Goal: Feedback & Contribution: Contribute content

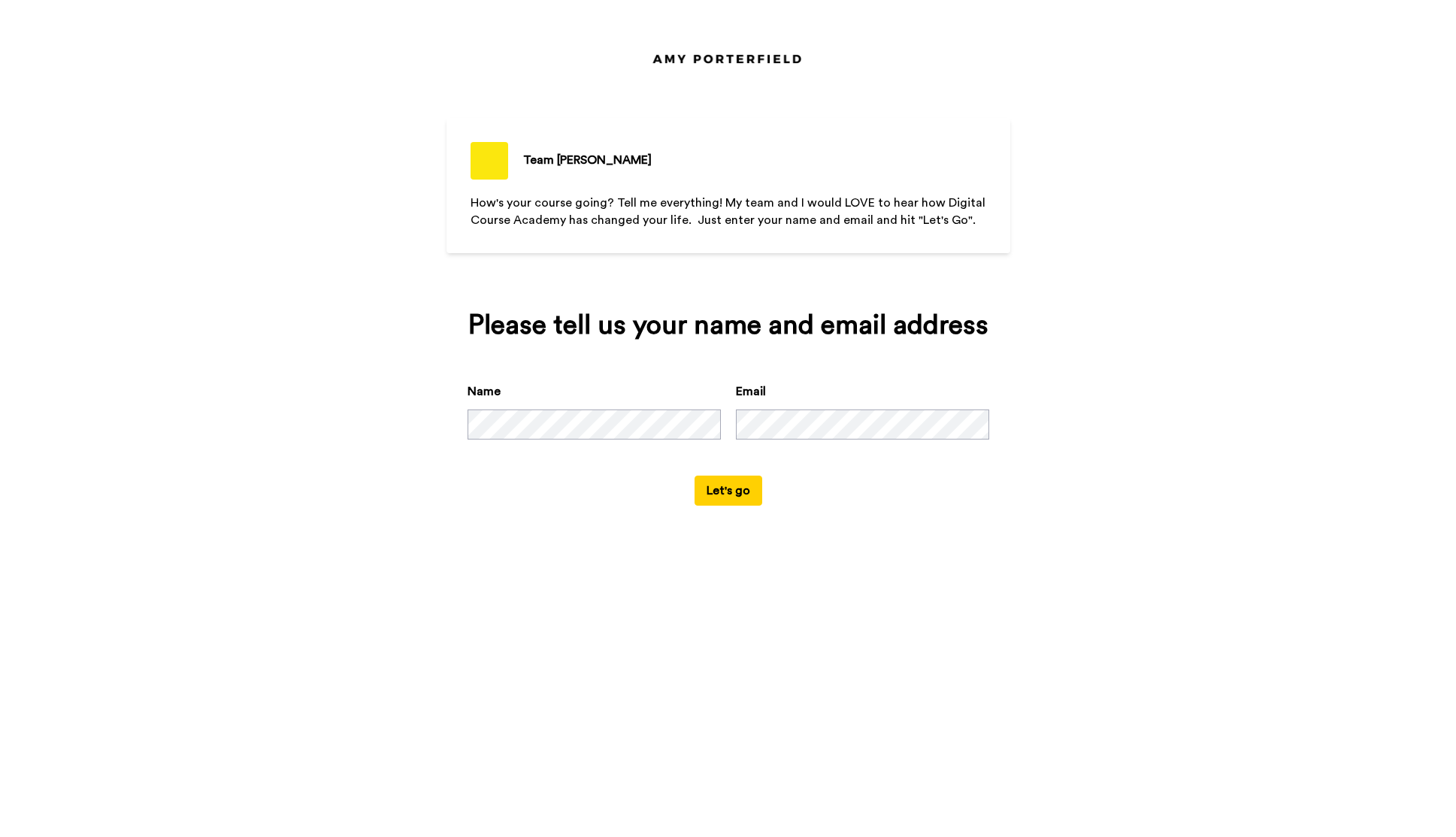
click at [737, 496] on button "Let's go" at bounding box center [728, 490] width 68 height 30
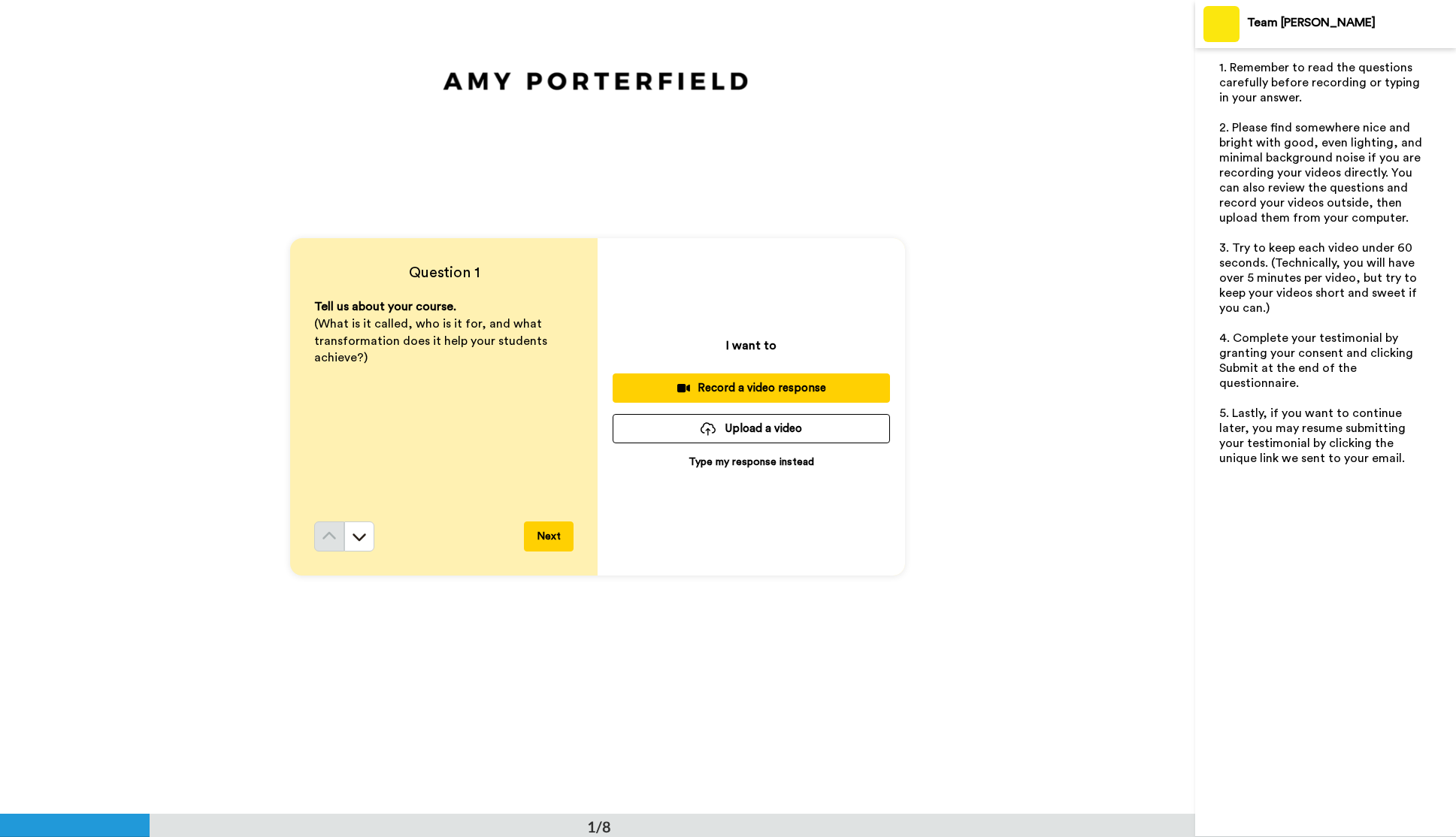
click at [354, 534] on icon at bounding box center [359, 538] width 14 height 7
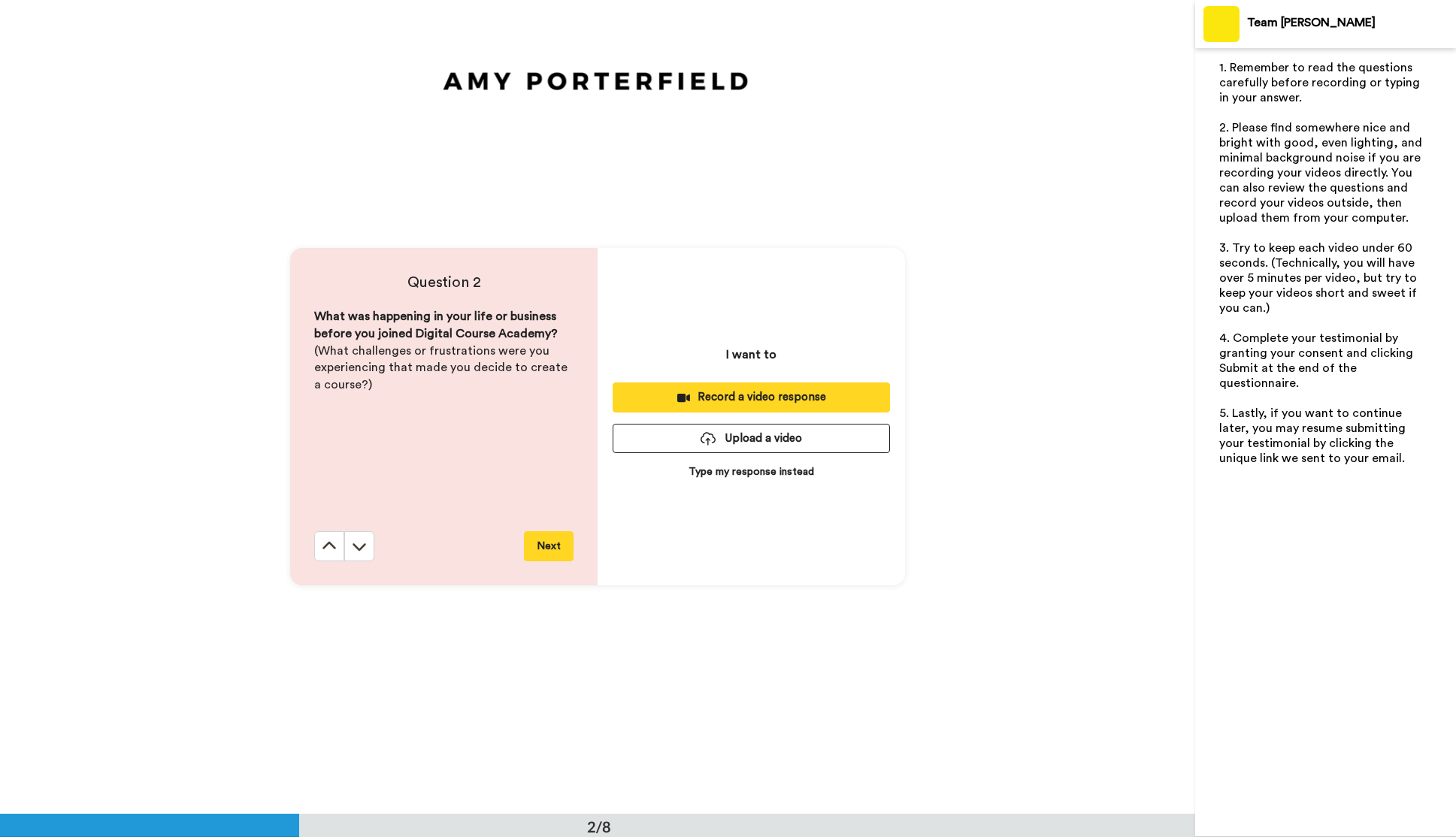
scroll to position [814, 0]
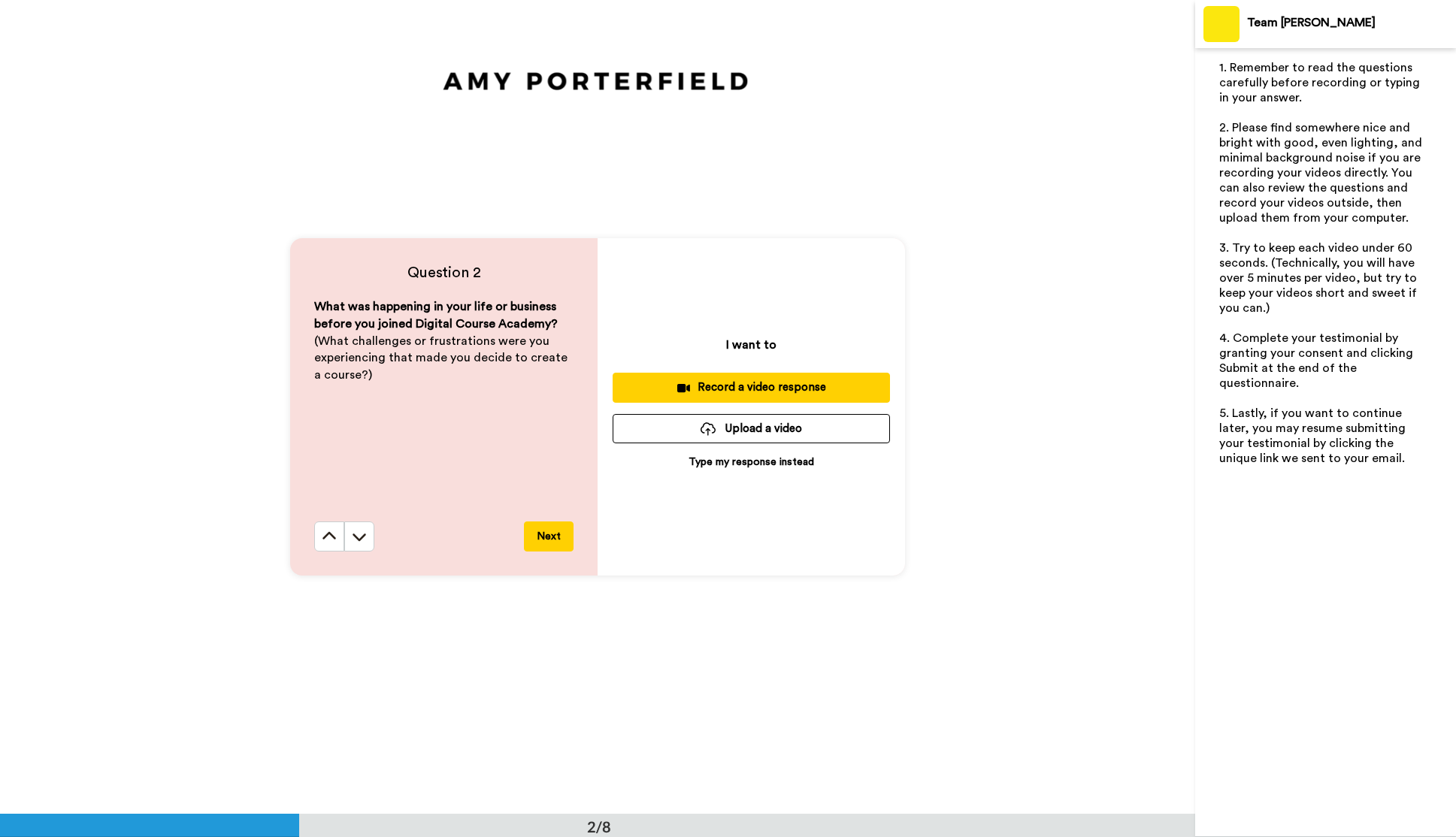
click at [354, 534] on icon at bounding box center [359, 538] width 14 height 7
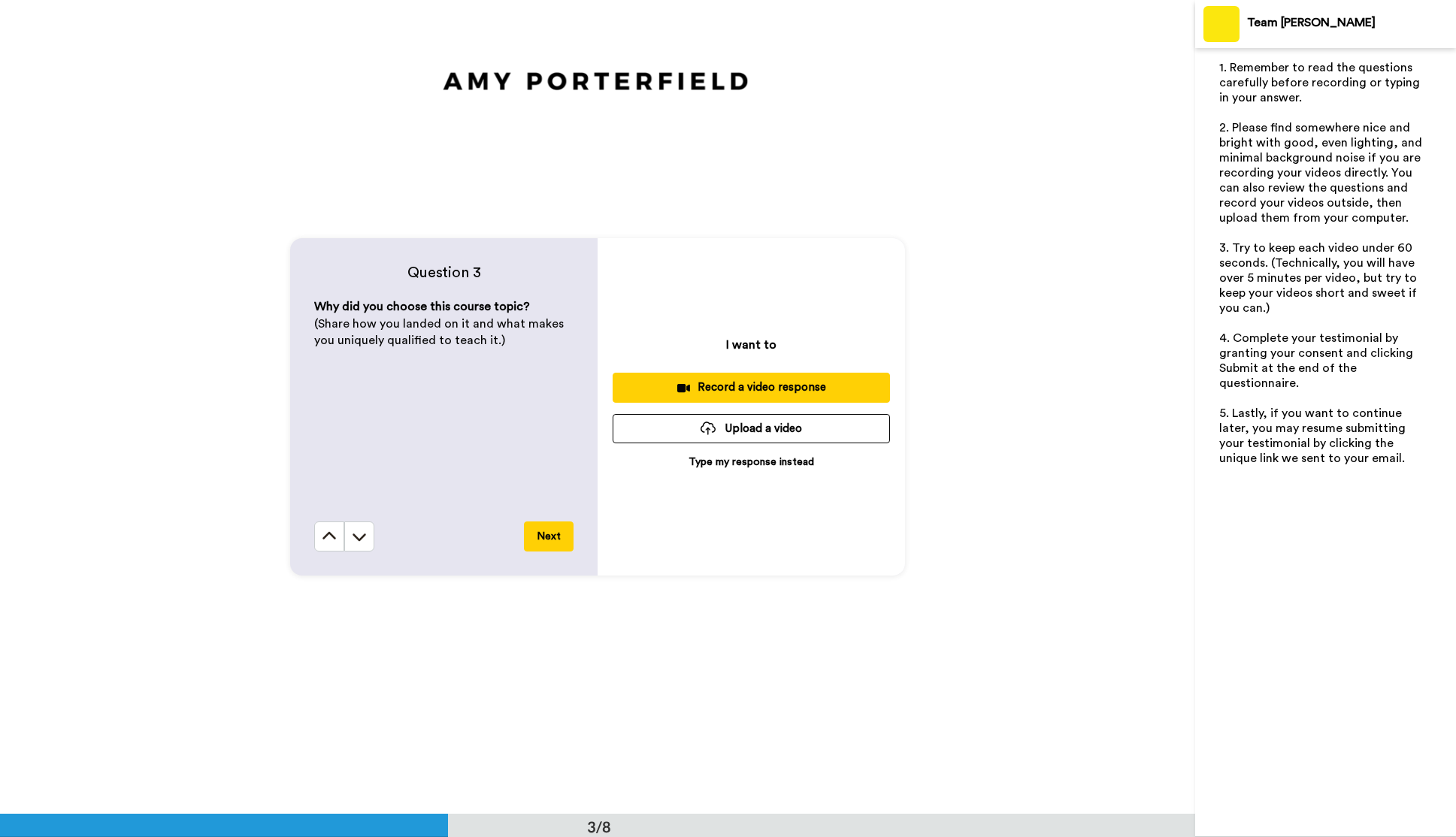
scroll to position [1628, 0]
click at [331, 534] on icon at bounding box center [329, 536] width 14 height 7
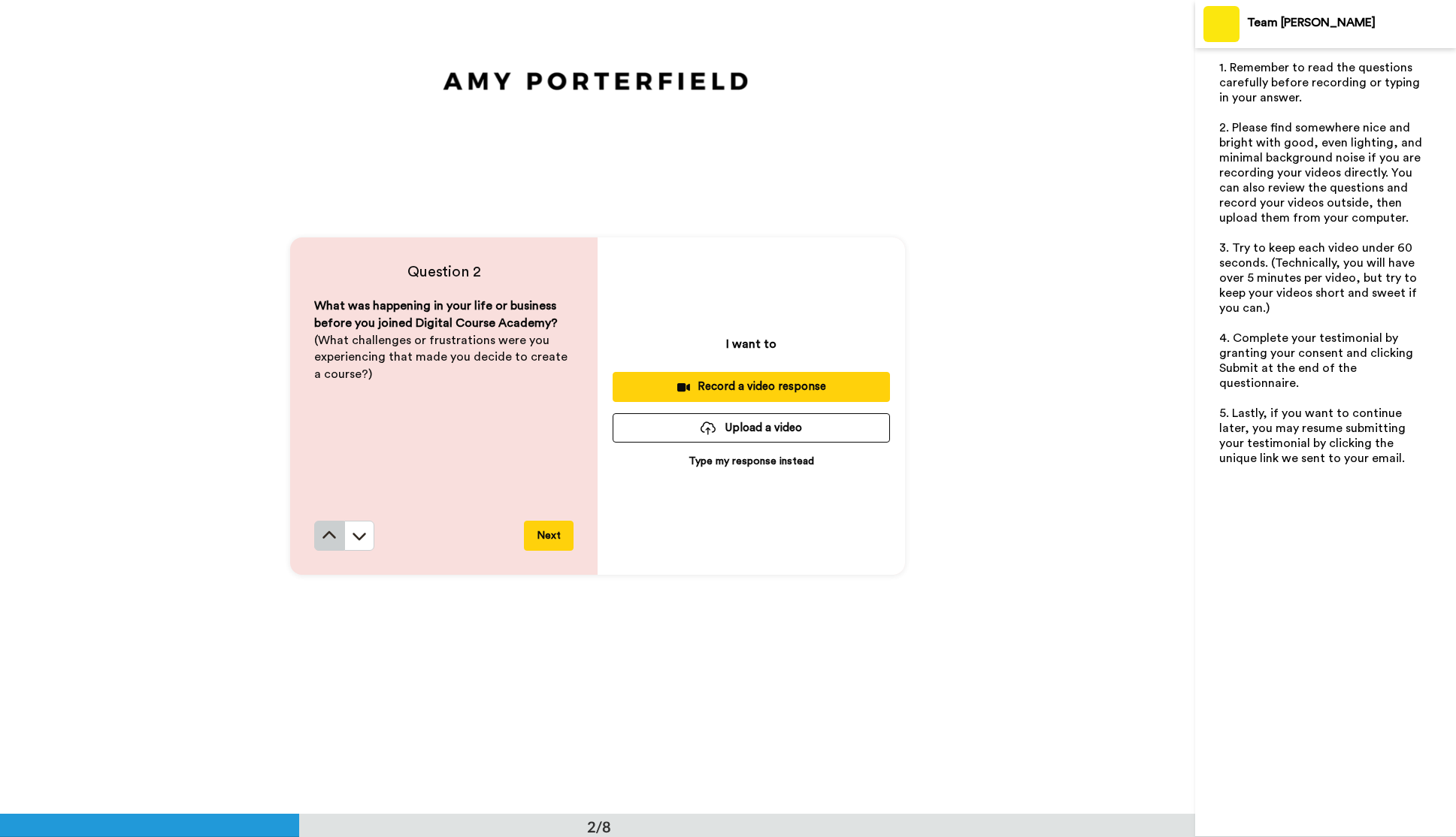
scroll to position [814, 0]
click at [364, 533] on icon at bounding box center [359, 536] width 15 height 15
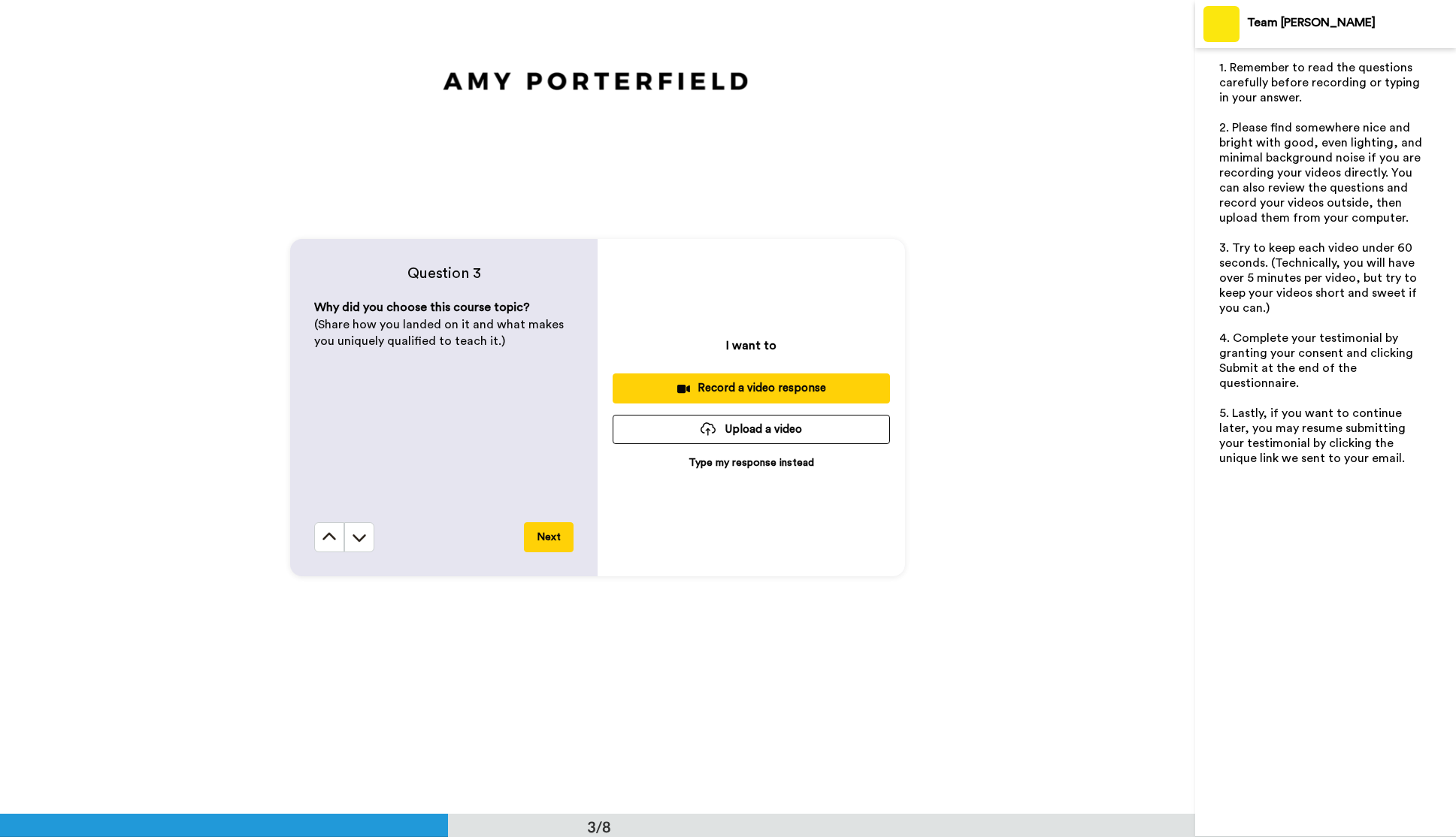
scroll to position [1628, 0]
click at [362, 533] on icon at bounding box center [359, 536] width 15 height 15
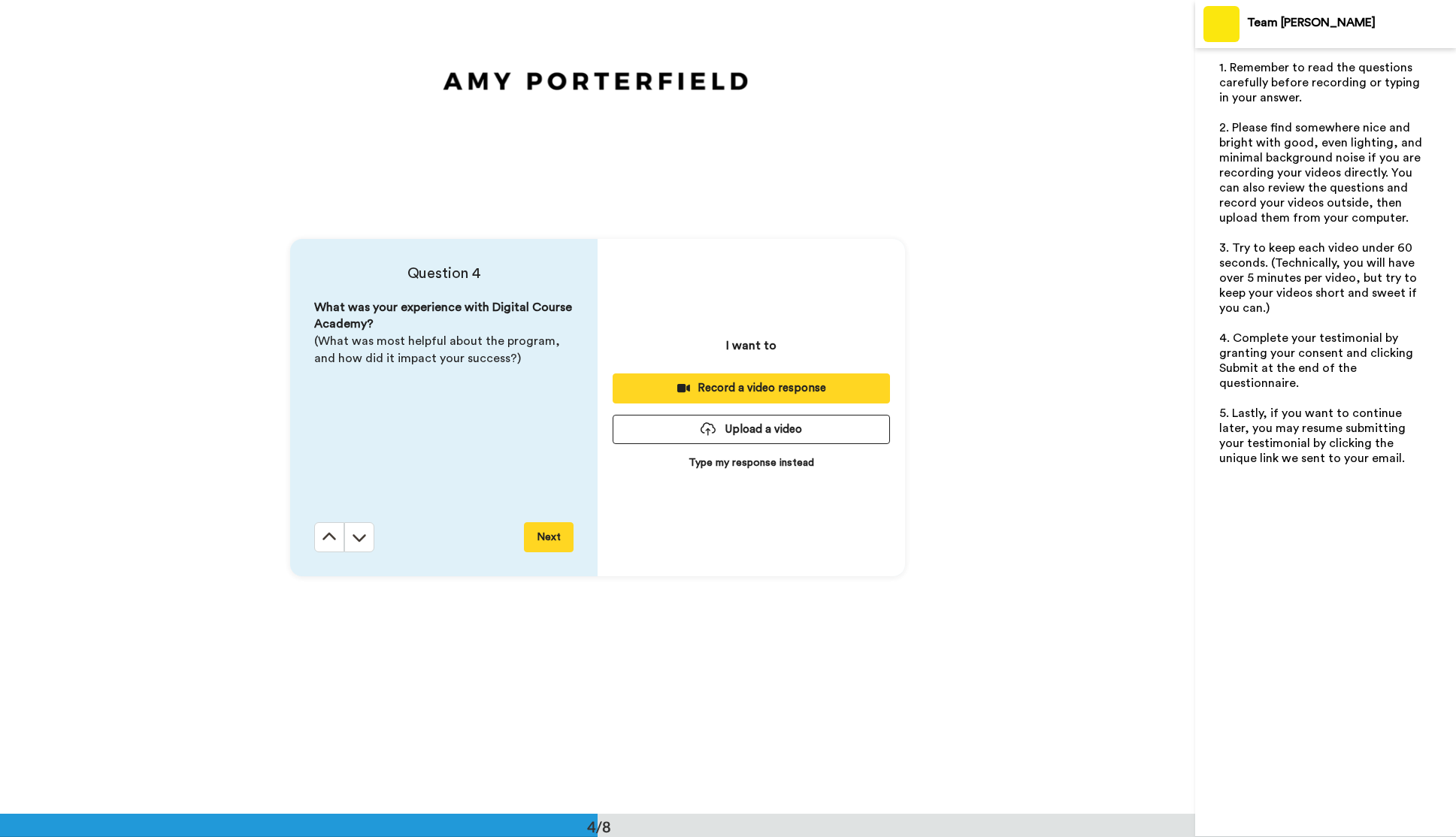
scroll to position [2442, 0]
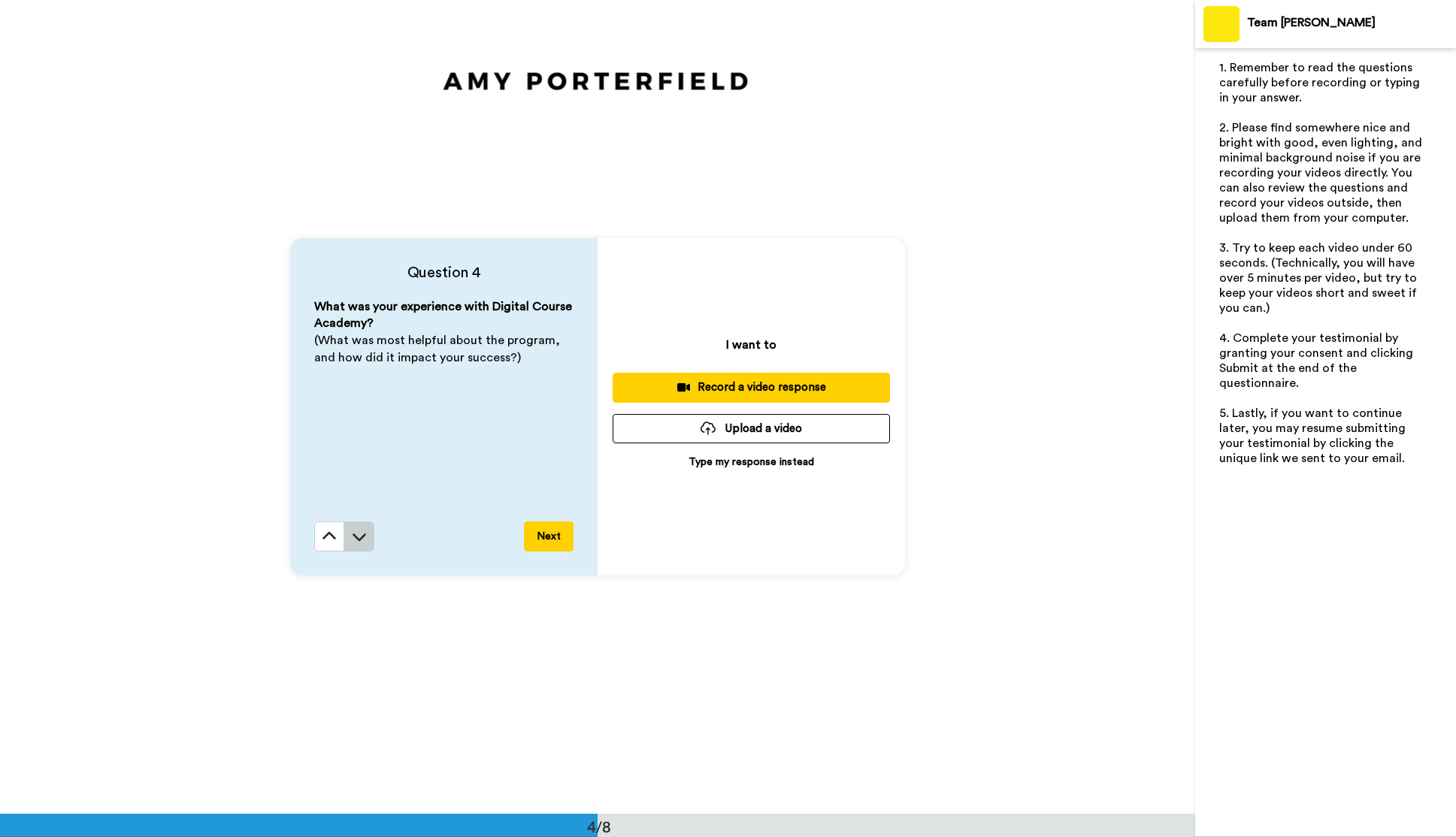
click at [360, 532] on icon at bounding box center [359, 536] width 15 height 15
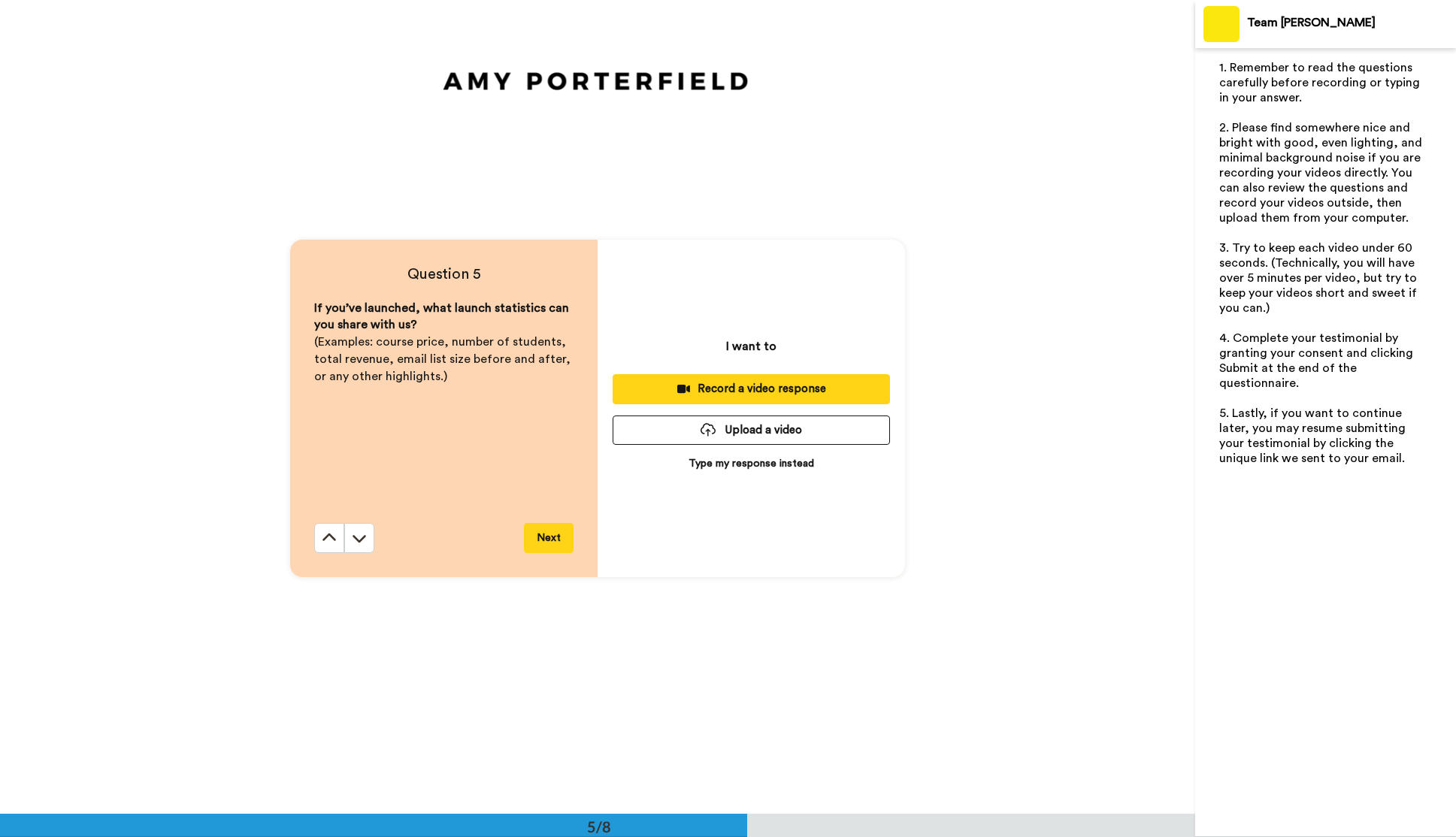
scroll to position [3255, 0]
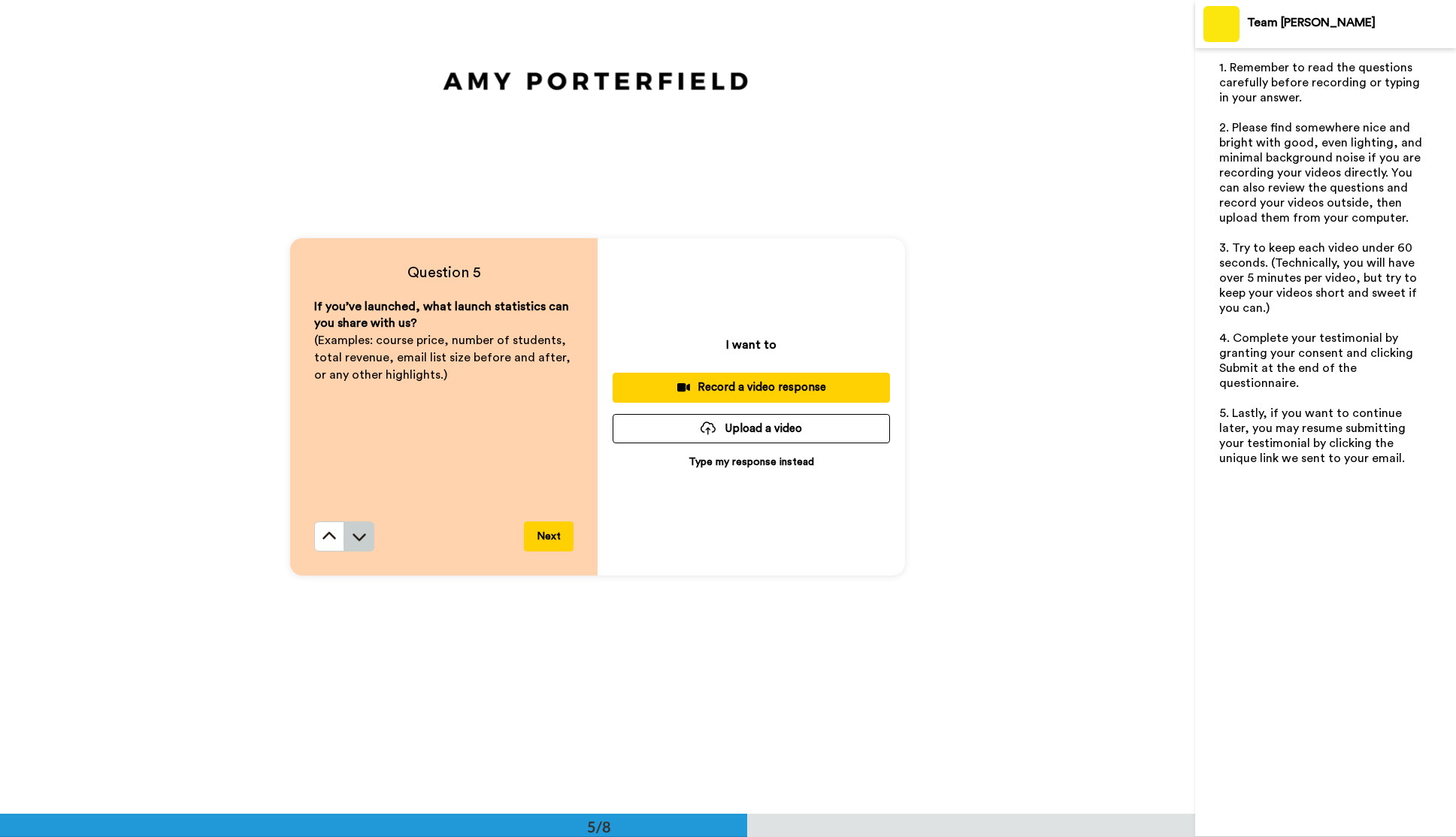
click at [359, 536] on icon at bounding box center [359, 536] width 15 height 15
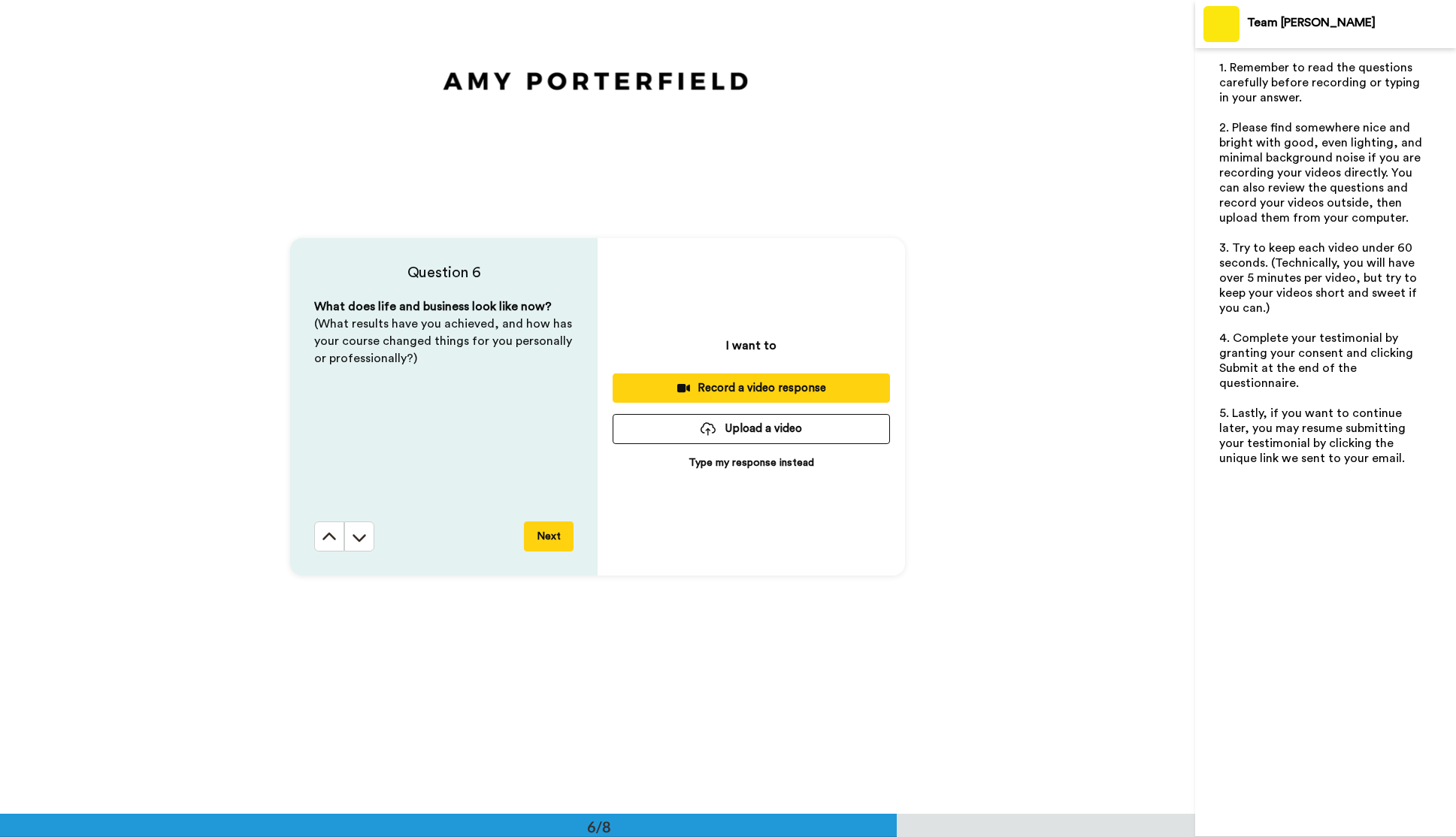
scroll to position [4069, 0]
click at [359, 536] on icon at bounding box center [359, 536] width 15 height 15
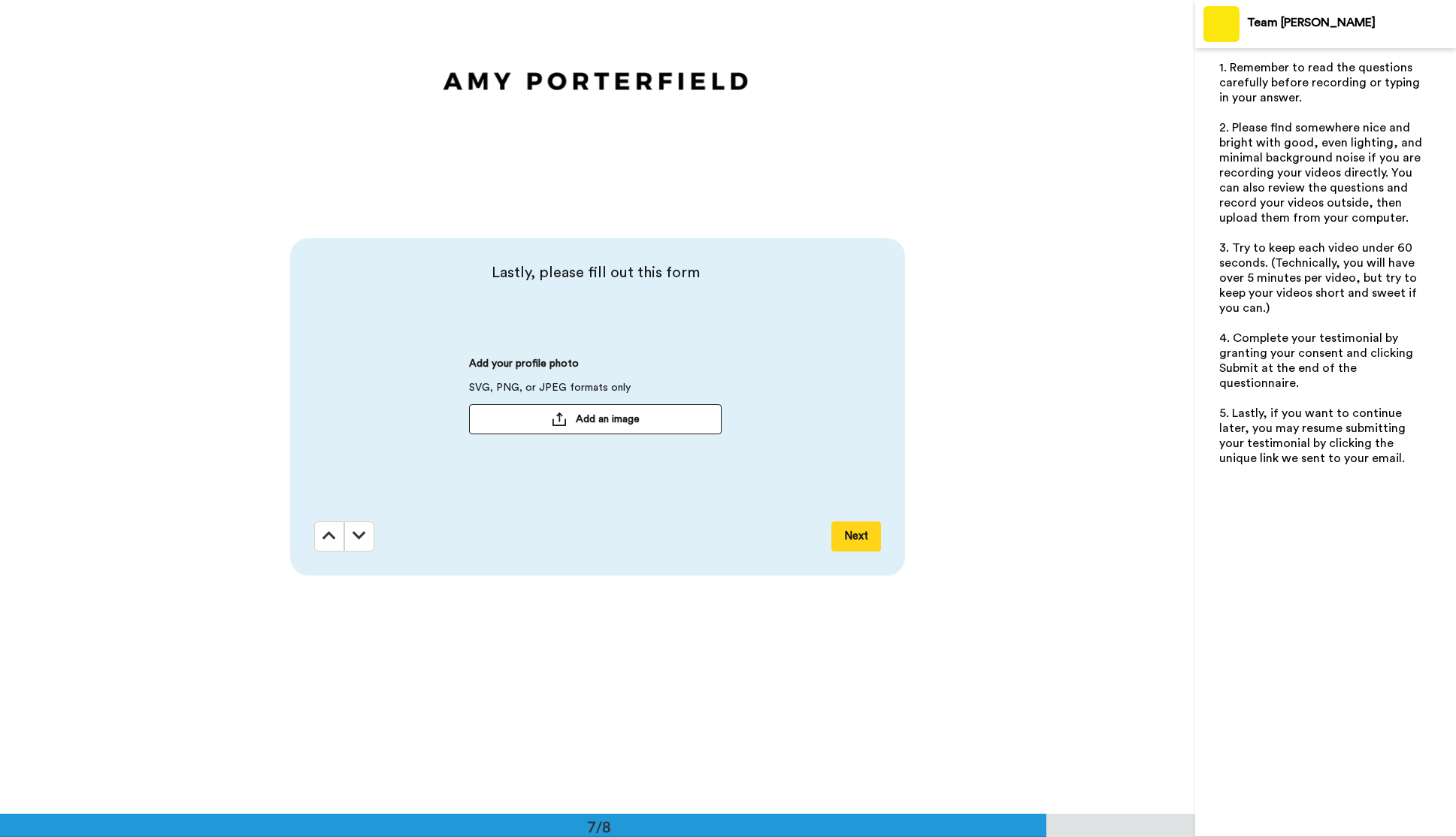
scroll to position [4883, 0]
click at [359, 535] on icon at bounding box center [359, 535] width 14 height 15
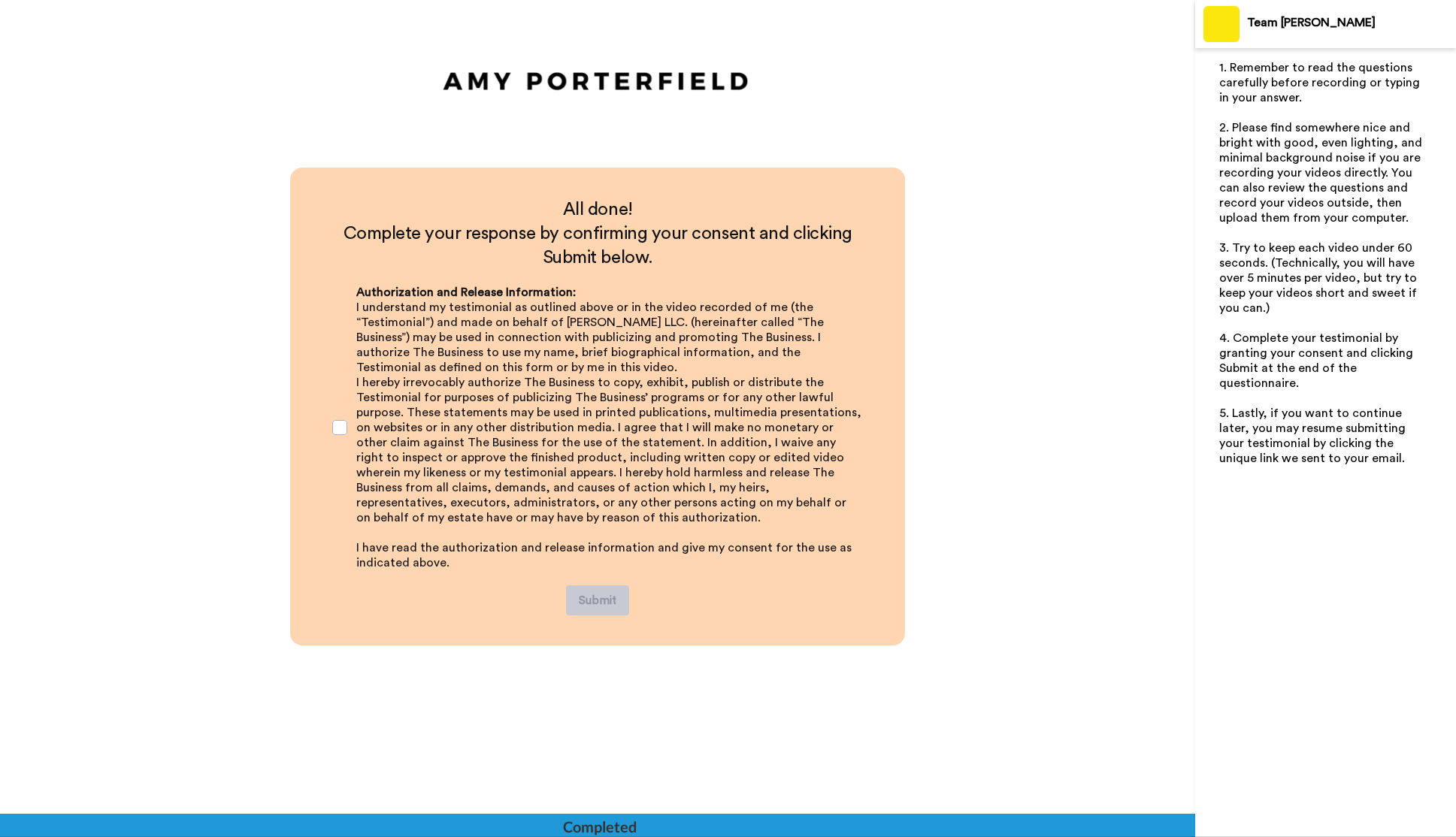
scroll to position [5528, 0]
click at [331, 823] on div at bounding box center [597, 825] width 1195 height 23
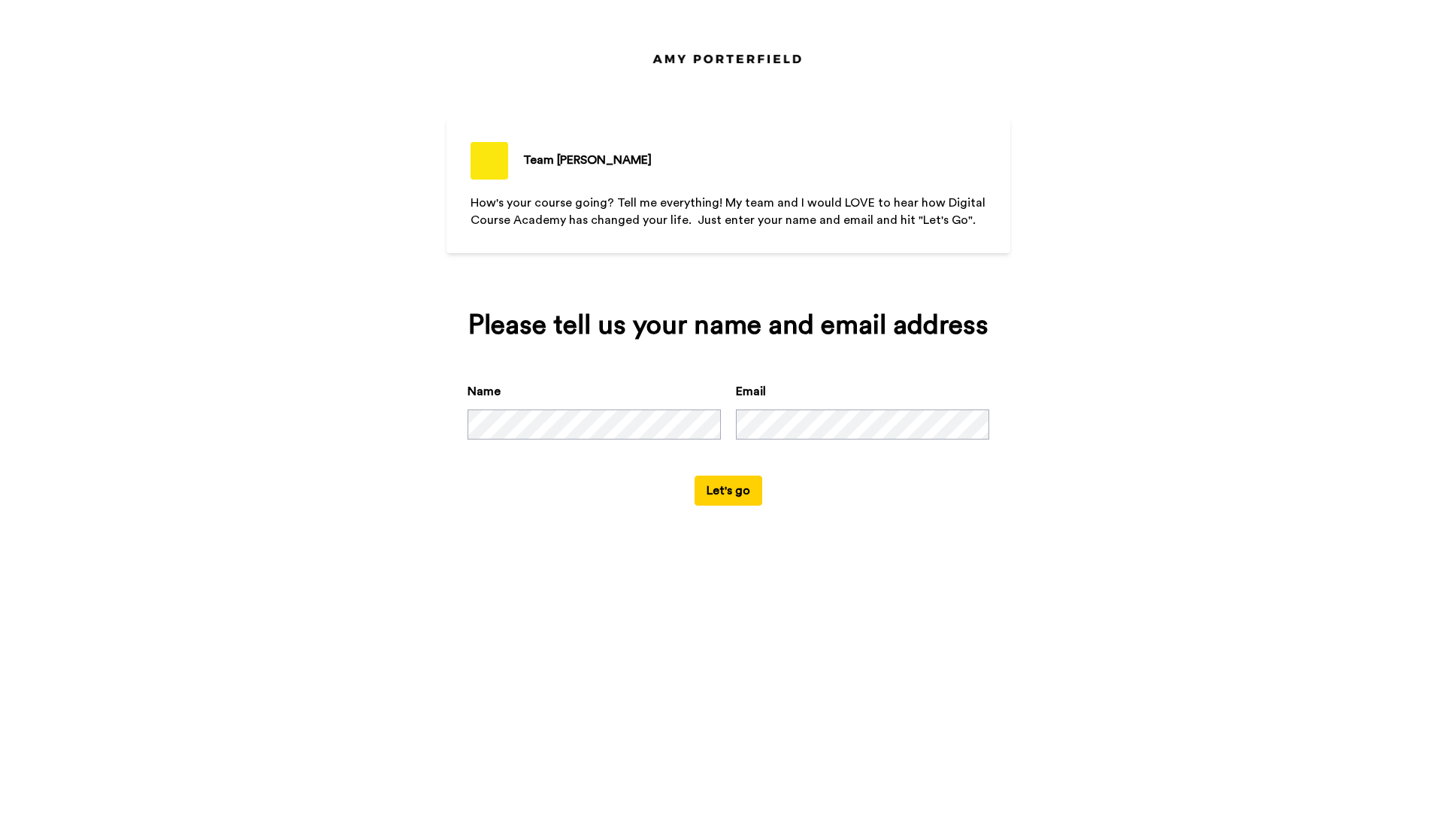
click at [723, 497] on button "Let's go" at bounding box center [728, 490] width 68 height 30
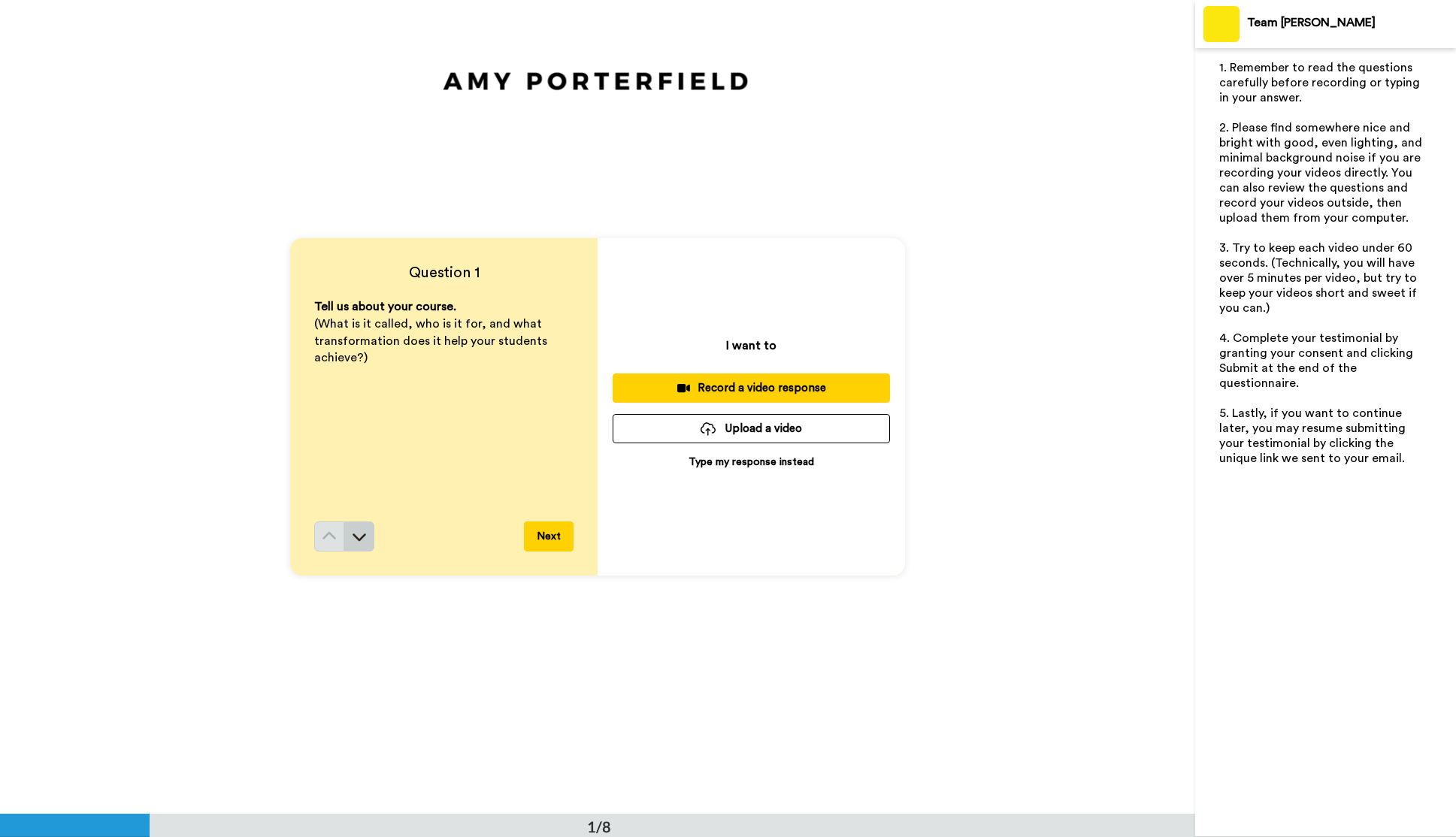
click at [366, 546] on button at bounding box center [359, 536] width 30 height 30
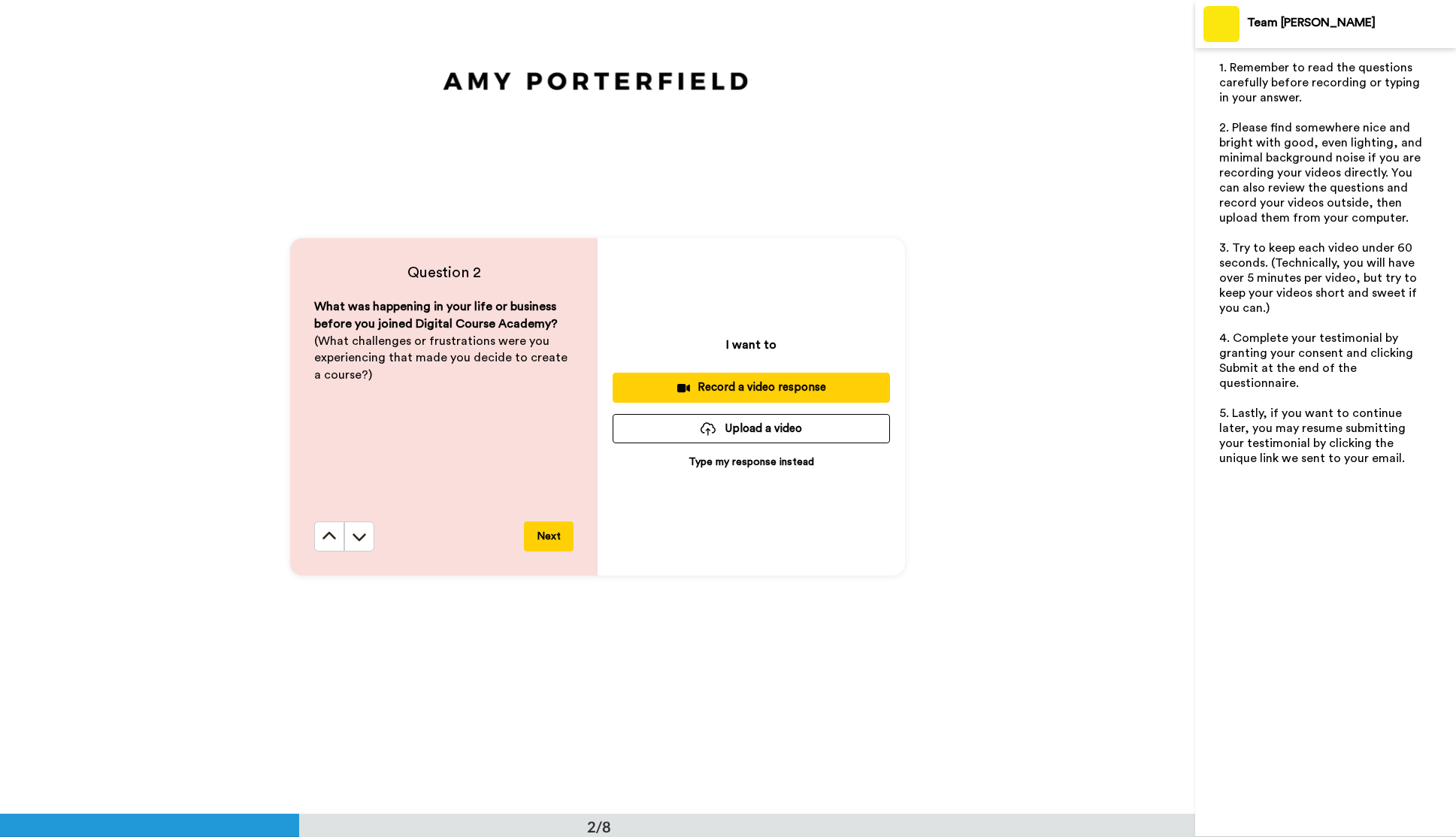
scroll to position [814, 0]
click at [360, 535] on icon at bounding box center [359, 536] width 15 height 15
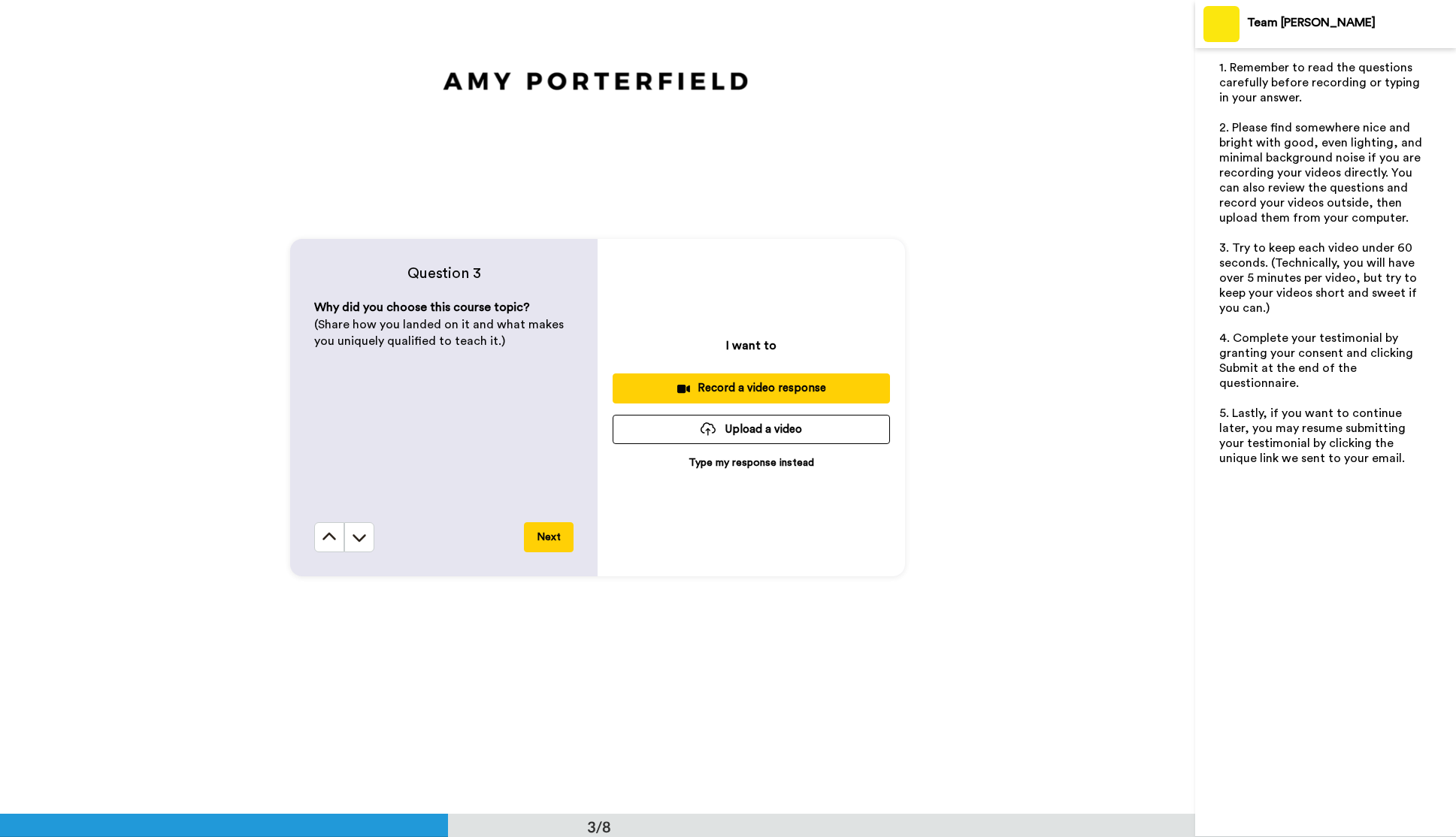
scroll to position [1628, 0]
click at [331, 538] on icon at bounding box center [329, 536] width 15 height 15
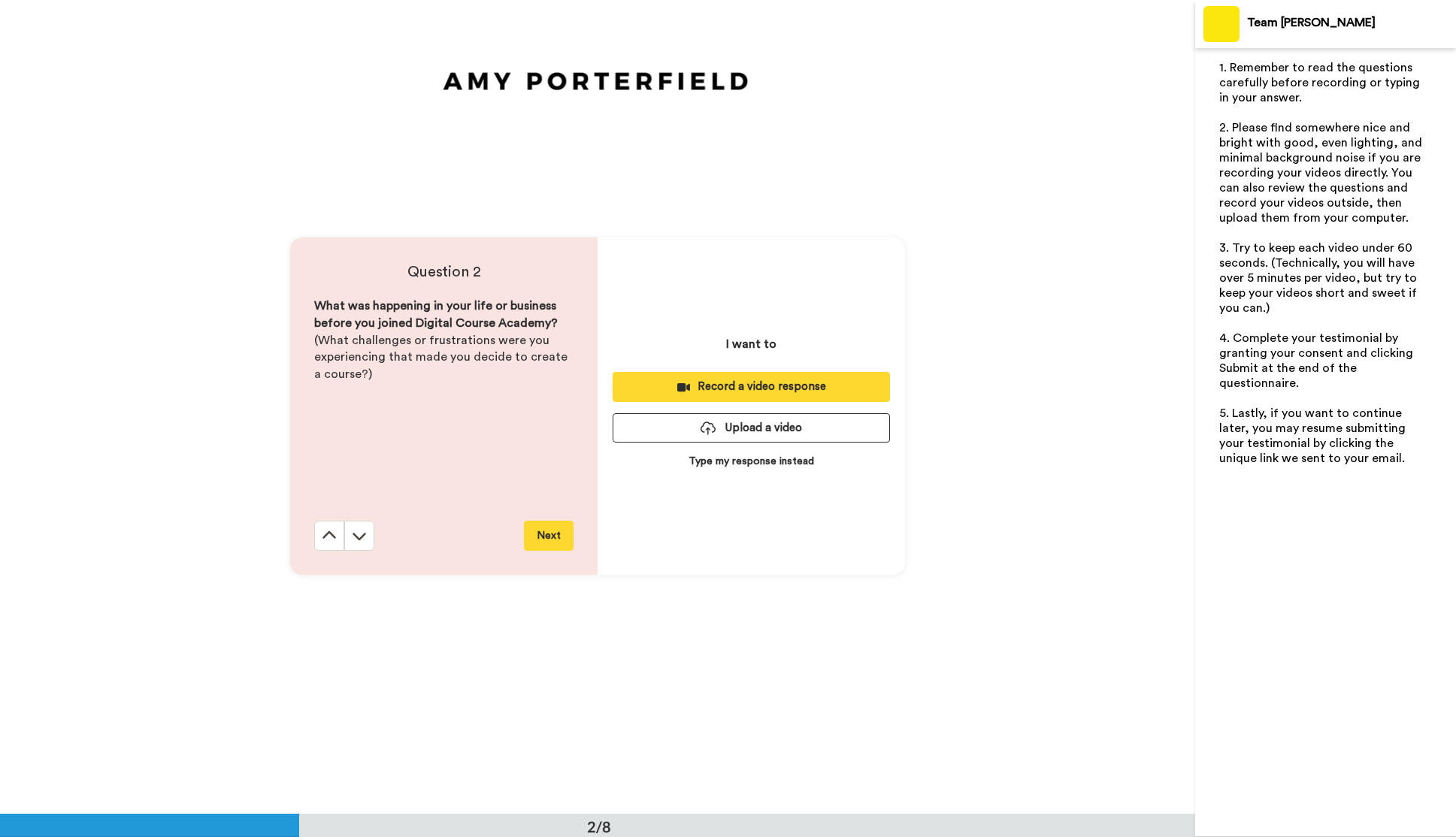
scroll to position [814, 0]
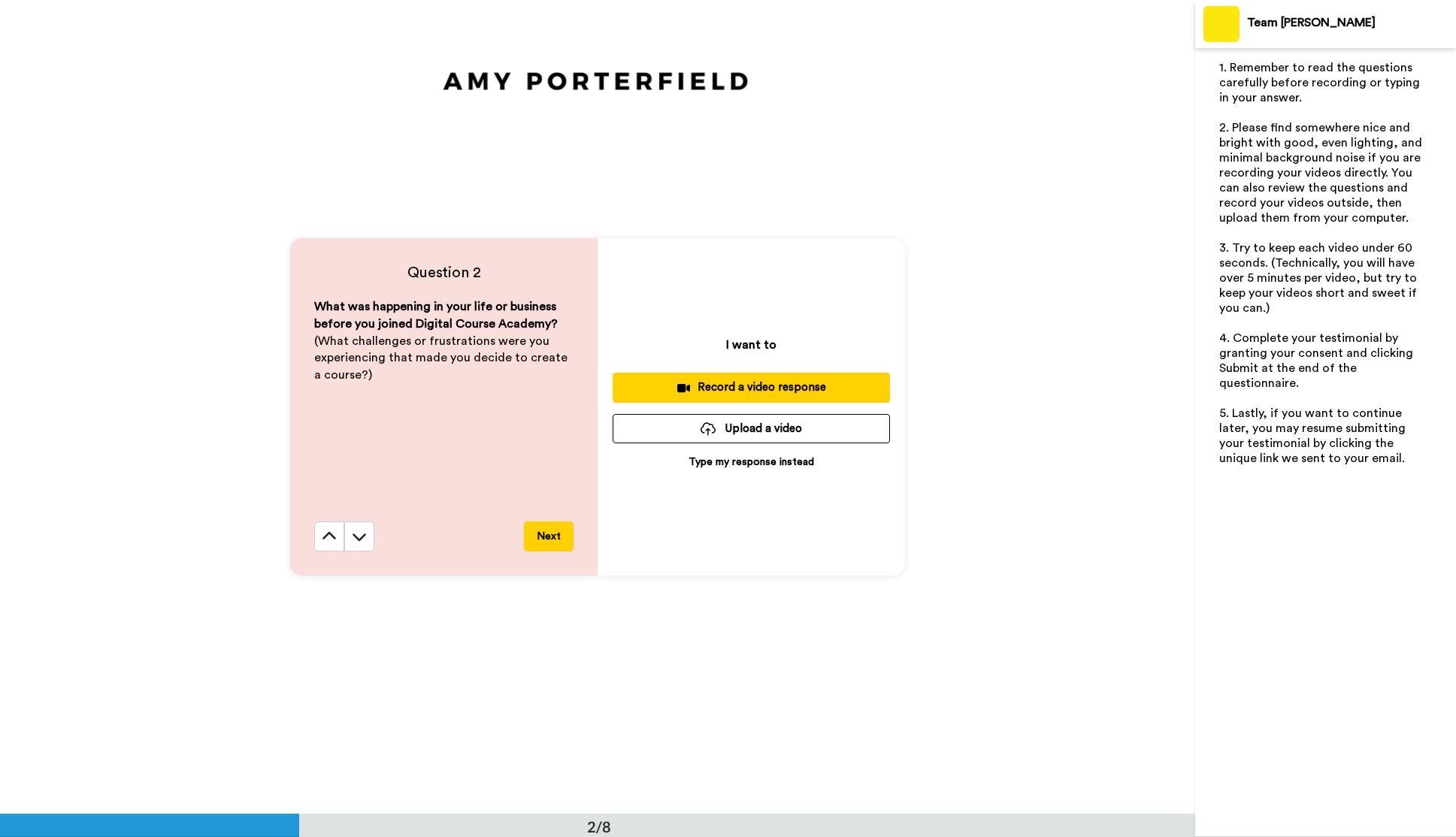
click at [361, 541] on icon at bounding box center [359, 536] width 15 height 15
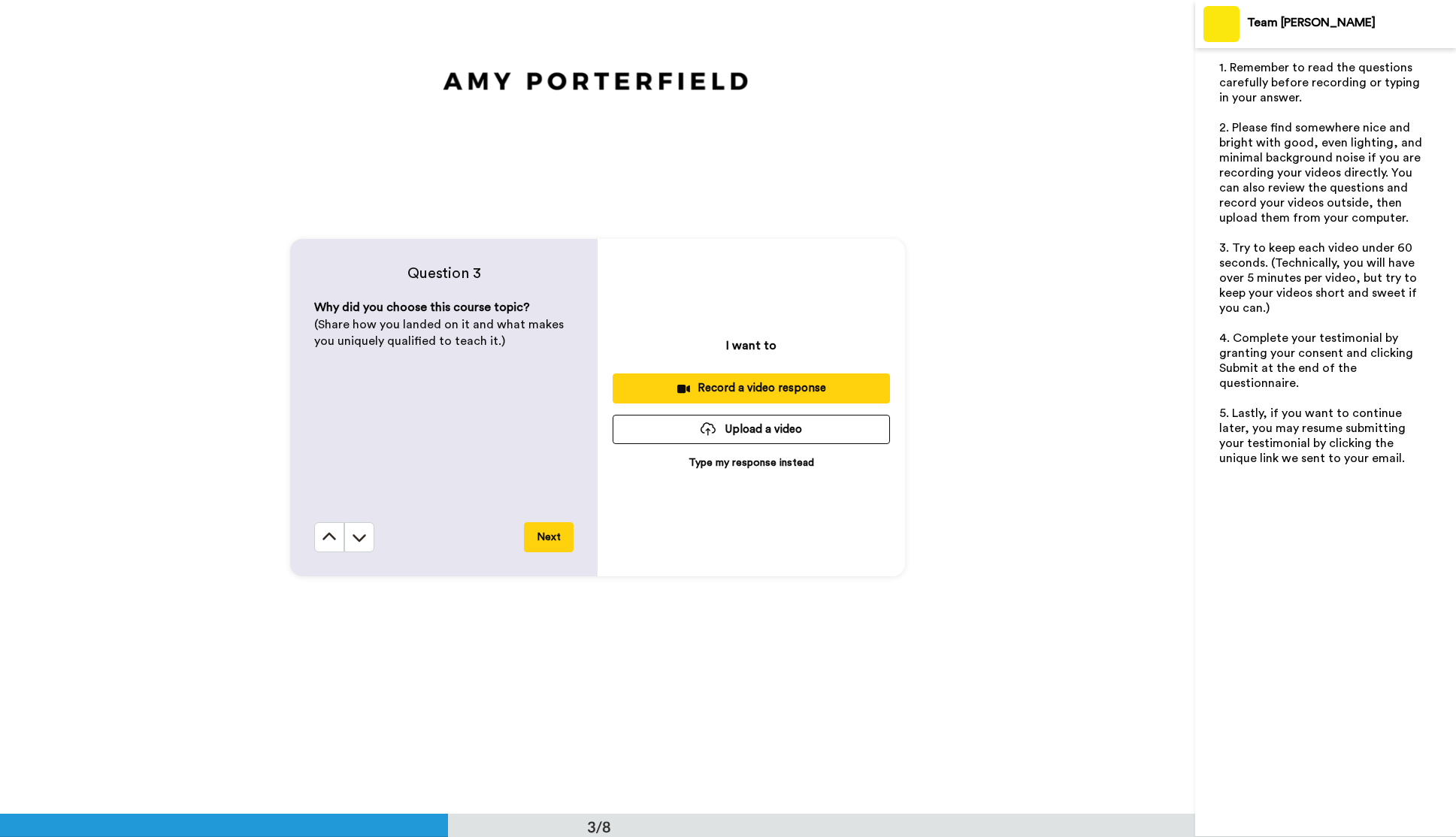
scroll to position [1628, 0]
click at [360, 541] on icon at bounding box center [359, 536] width 15 height 15
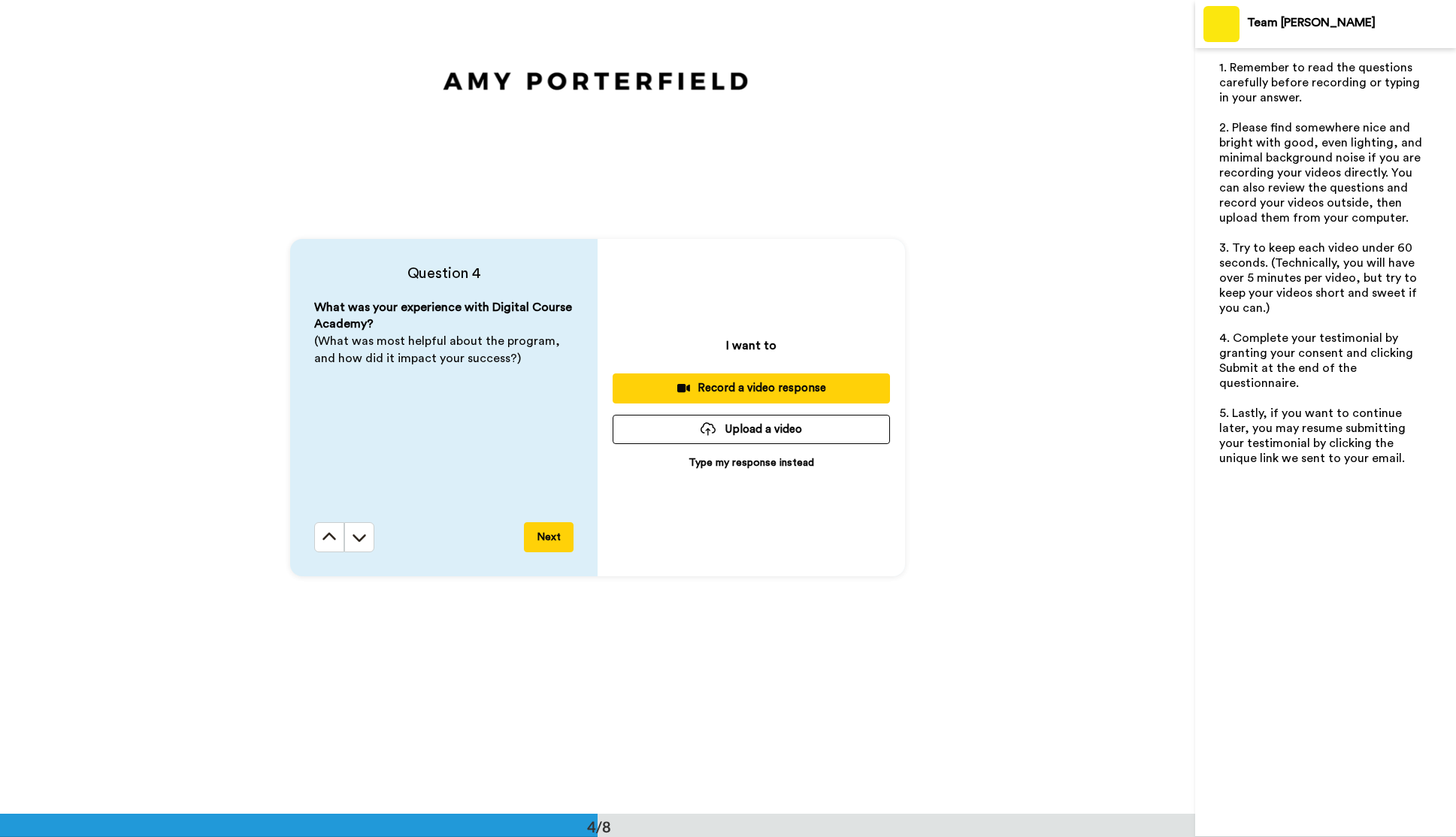
scroll to position [2442, 0]
click at [360, 541] on icon at bounding box center [359, 536] width 15 height 15
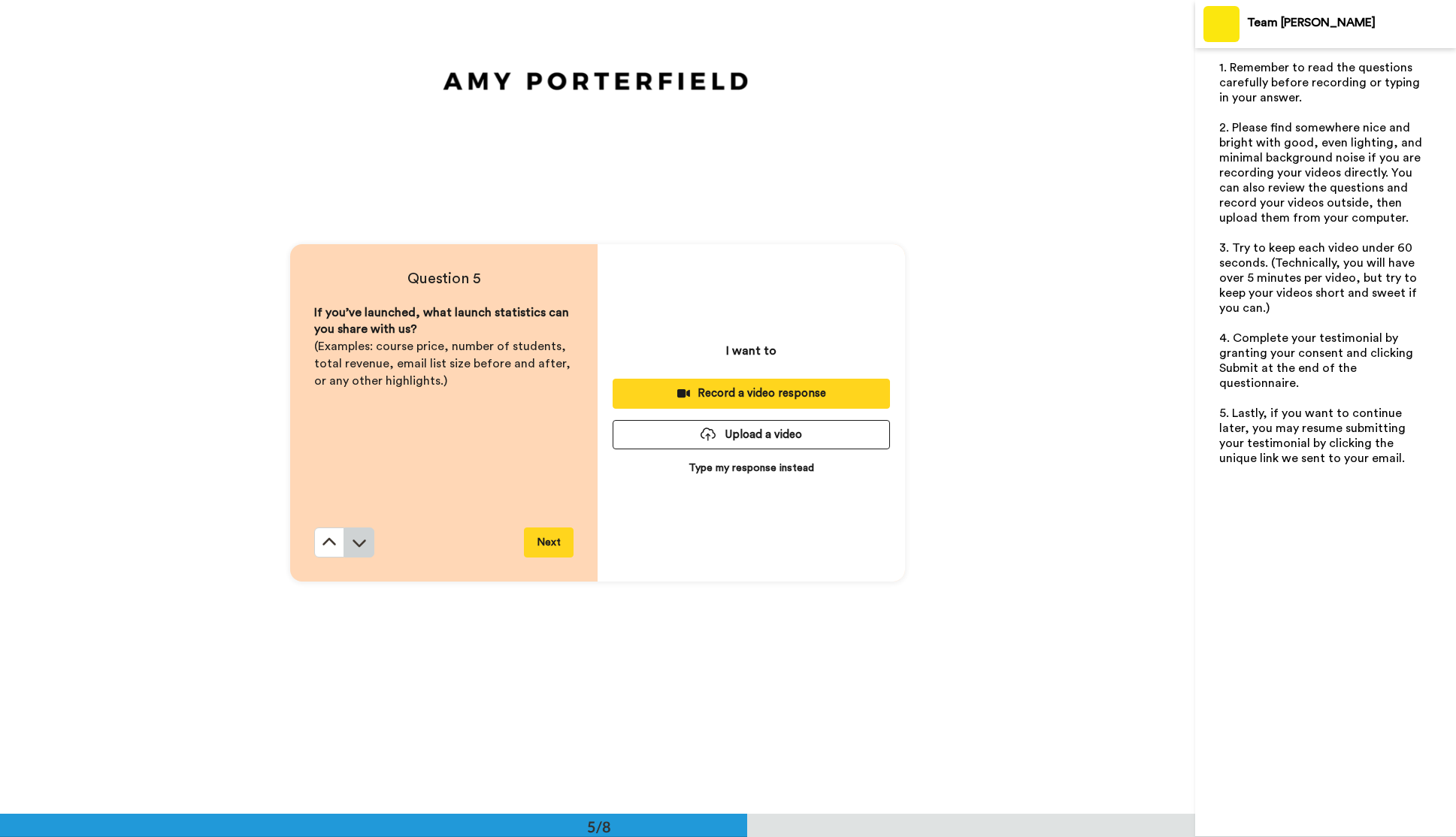
scroll to position [3255, 0]
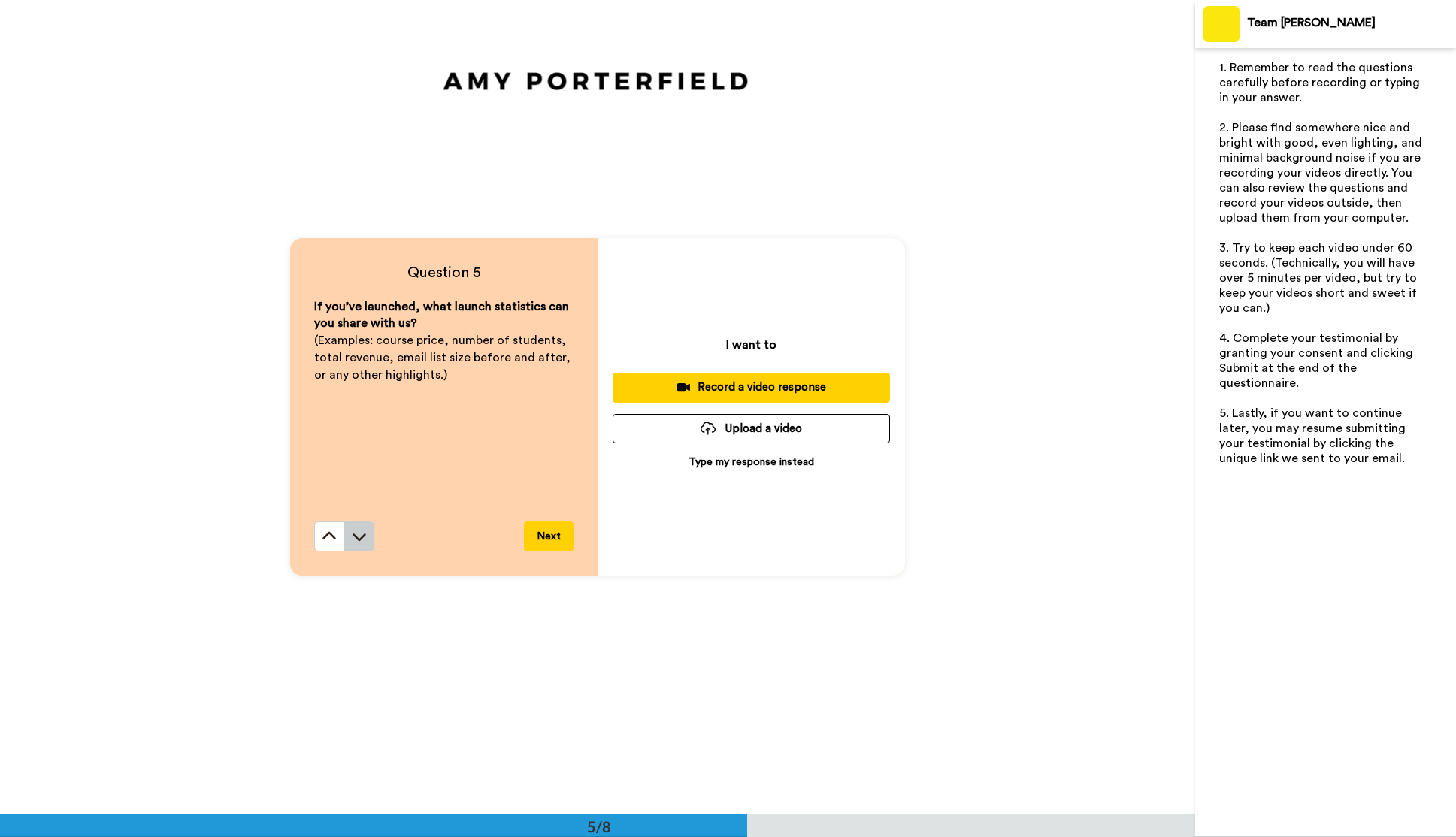
click at [358, 541] on icon at bounding box center [359, 536] width 15 height 15
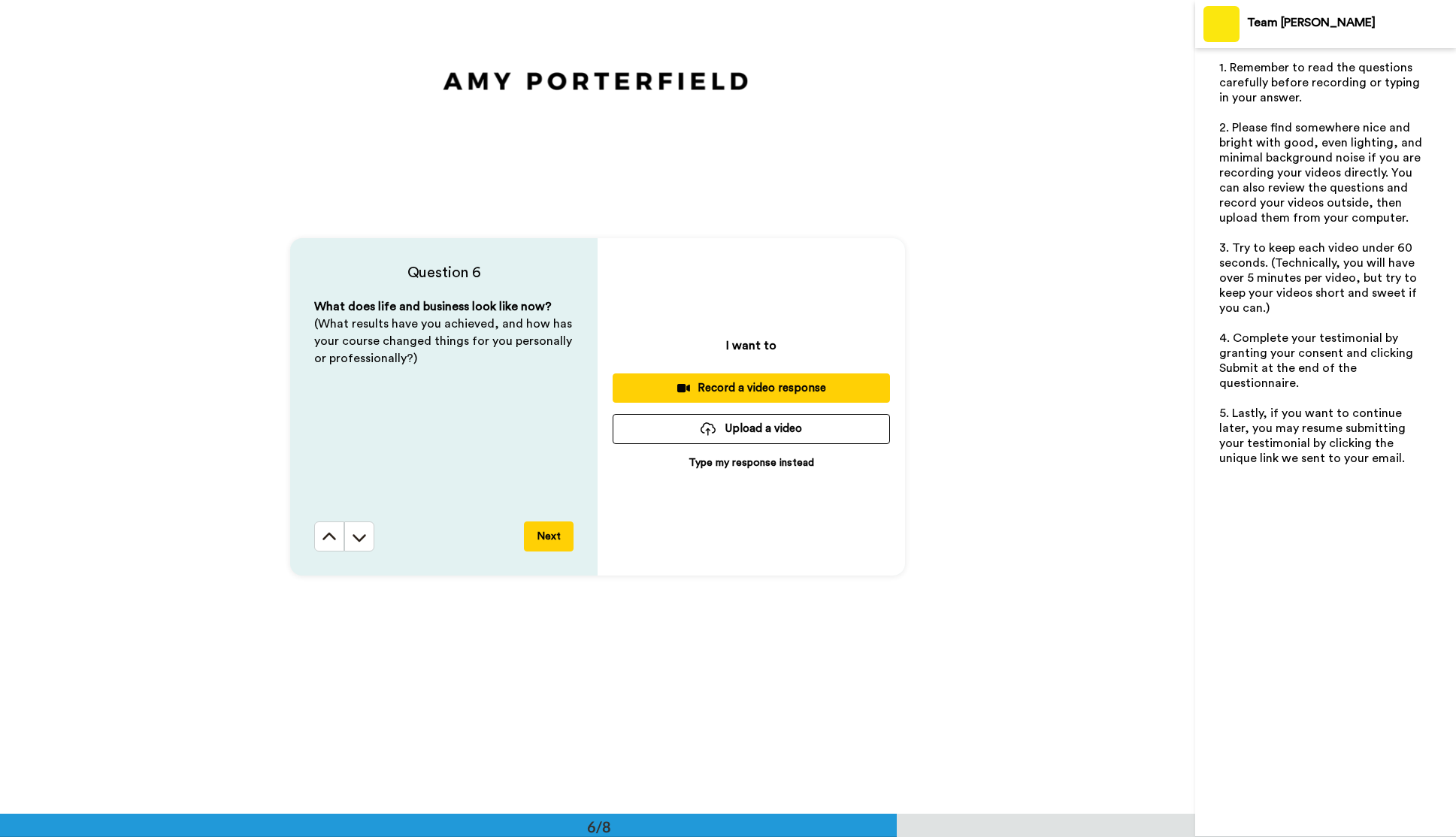
scroll to position [4069, 0]
click at [358, 541] on icon at bounding box center [359, 536] width 15 height 15
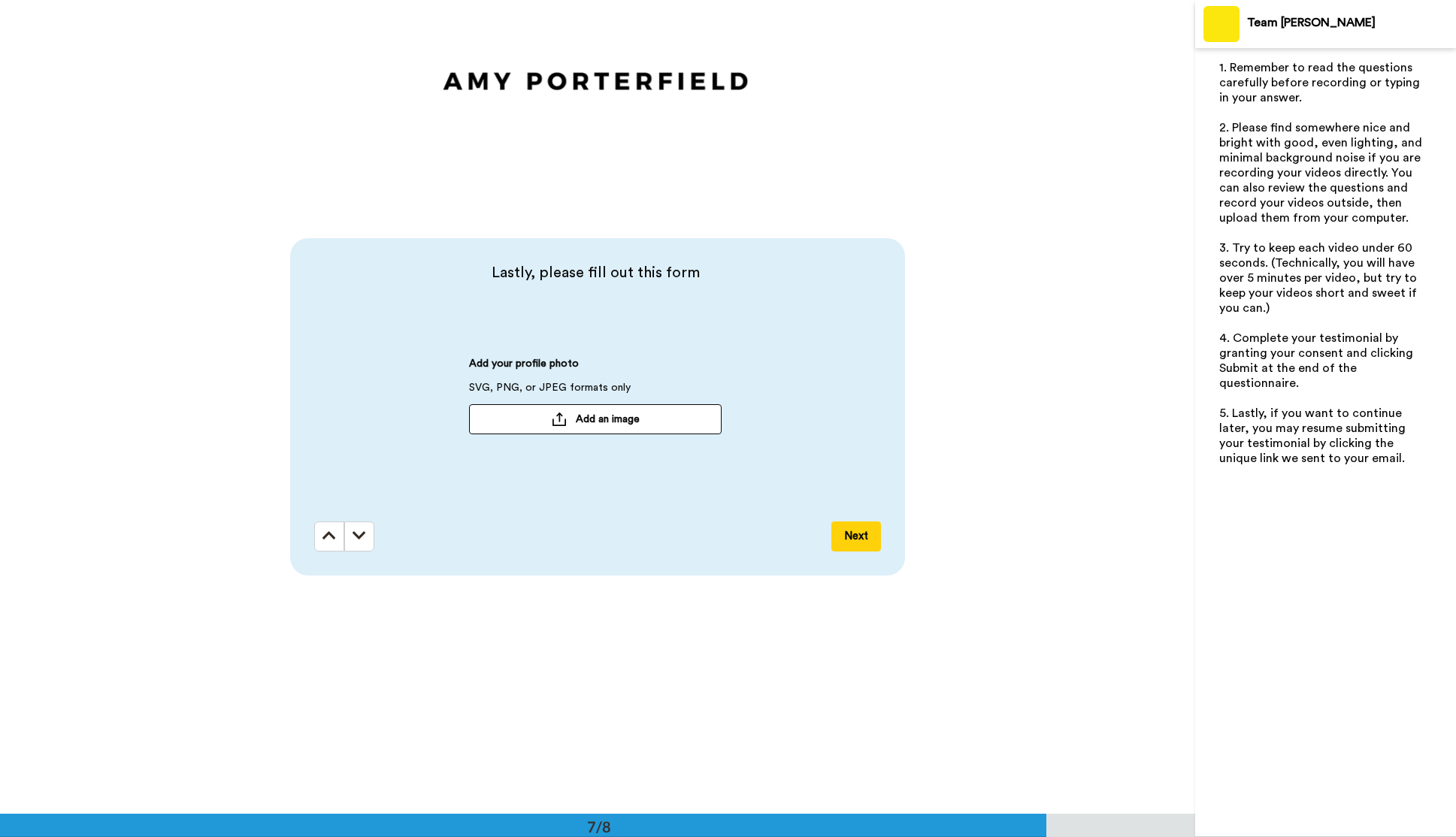
scroll to position [4883, 0]
click at [329, 541] on icon at bounding box center [329, 535] width 14 height 15
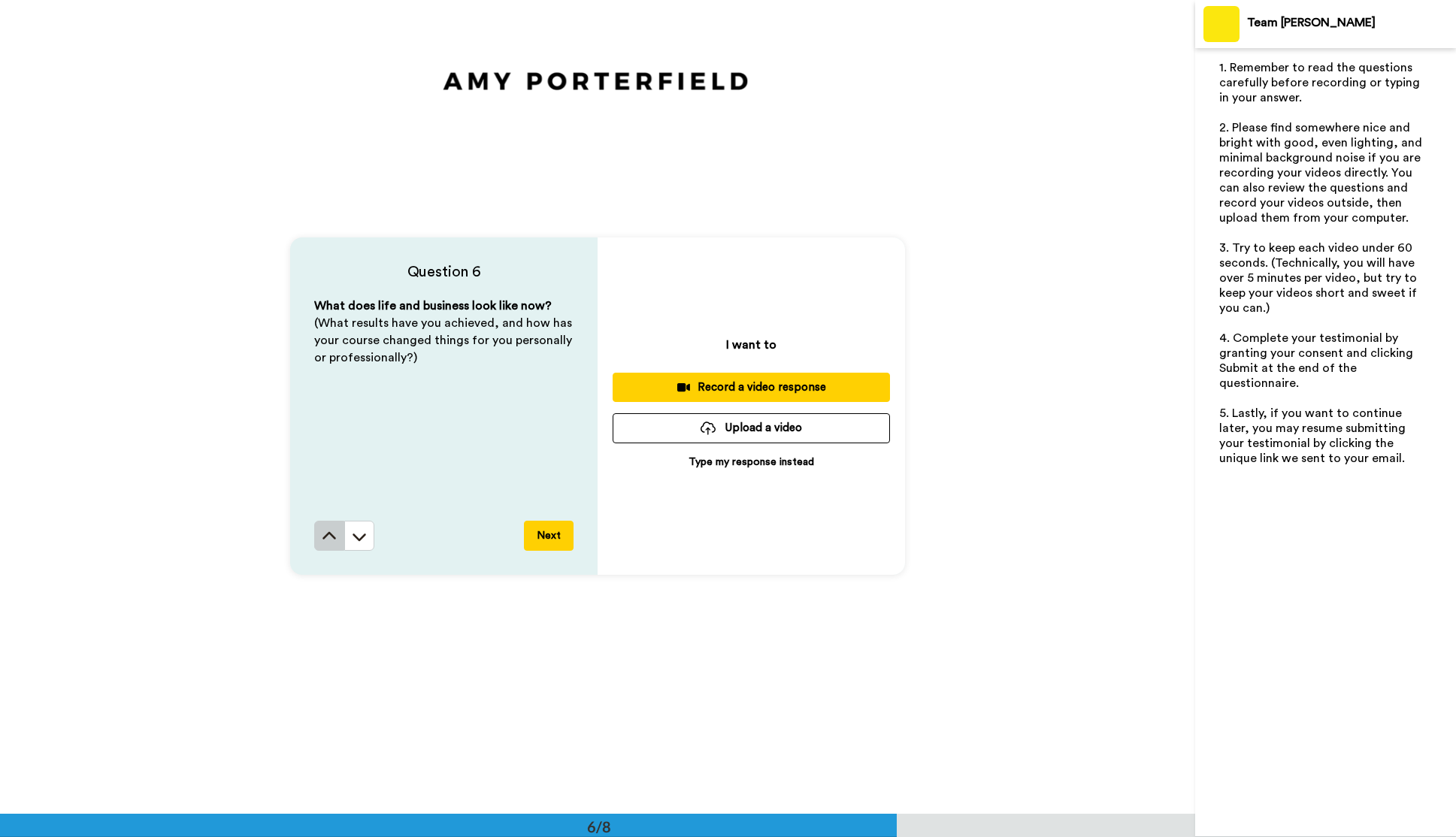
click at [329, 541] on icon at bounding box center [329, 536] width 15 height 15
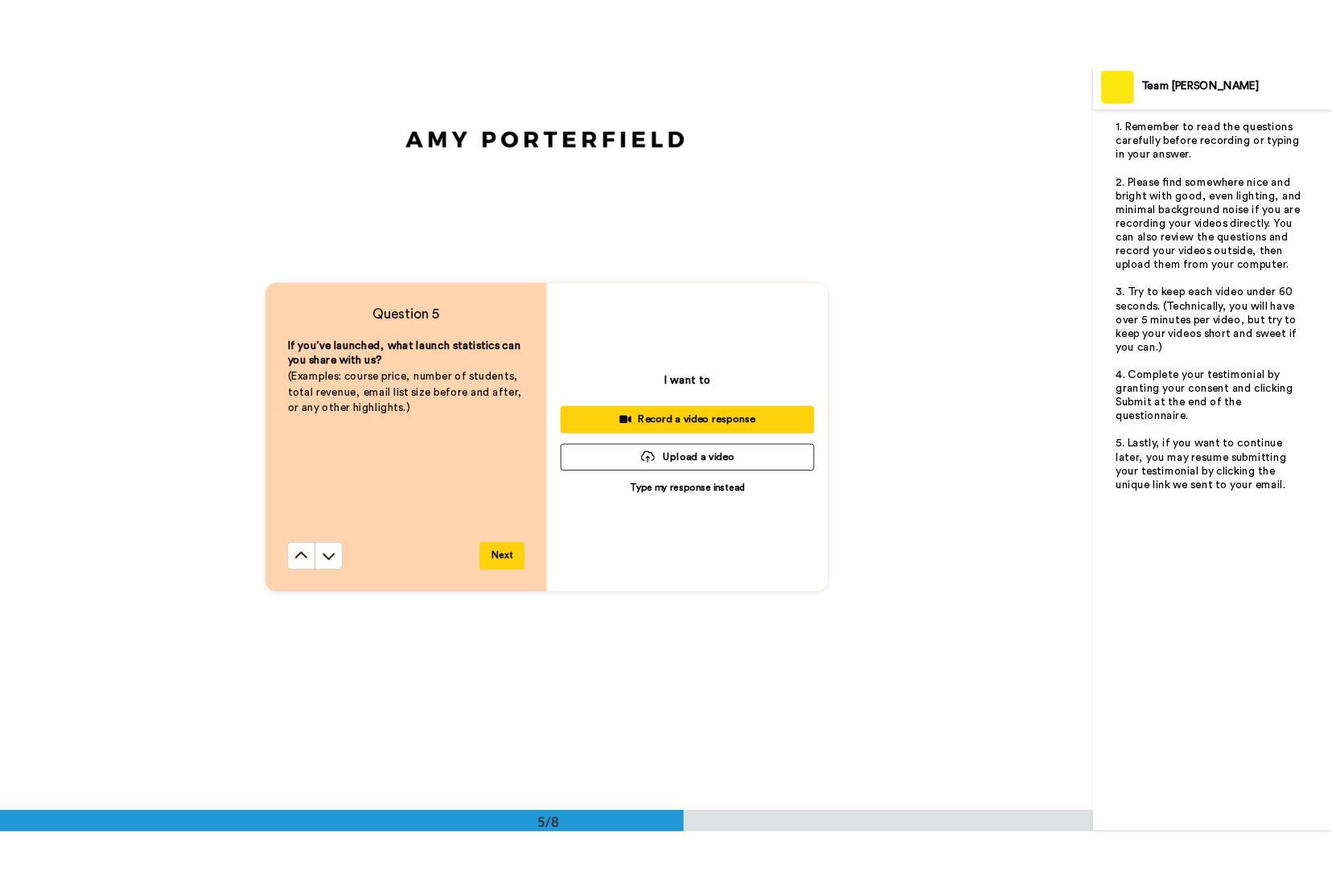
scroll to position [3485, 0]
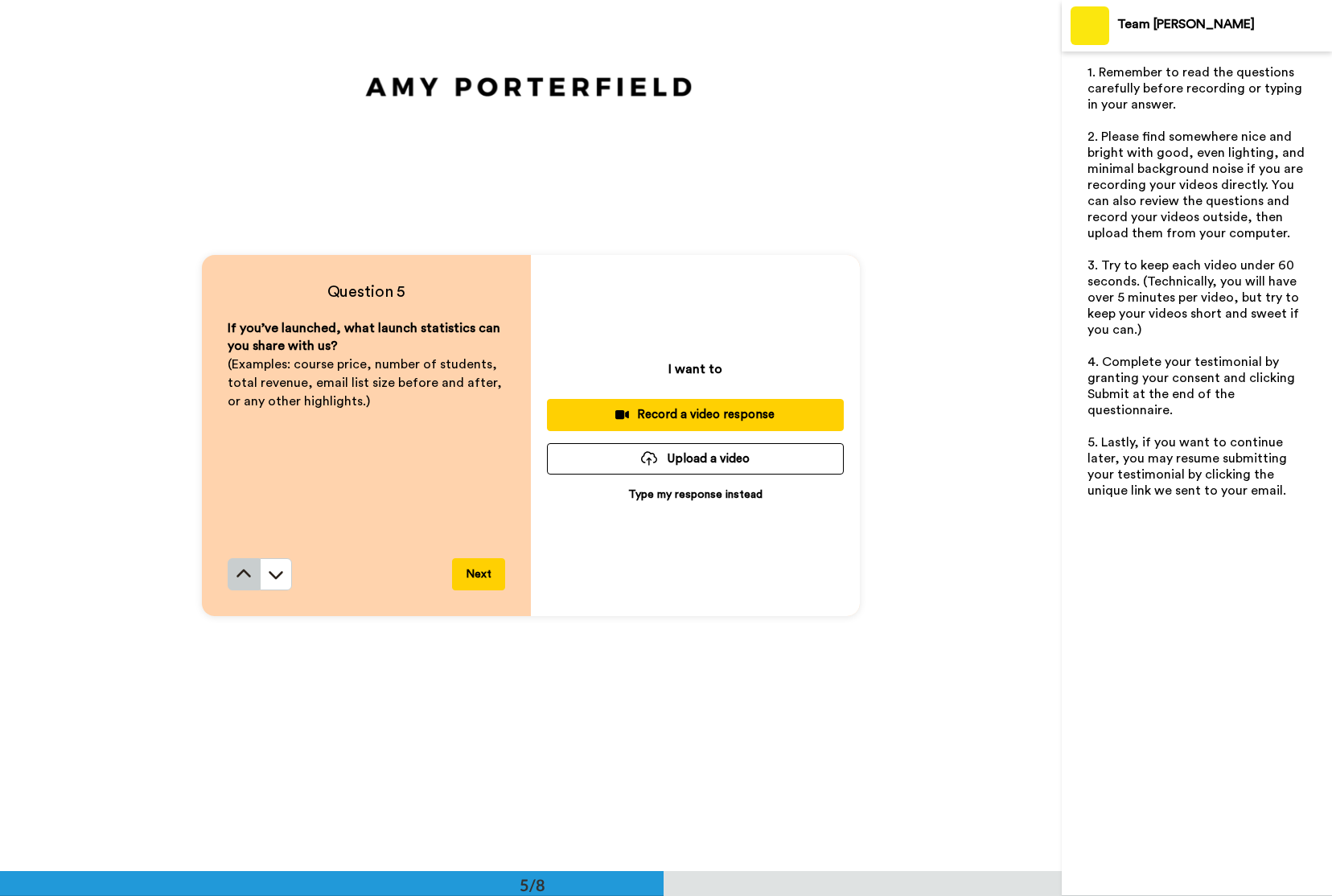
click at [240, 573] on icon at bounding box center [243, 574] width 14 height 8
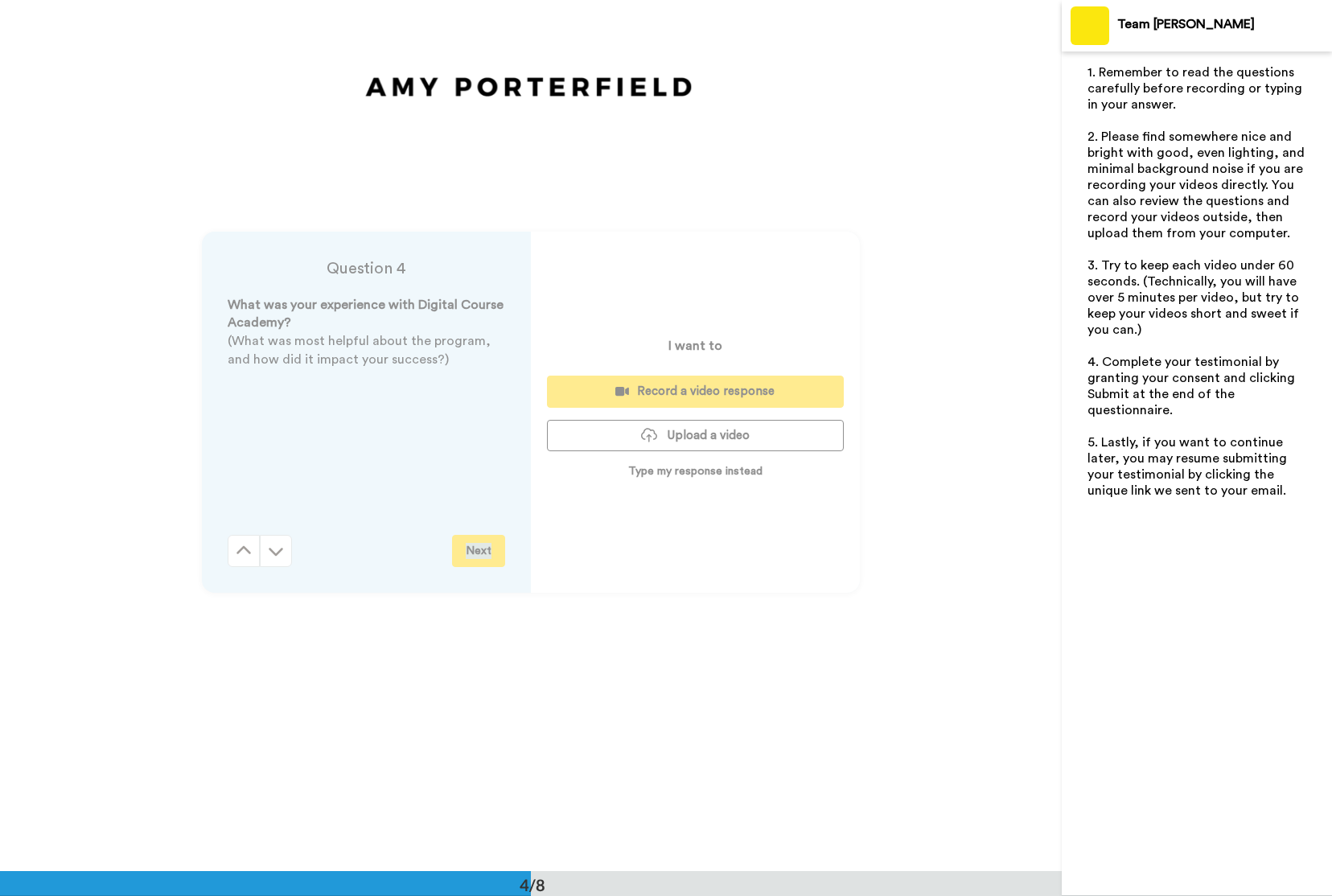
click at [240, 573] on div "Question 4 What was your experience with Digital Course Academy? (What was most…" at bounding box center [530, 412] width 1062 height 871
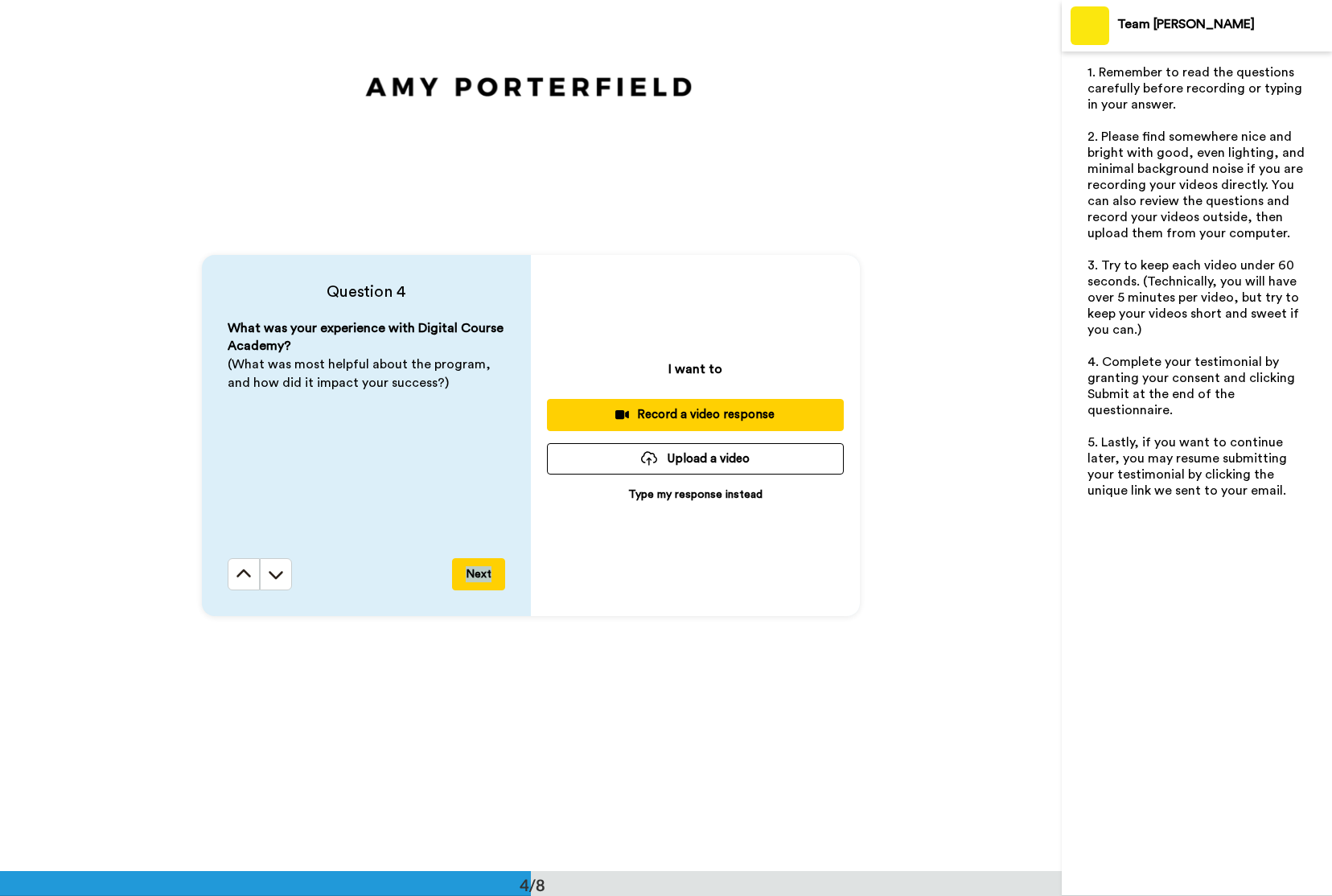
click at [240, 573] on icon at bounding box center [243, 574] width 14 height 8
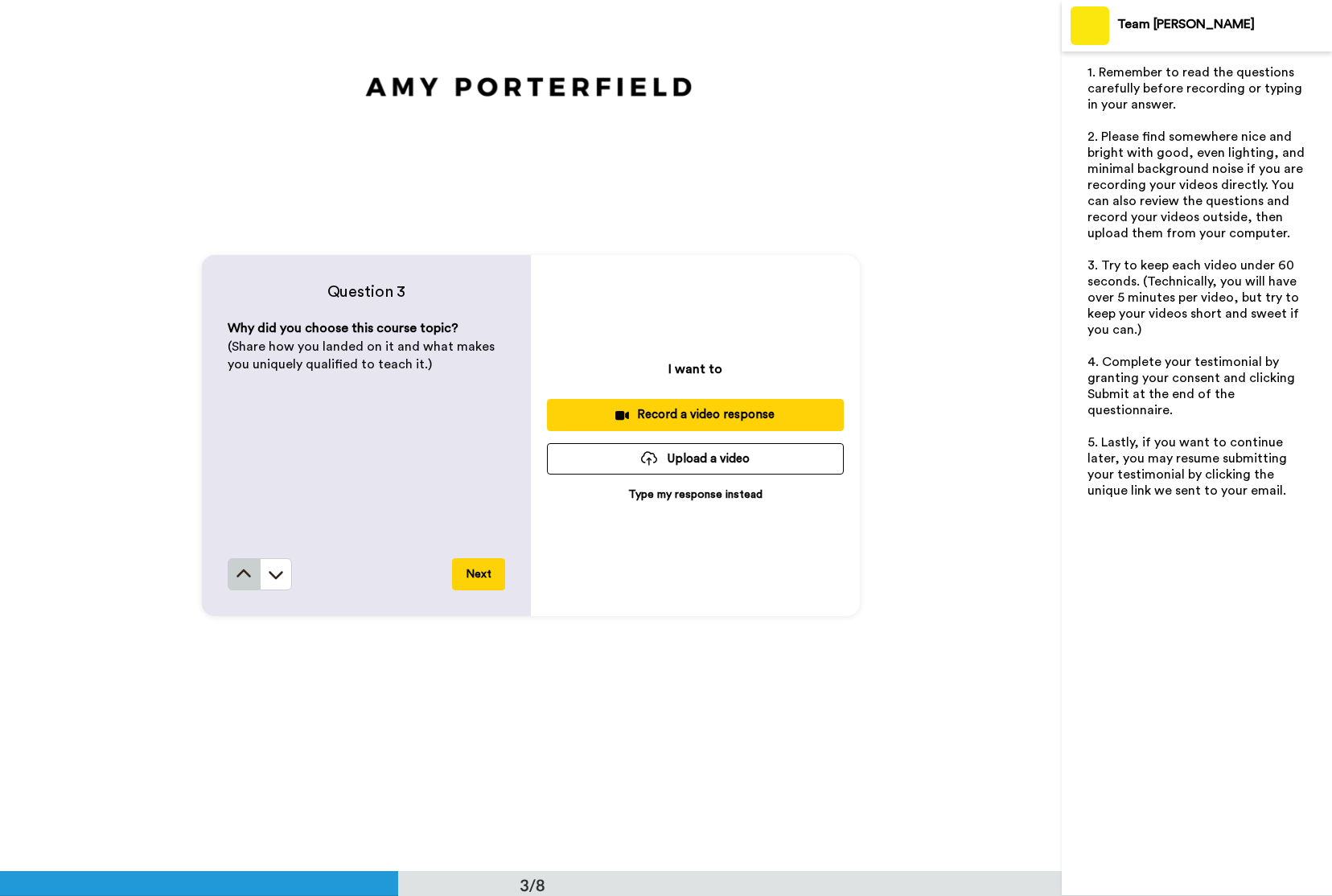
click at [240, 573] on icon at bounding box center [243, 574] width 14 height 8
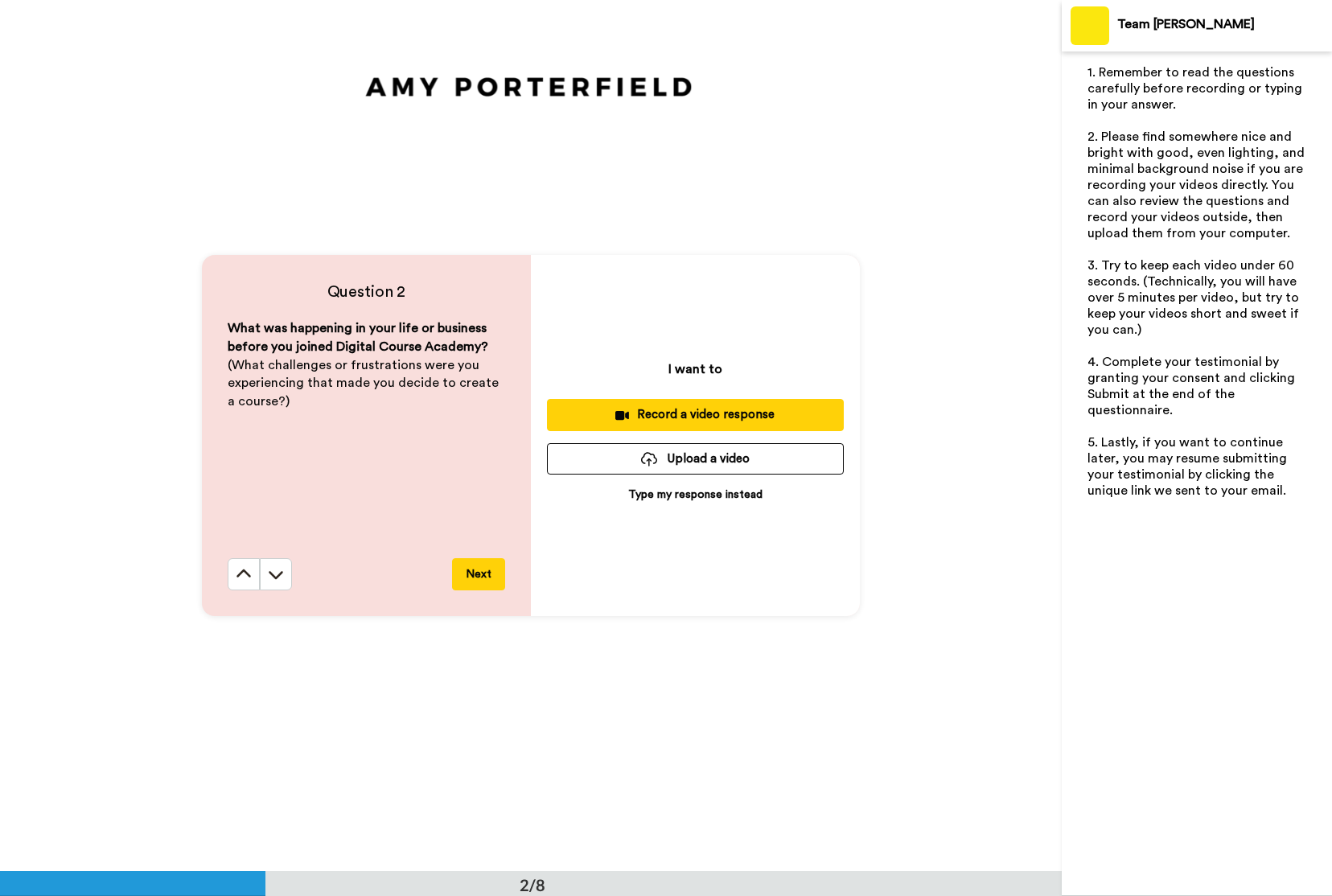
click at [240, 573] on icon at bounding box center [243, 574] width 14 height 8
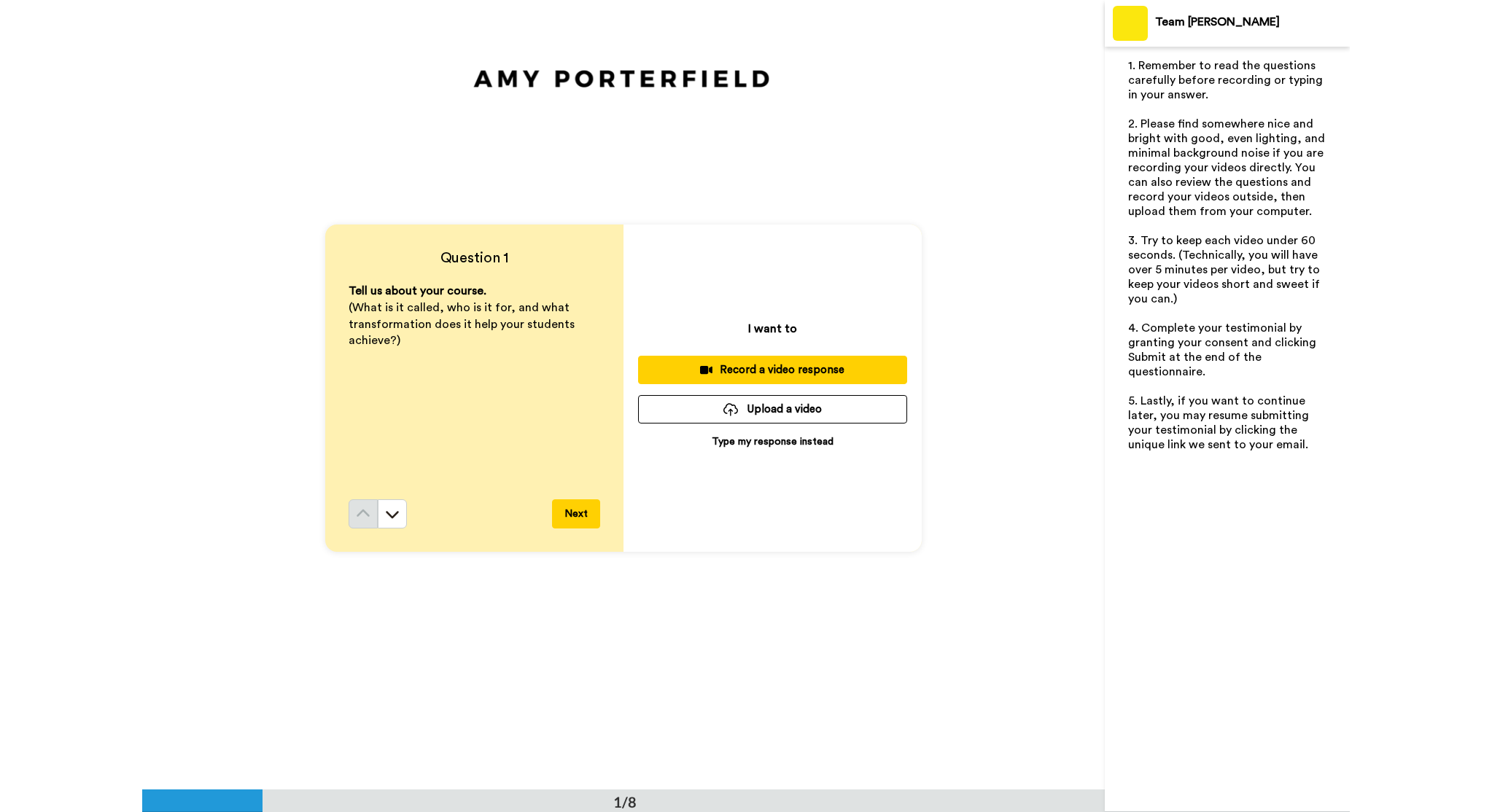
scroll to position [8, 0]
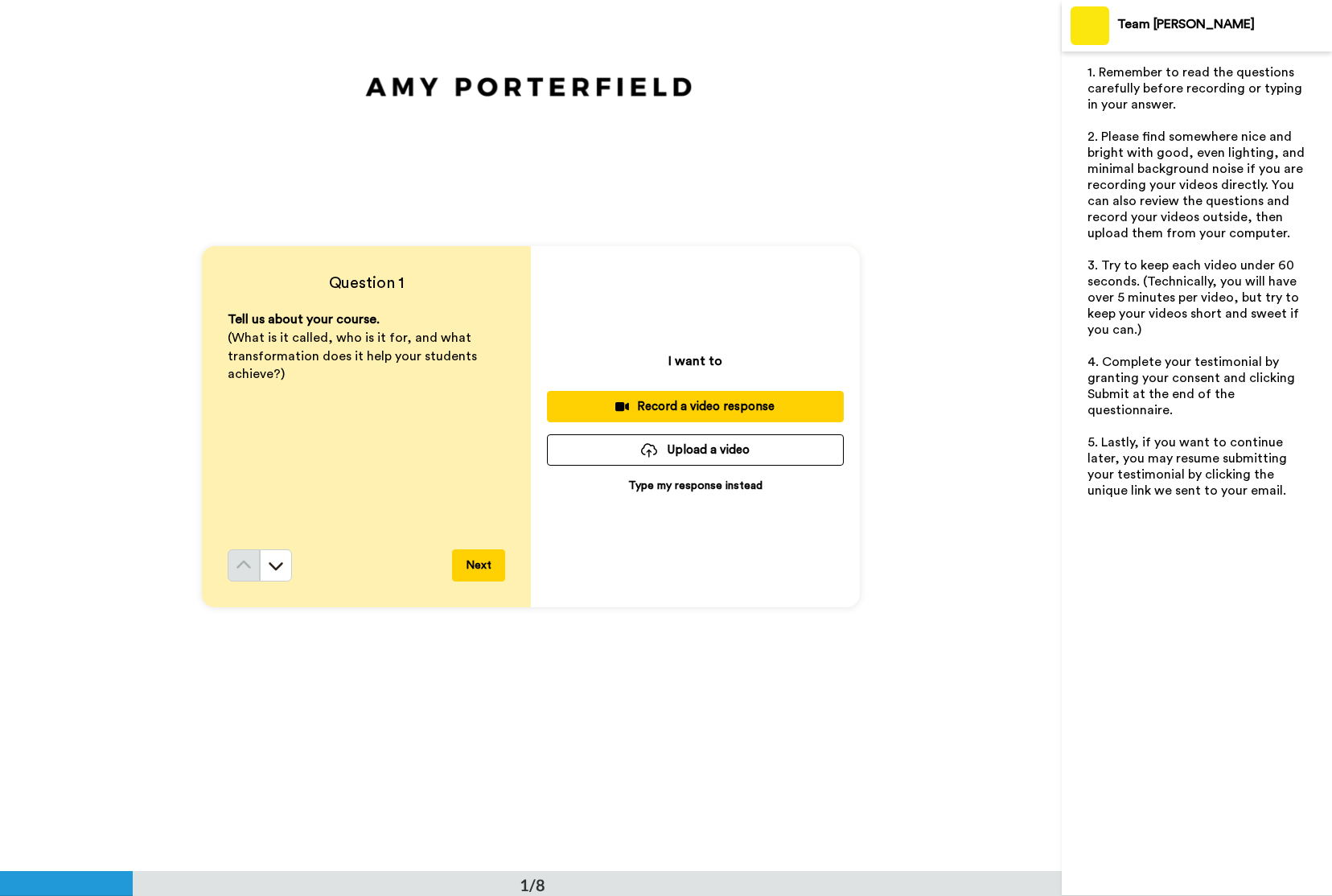
click at [720, 453] on button "Upload a video" at bounding box center [695, 449] width 297 height 32
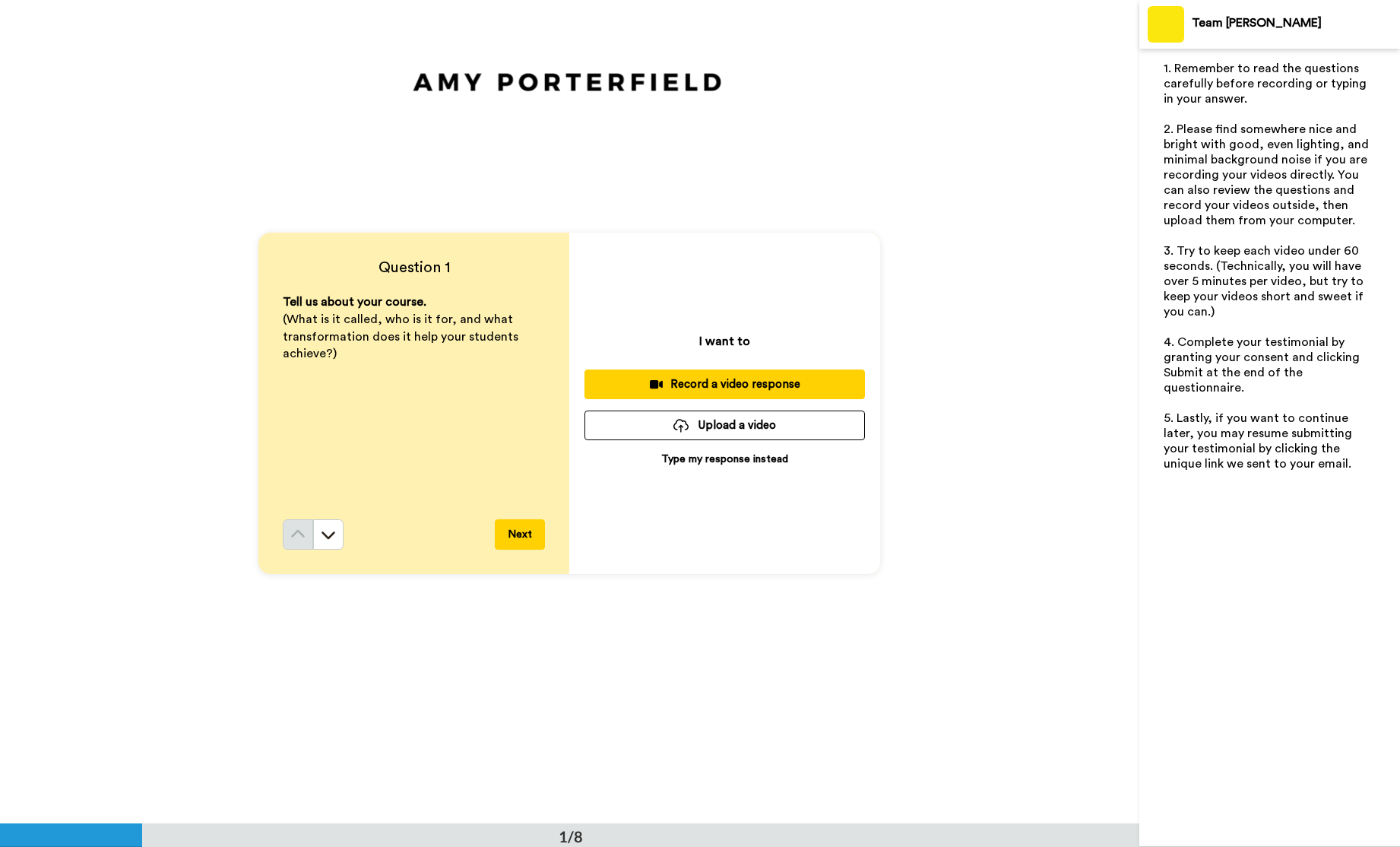
click at [742, 427] on button "Upload a video" at bounding box center [725, 425] width 281 height 30
click at [689, 423] on div at bounding box center [681, 426] width 15 height 14
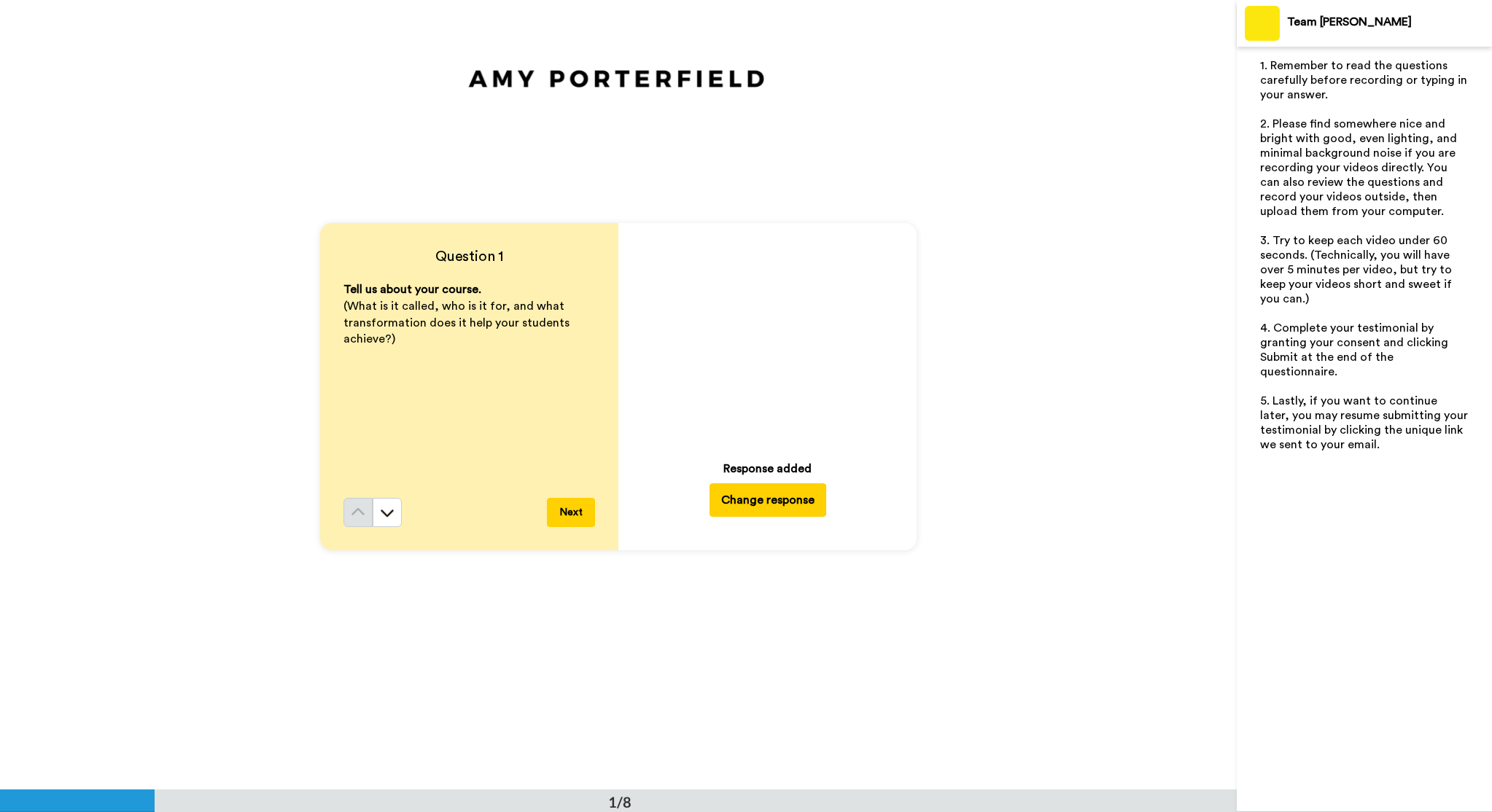
click at [761, 342] on icon at bounding box center [768, 337] width 38 height 38
click at [784, 344] on icon at bounding box center [768, 337] width 38 height 38
click at [577, 513] on button "Next" at bounding box center [571, 512] width 48 height 29
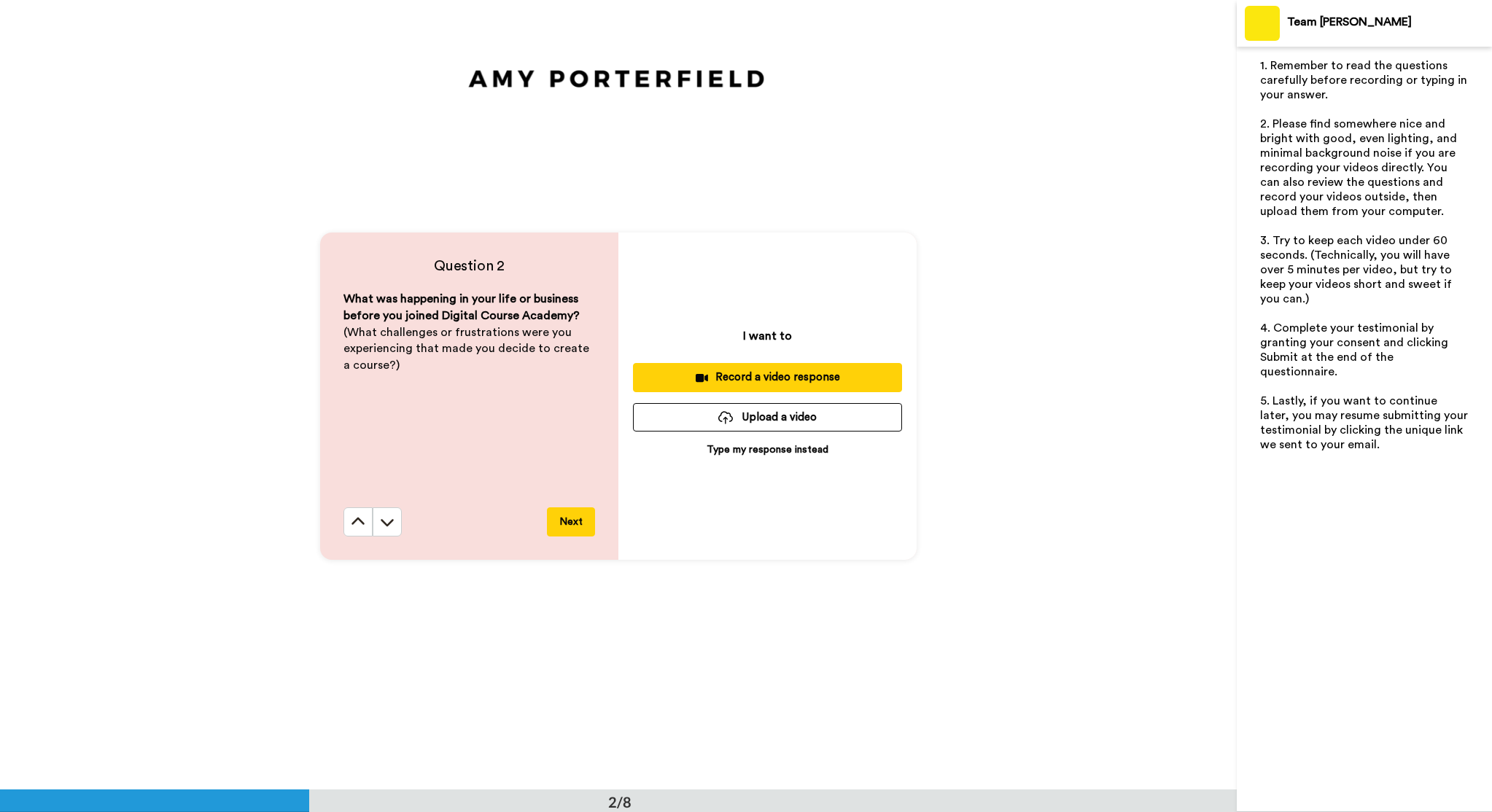
scroll to position [789, 0]
click at [776, 450] on p "Type my response instead" at bounding box center [767, 448] width 122 height 15
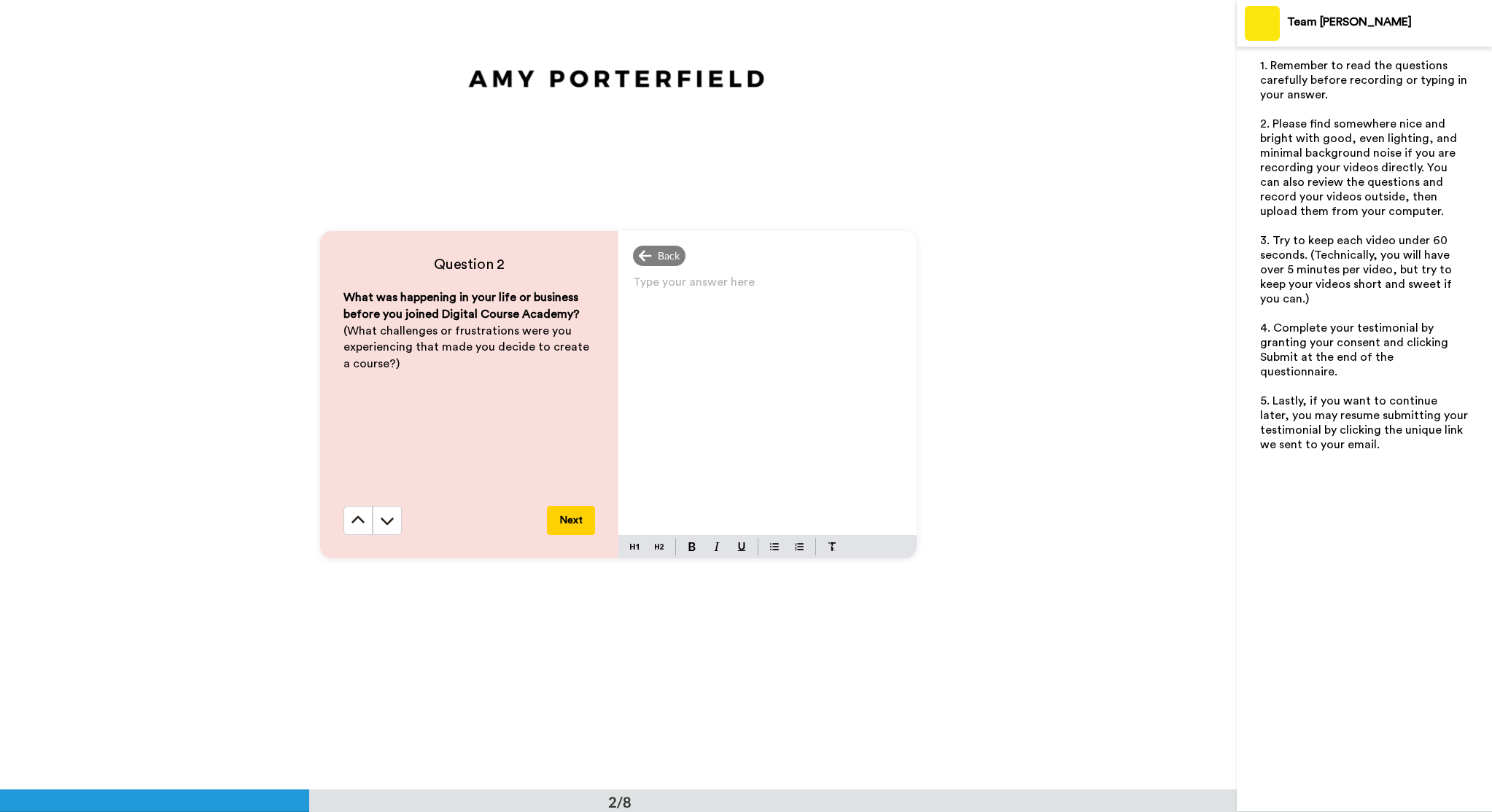
click at [701, 296] on p "Type your answer here ﻿" at bounding box center [768, 288] width 269 height 20
click at [790, 288] on p "Before enrolling in [GEOGRAPHIC_DATA], I was" at bounding box center [768, 288] width 269 height 20
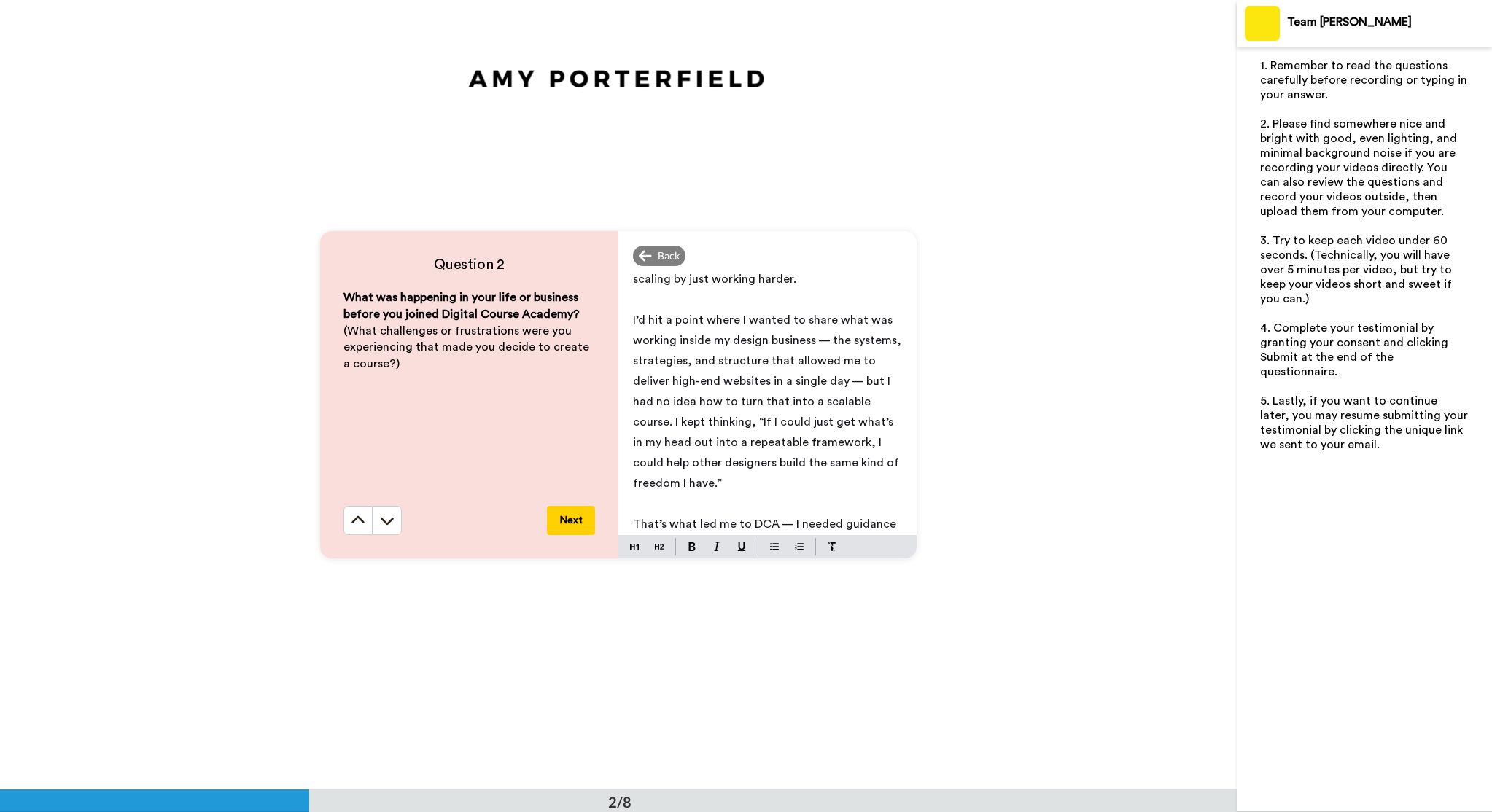
scroll to position [0, 0]
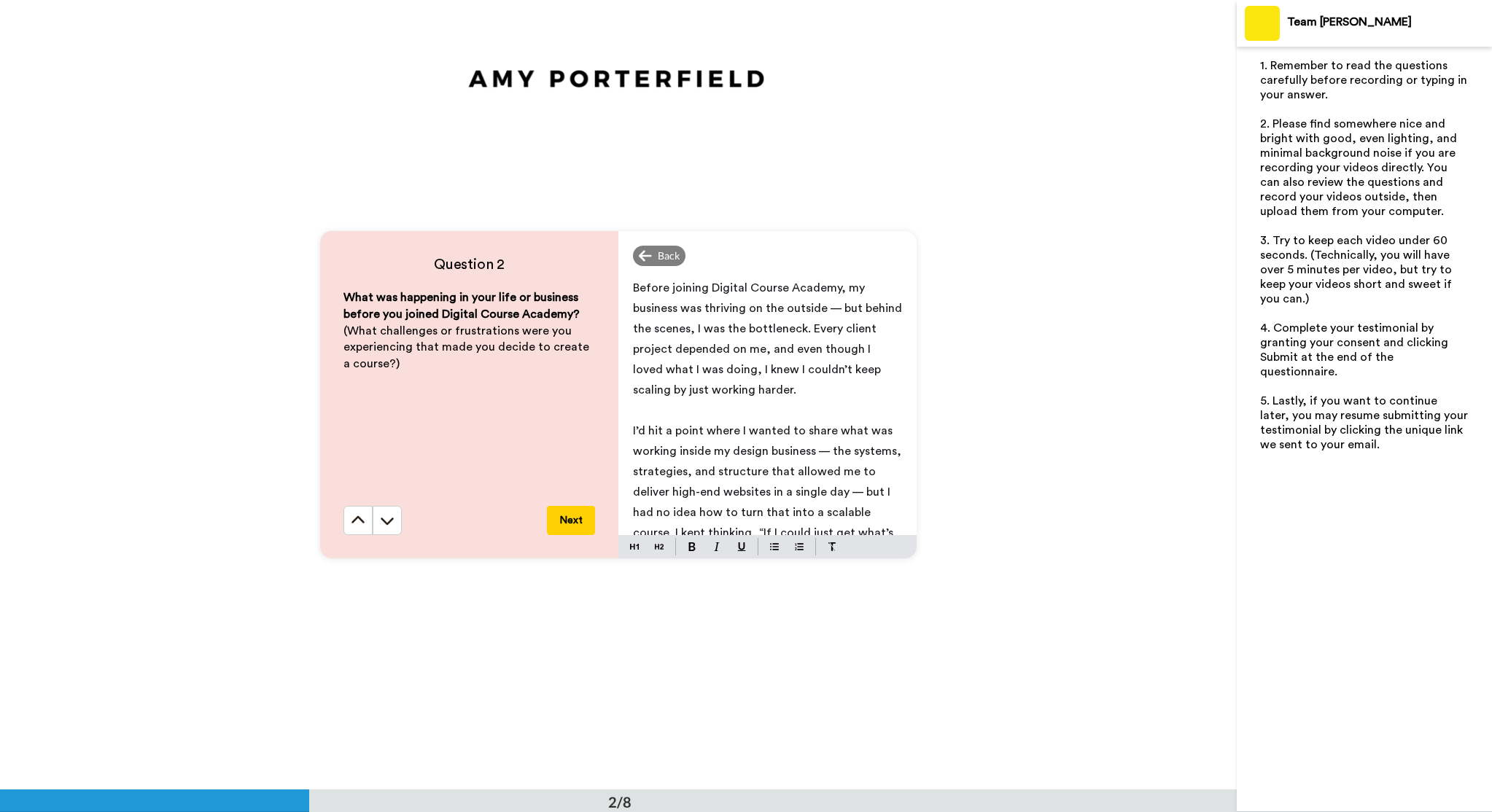
click at [710, 358] on p "Before joining Digital Course Academy, my business was thriving on the outside …" at bounding box center [768, 339] width 269 height 122
click at [835, 306] on span "Before joining Digital Course Academy, my business was thriving on the outside …" at bounding box center [769, 339] width 272 height 114
click at [634, 303] on span "Before joining Digital Course Academy, my business was thriving on the outside,…" at bounding box center [764, 339] width 262 height 114
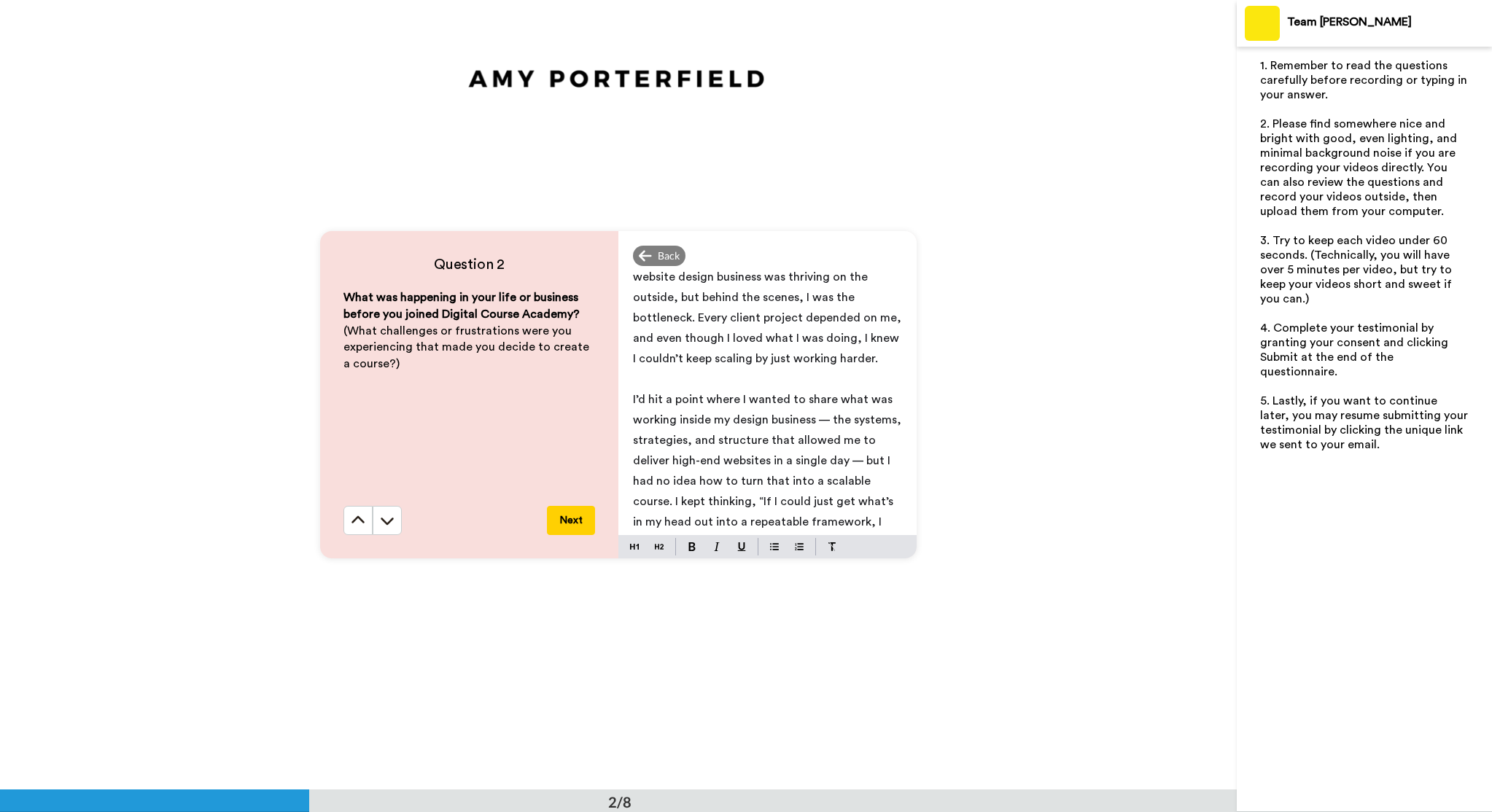
scroll to position [76, 0]
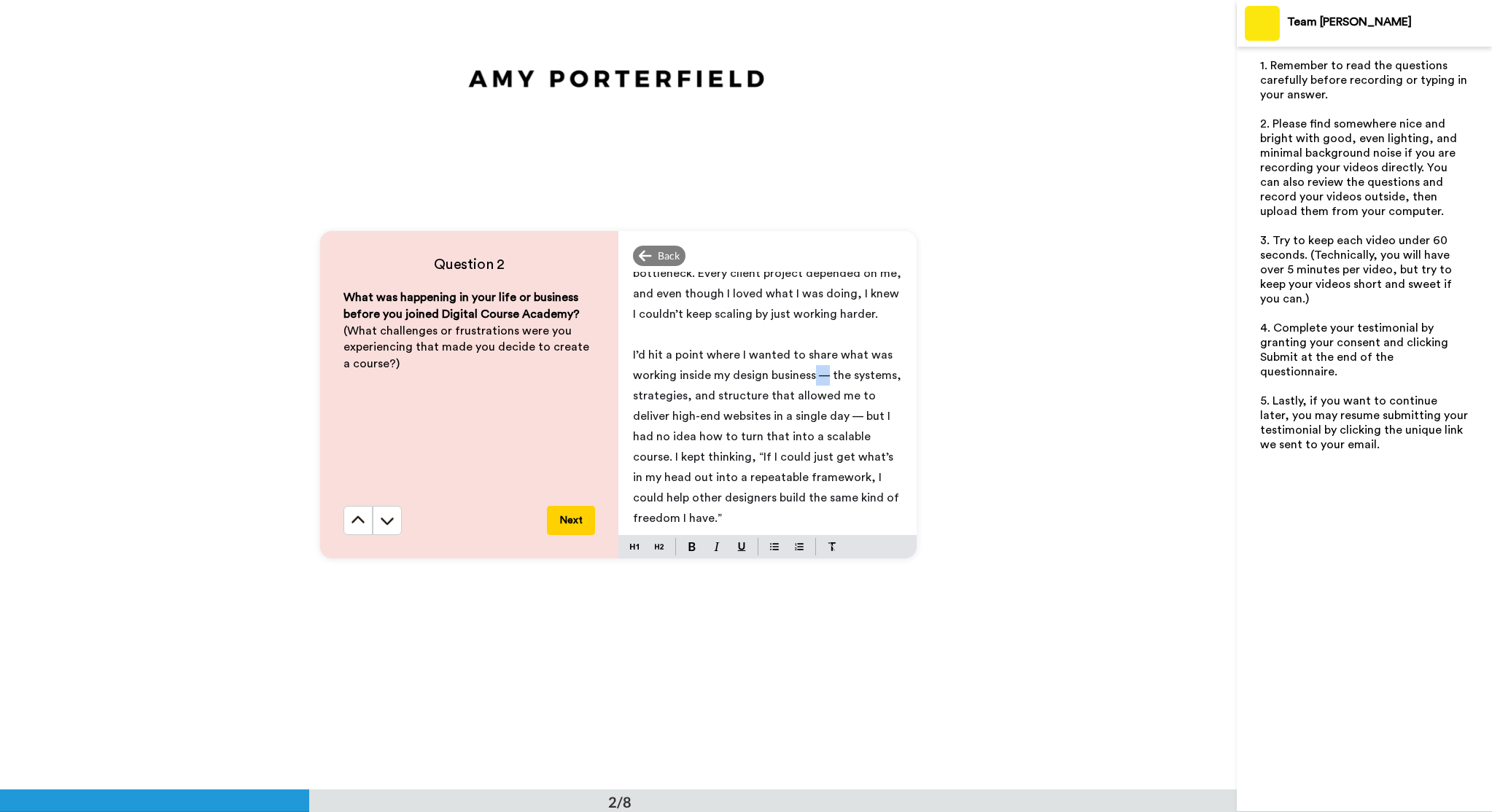
drag, startPoint x: 814, startPoint y: 377, endPoint x: 825, endPoint y: 376, distance: 11.0
click at [825, 376] on span "I’d hit a point where I wanted to share what was working inside my design busin…" at bounding box center [769, 437] width 271 height 175
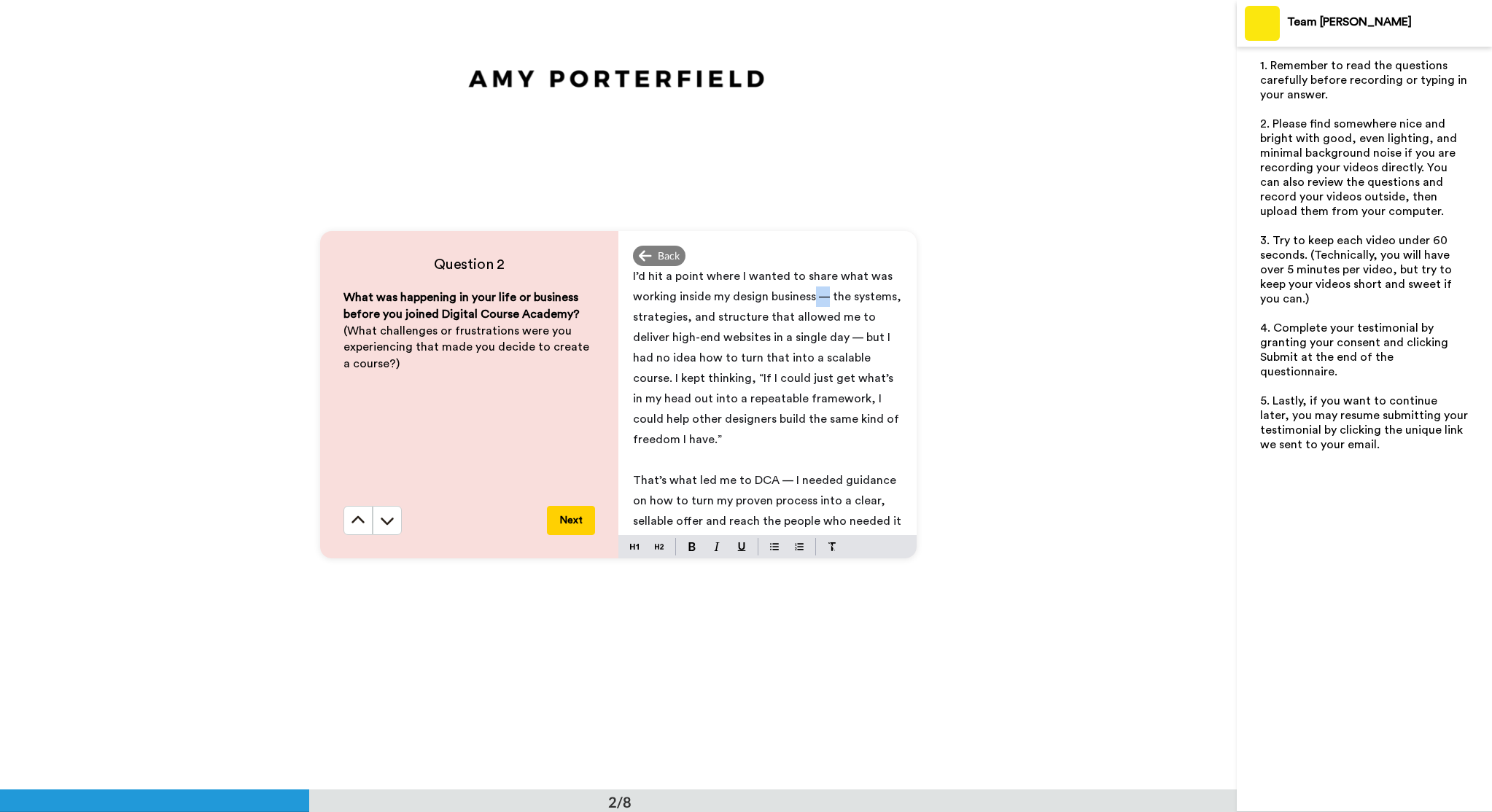
scroll to position [156, 0]
drag, startPoint x: 773, startPoint y: 459, endPoint x: 789, endPoint y: 458, distance: 16.0
click at [789, 472] on span "That’s what led me to DCA — I needed guidance on how to turn my proven process …" at bounding box center [769, 508] width 271 height 73
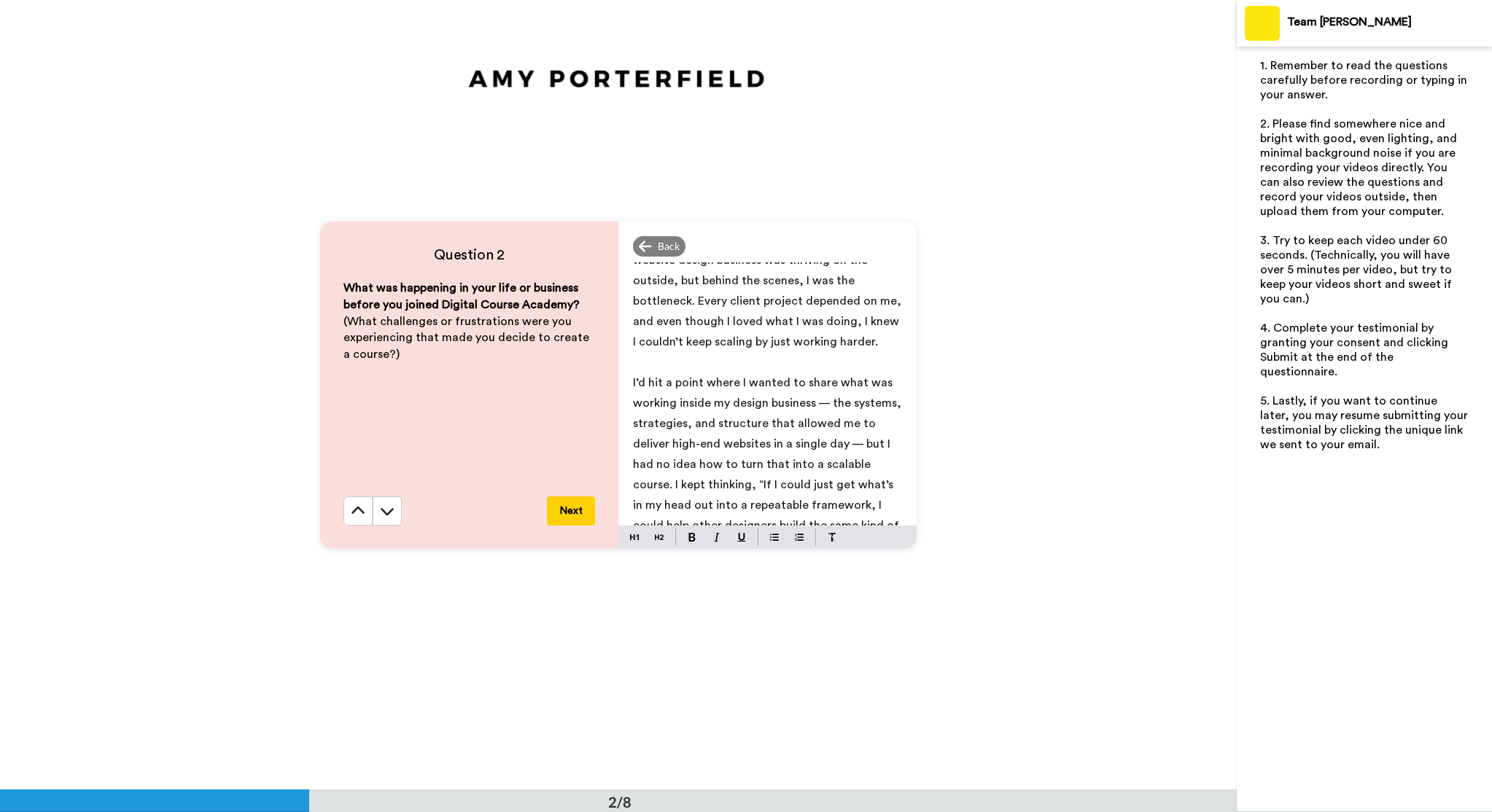
scroll to position [798, 0]
click at [567, 512] on button "Next" at bounding box center [571, 511] width 48 height 29
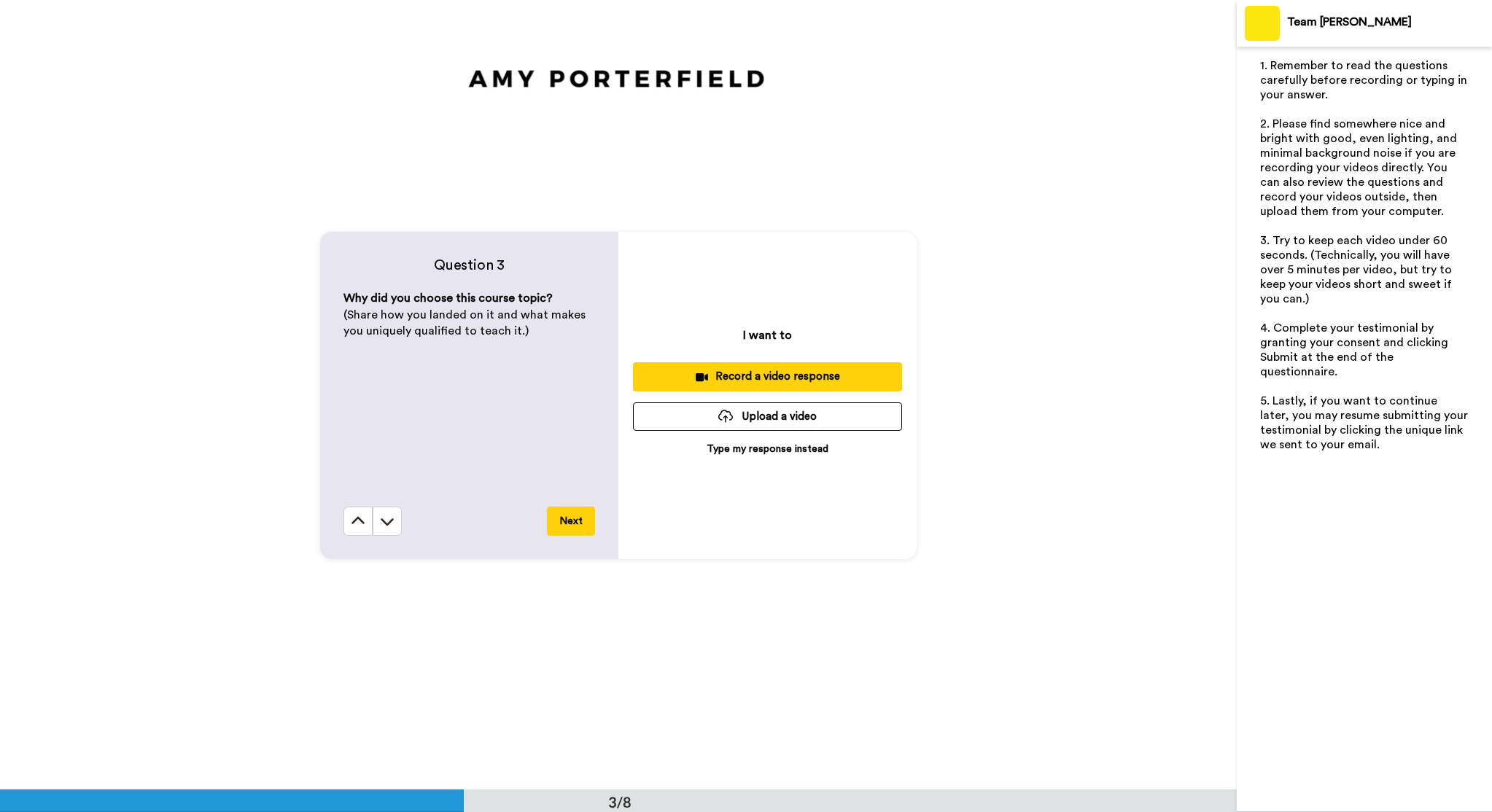
scroll to position [1579, 0]
click at [735, 453] on p "Type my response instead" at bounding box center [767, 448] width 122 height 15
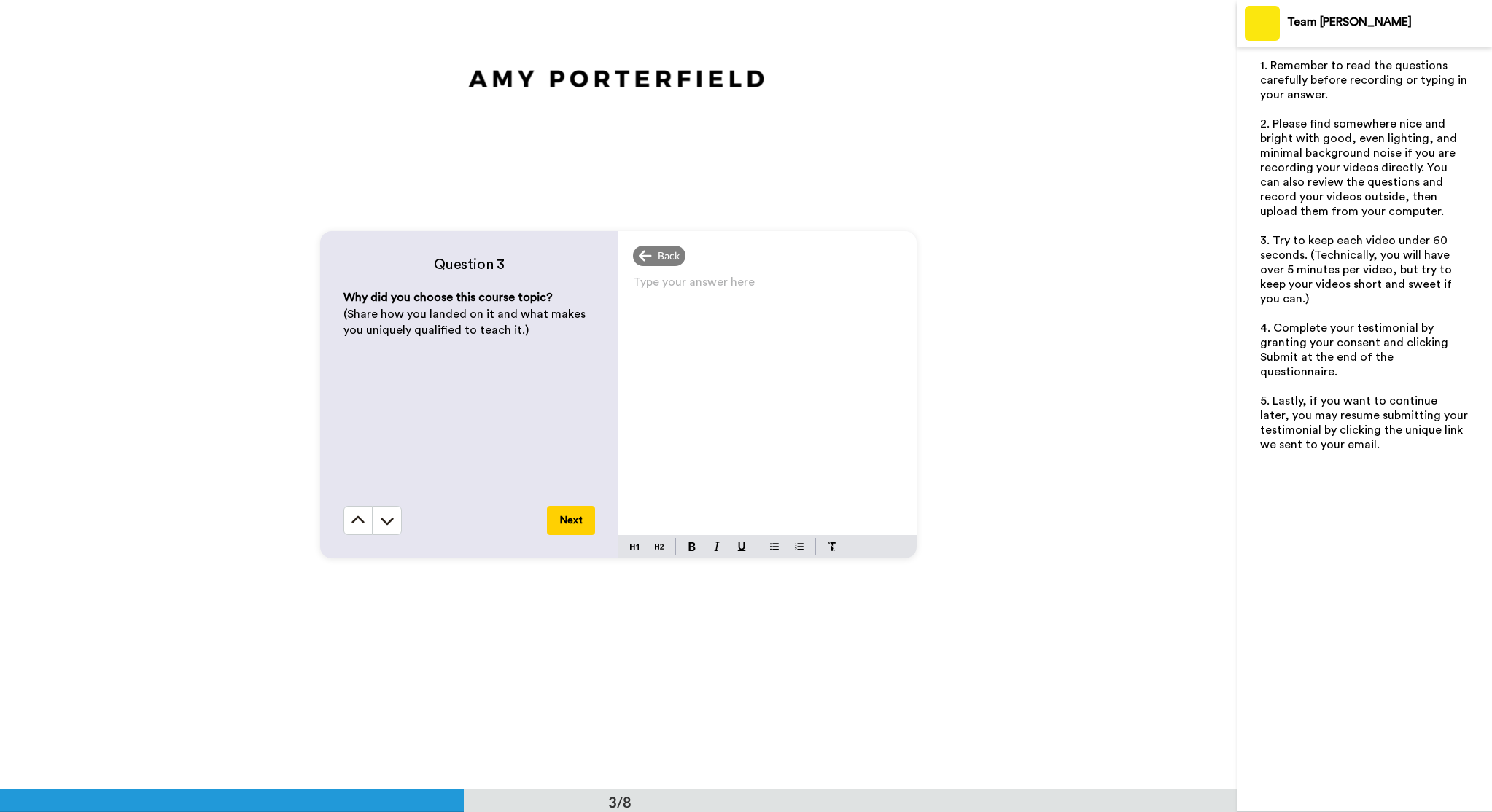
click at [720, 364] on div "Type your answer here ﻿" at bounding box center [767, 403] width 298 height 263
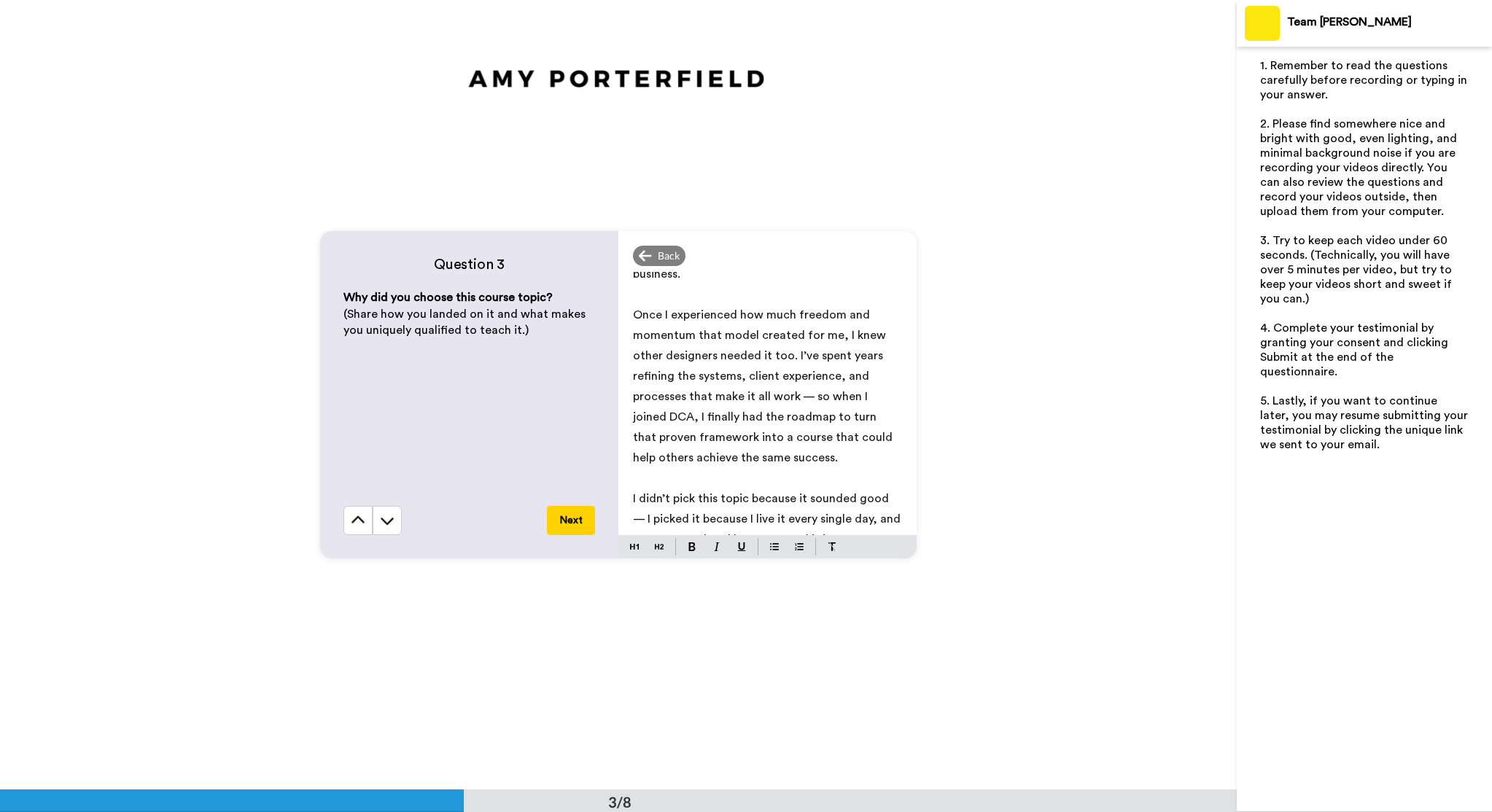
scroll to position [0, 0]
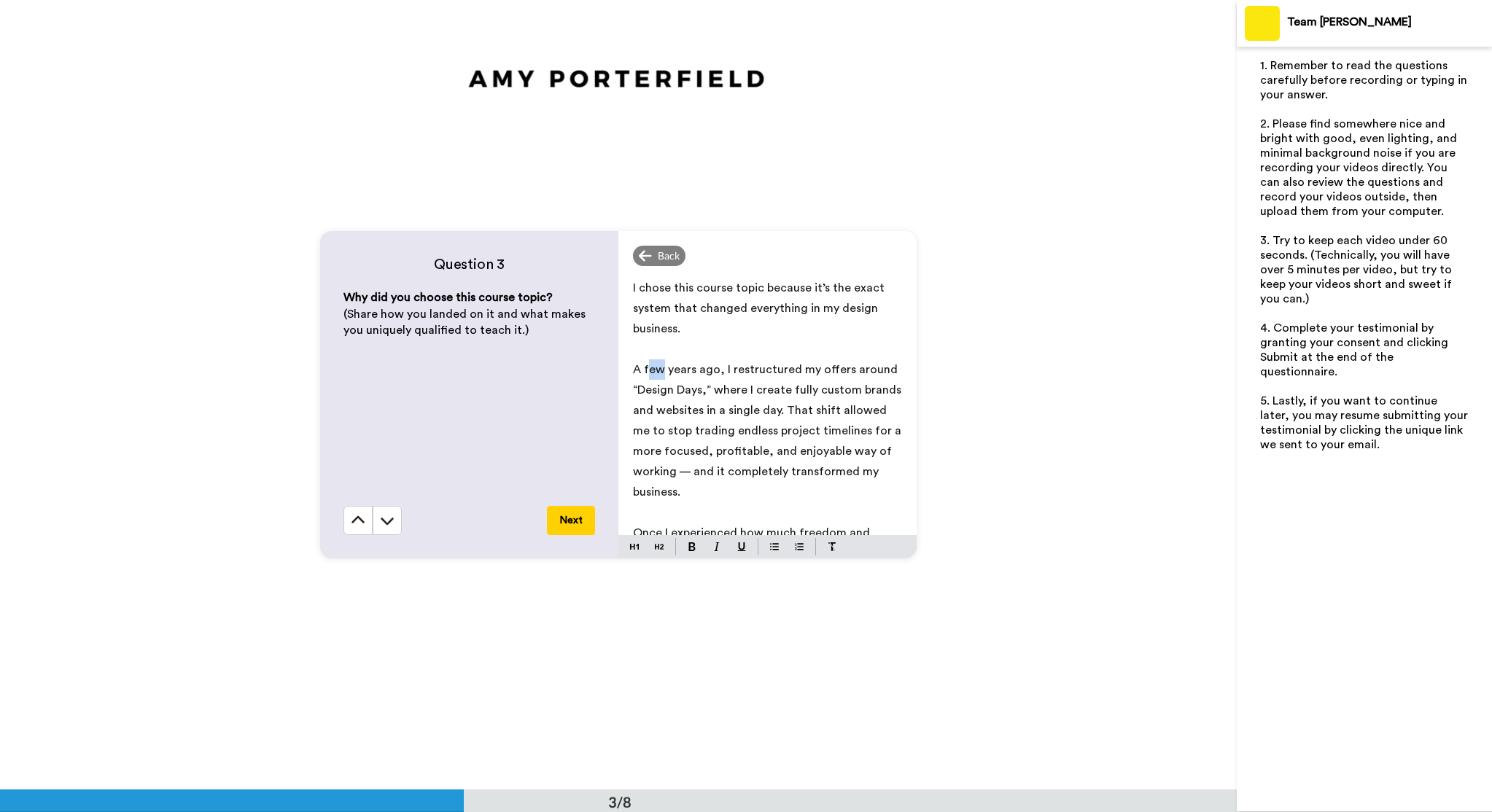
drag, startPoint x: 647, startPoint y: 371, endPoint x: 661, endPoint y: 369, distance: 14.1
click at [661, 369] on span "A few years ago, I restructured my offers around “Design Days,” where I create …" at bounding box center [769, 430] width 271 height 134
drag, startPoint x: 647, startPoint y: 368, endPoint x: 637, endPoint y: 369, distance: 10.0
click at [637, 369] on span "A [DATE], I restructured my offers around “Design Days,” where I create fully c…" at bounding box center [769, 430] width 271 height 134
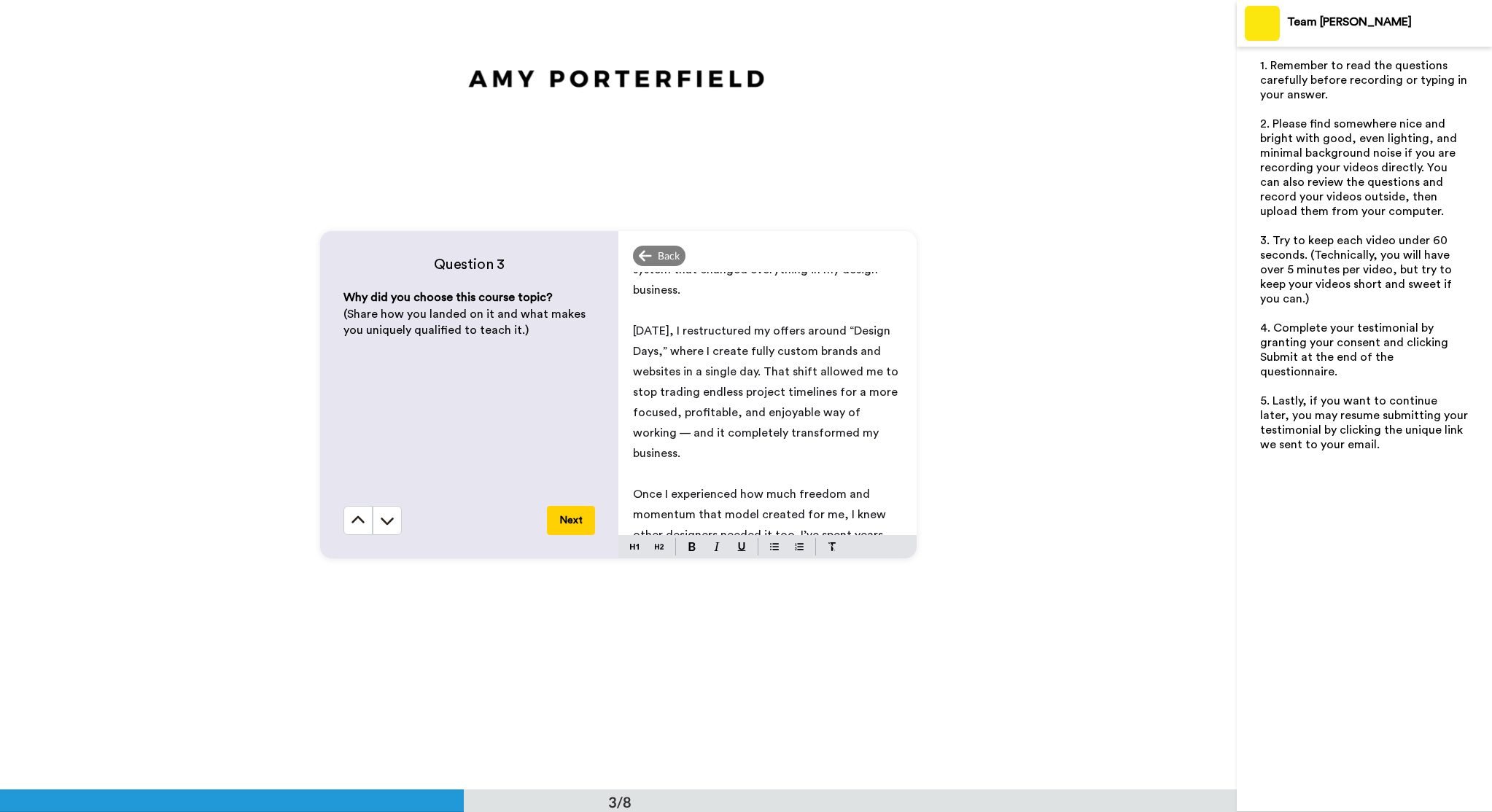
scroll to position [66, 0]
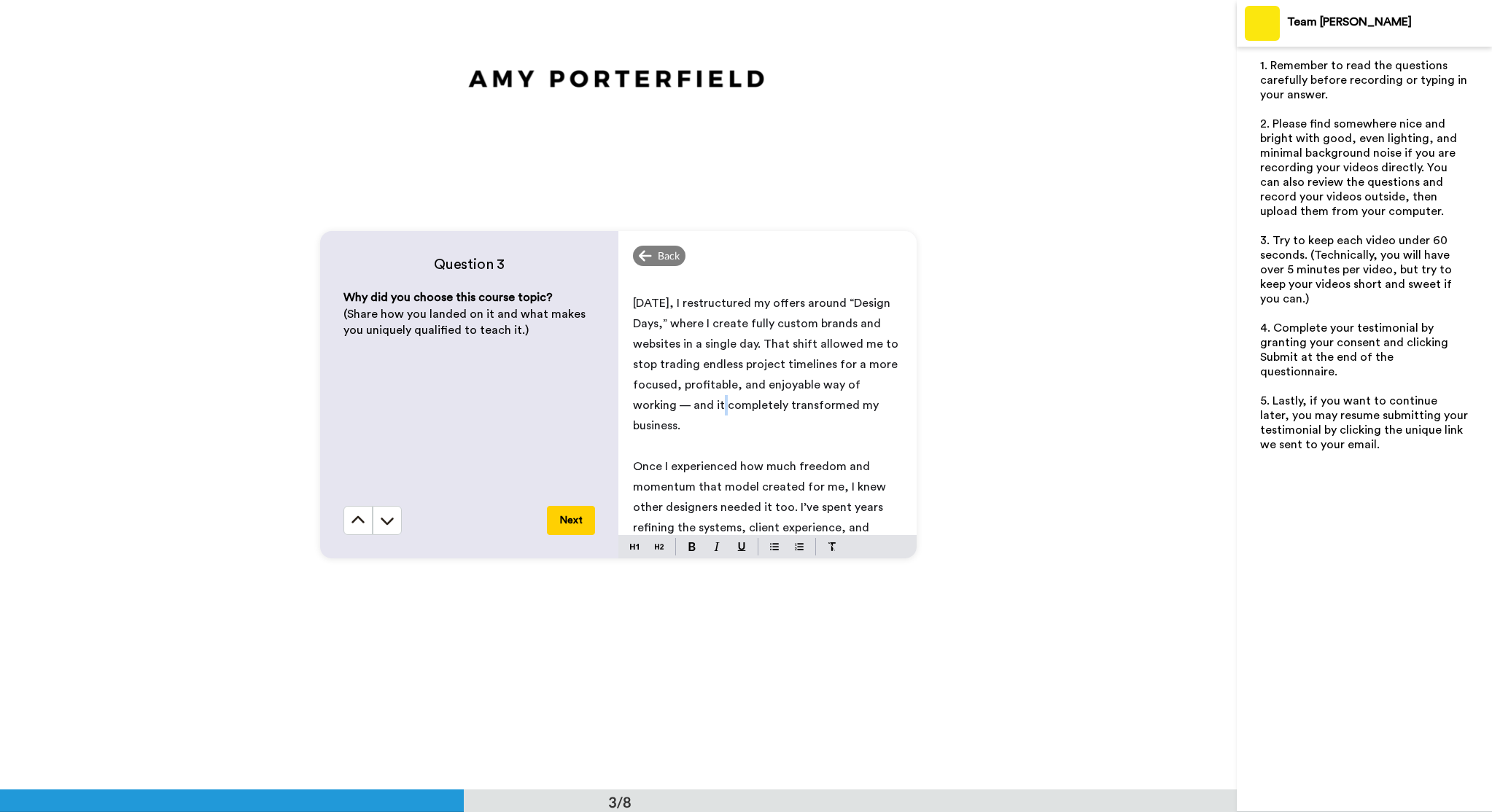
drag, startPoint x: 644, startPoint y: 402, endPoint x: 632, endPoint y: 402, distance: 12.0
click at [632, 402] on div "I chose this course topic because it’s the exact system that changed everything…" at bounding box center [767, 403] width 298 height 263
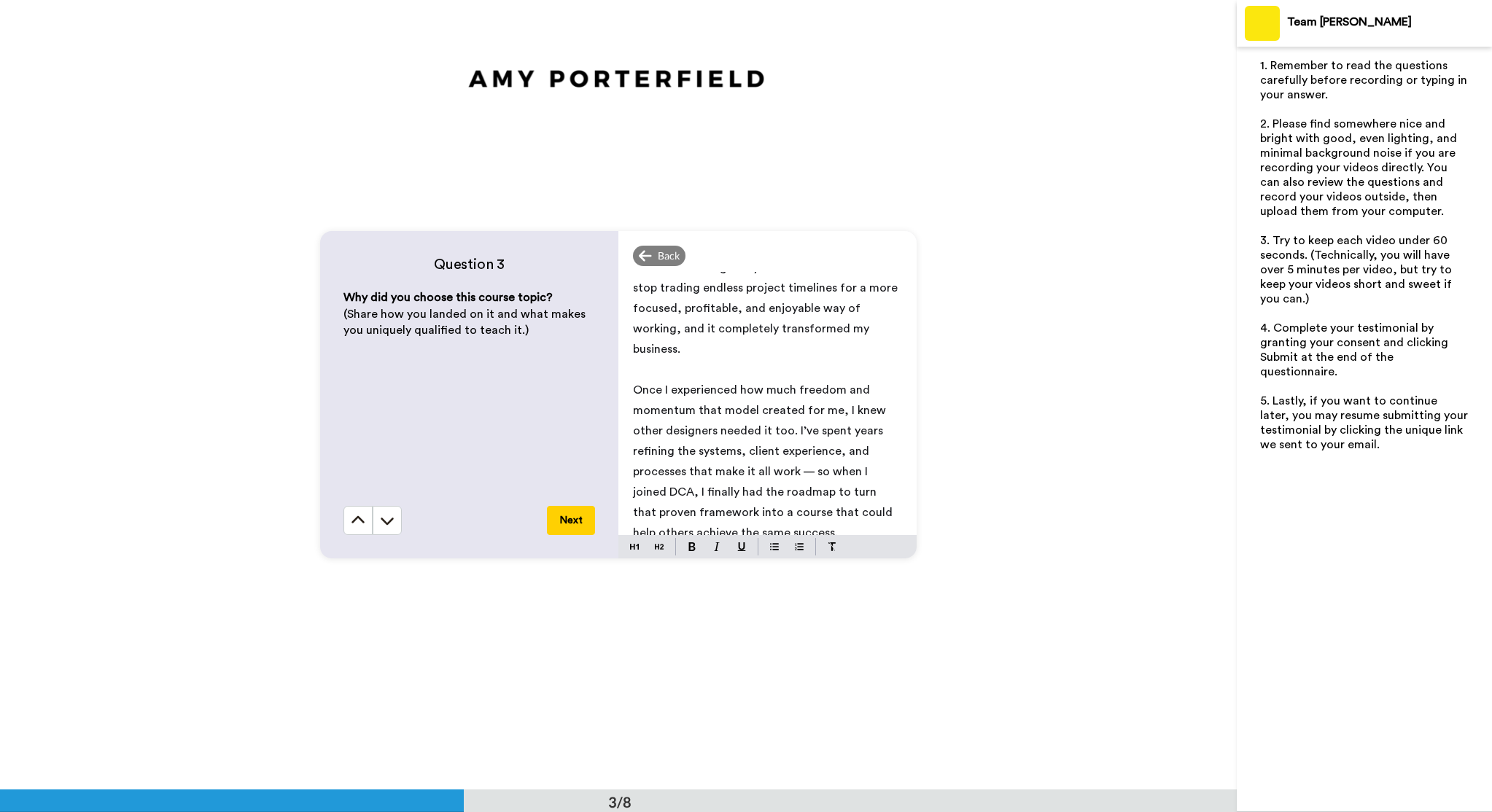
scroll to position [144, 0]
drag, startPoint x: 833, startPoint y: 450, endPoint x: 793, endPoint y: 452, distance: 40.0
click at [793, 452] on span "Once I experienced how much freedom and momentum that model created for me, I k…" at bounding box center [764, 460] width 262 height 155
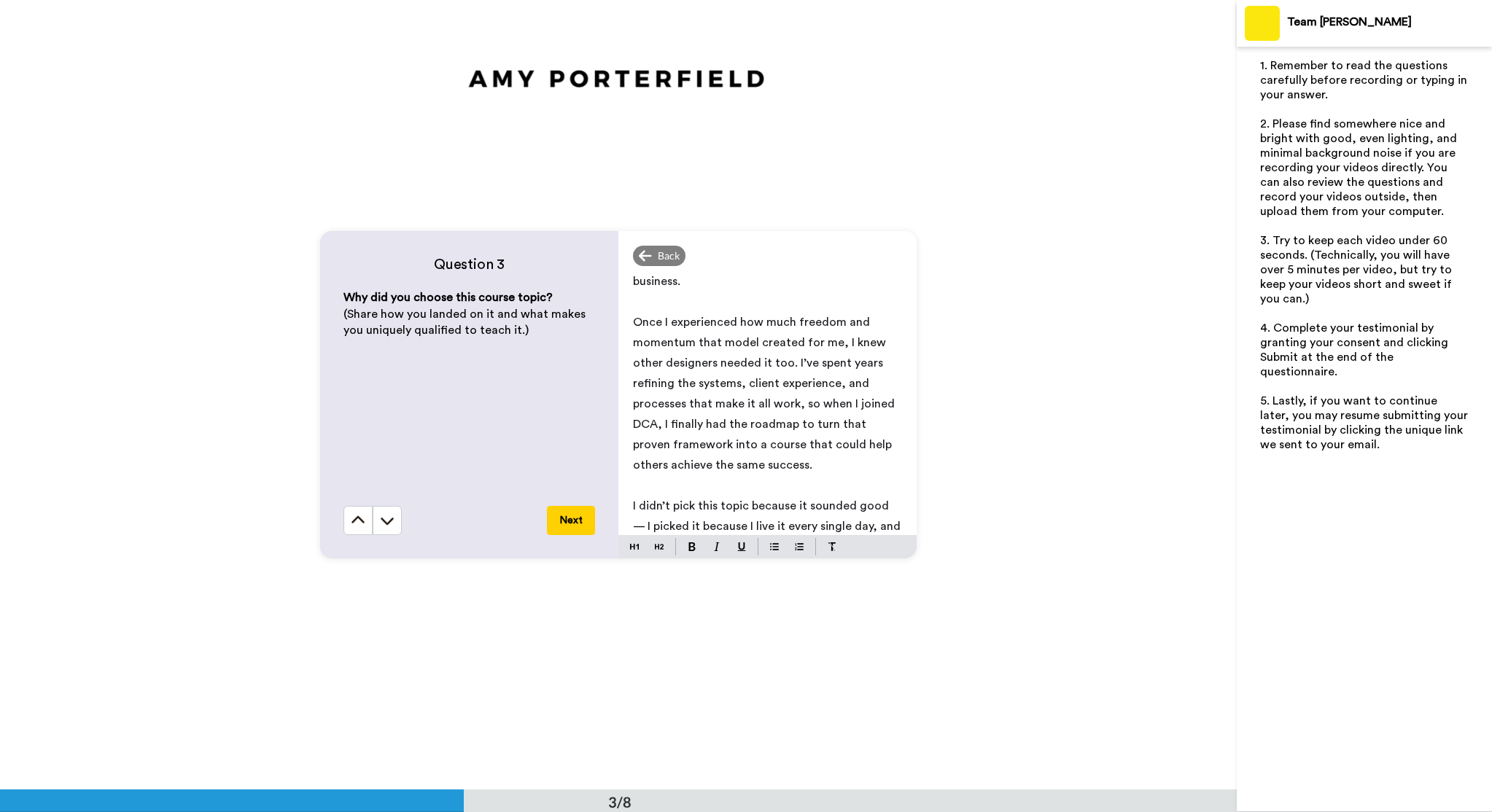
scroll to position [218, 0]
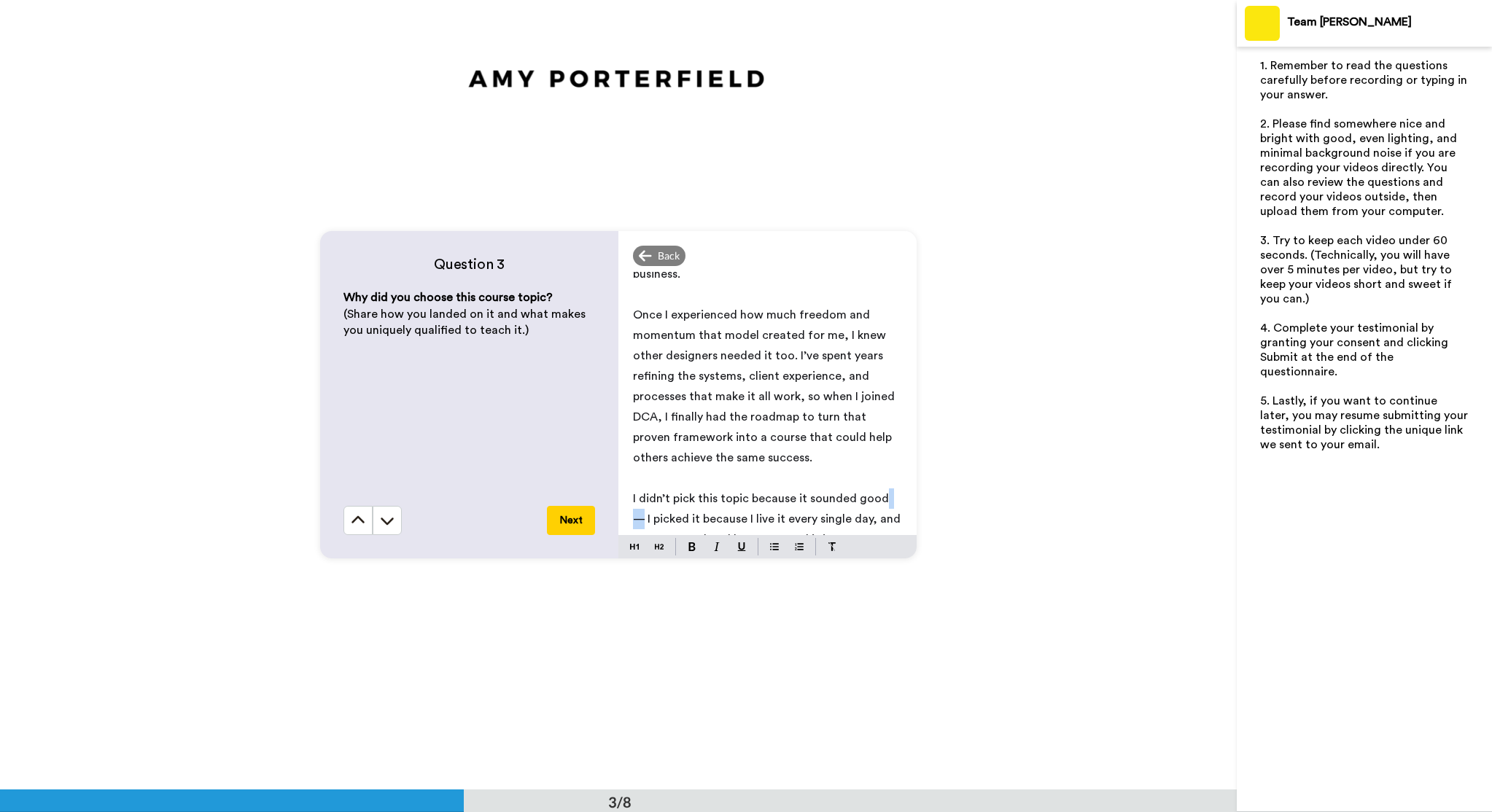
drag, startPoint x: 893, startPoint y: 475, endPoint x: 878, endPoint y: 477, distance: 15.1
click at [878, 493] on span "I didn’t pick this topic because it sounded good — I picked it because I live i…" at bounding box center [768, 519] width 270 height 52
click at [572, 516] on button "Next" at bounding box center [571, 520] width 48 height 29
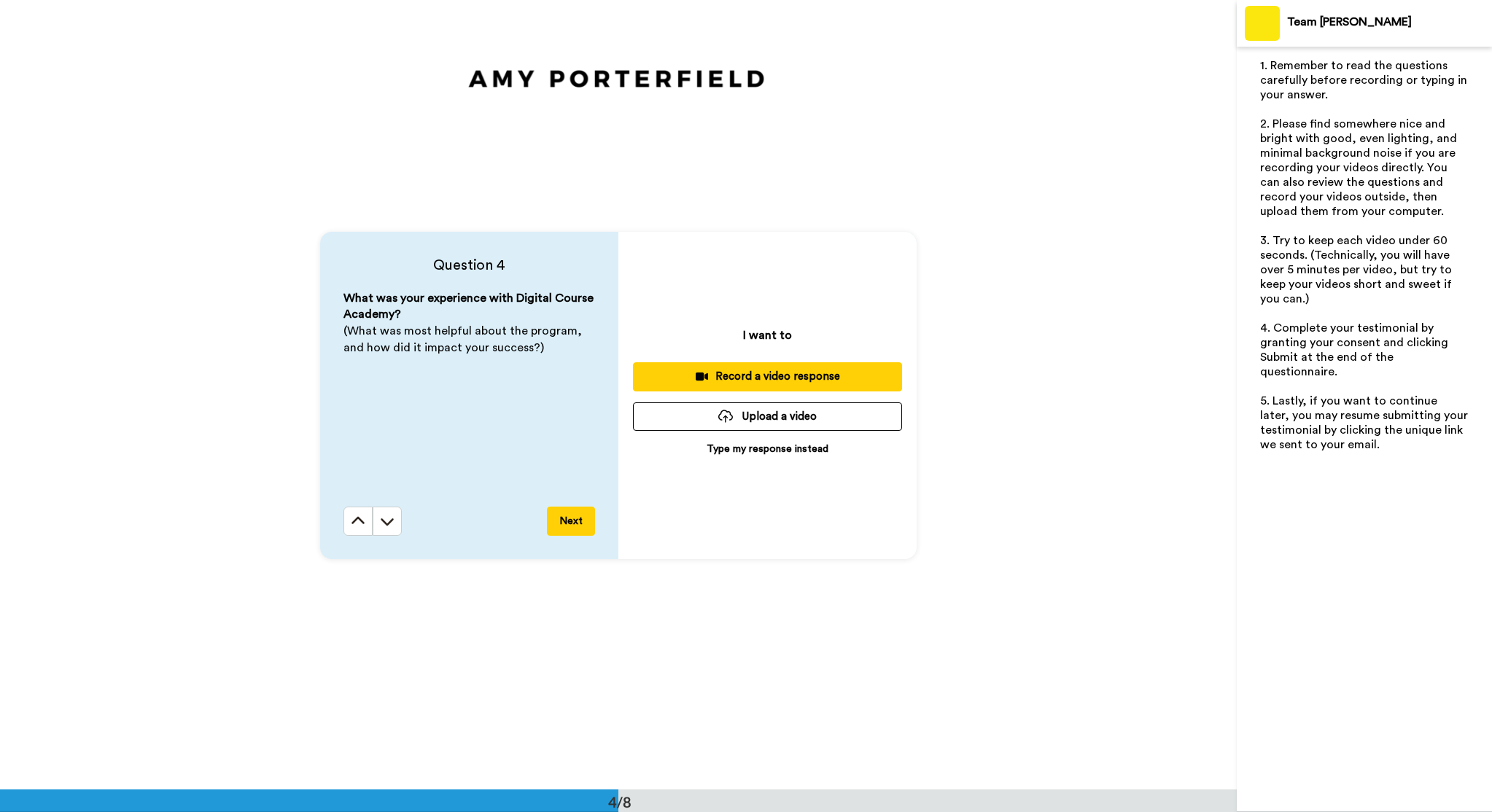
scroll to position [2369, 0]
click at [749, 446] on p "Type my response instead" at bounding box center [767, 448] width 122 height 15
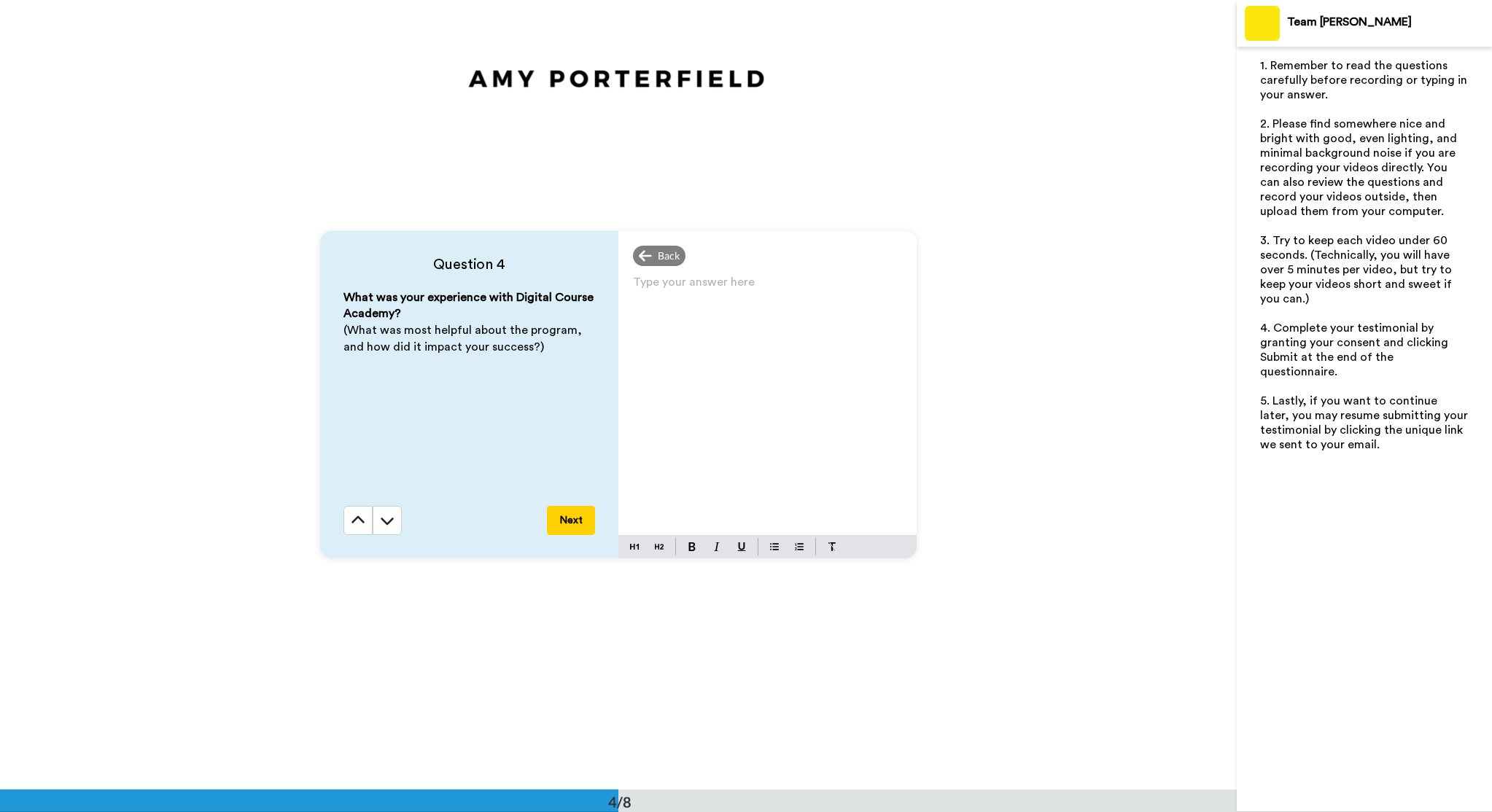
click at [724, 357] on div "Type your answer here ﻿" at bounding box center [767, 403] width 298 height 263
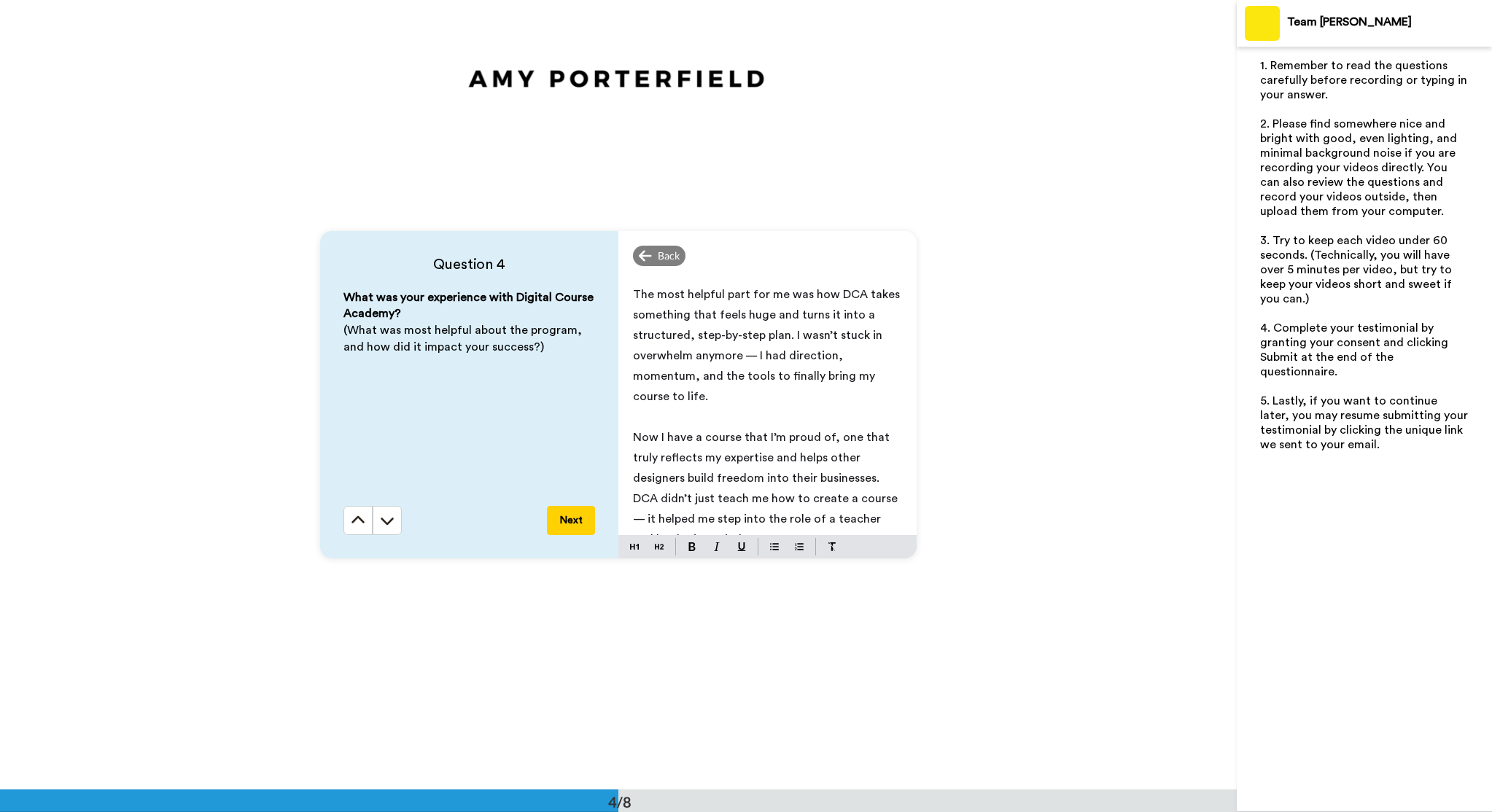
scroll to position [0, 0]
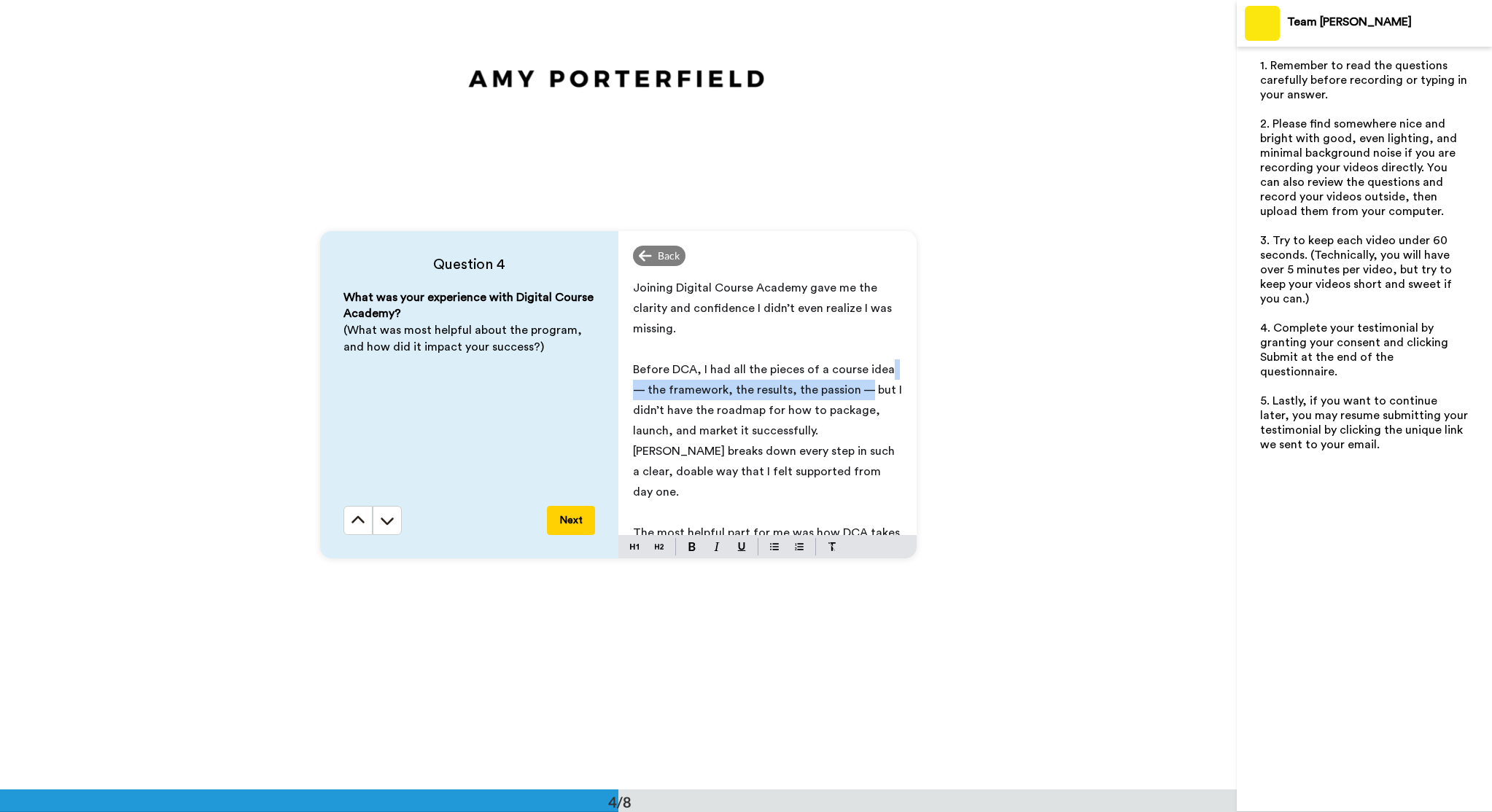
drag, startPoint x: 851, startPoint y: 389, endPoint x: 886, endPoint y: 371, distance: 39.4
click at [886, 371] on span "Before DCA, I had all the pieces of a course idea — the framework, the results,…" at bounding box center [769, 430] width 272 height 134
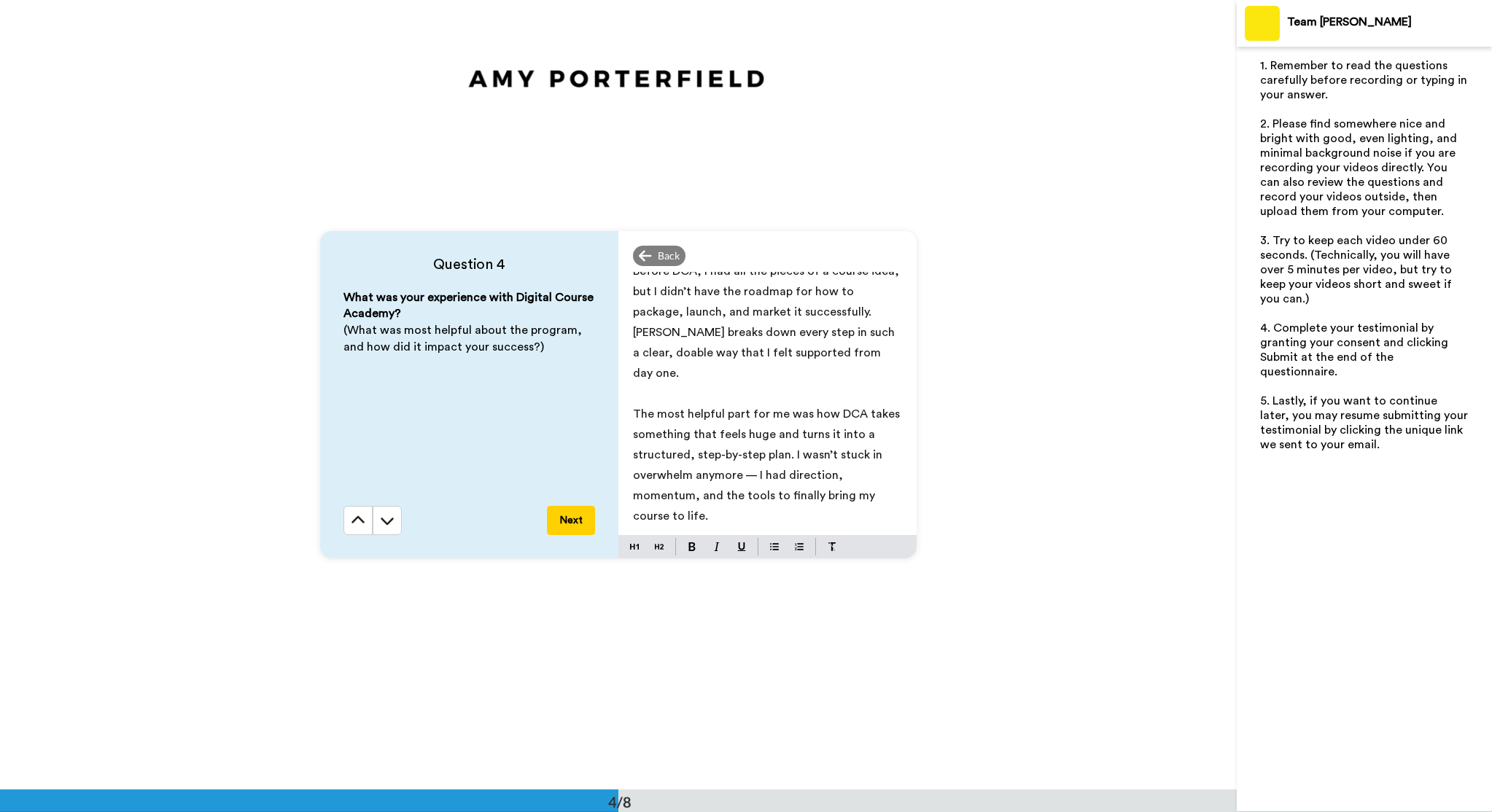
scroll to position [136, 0]
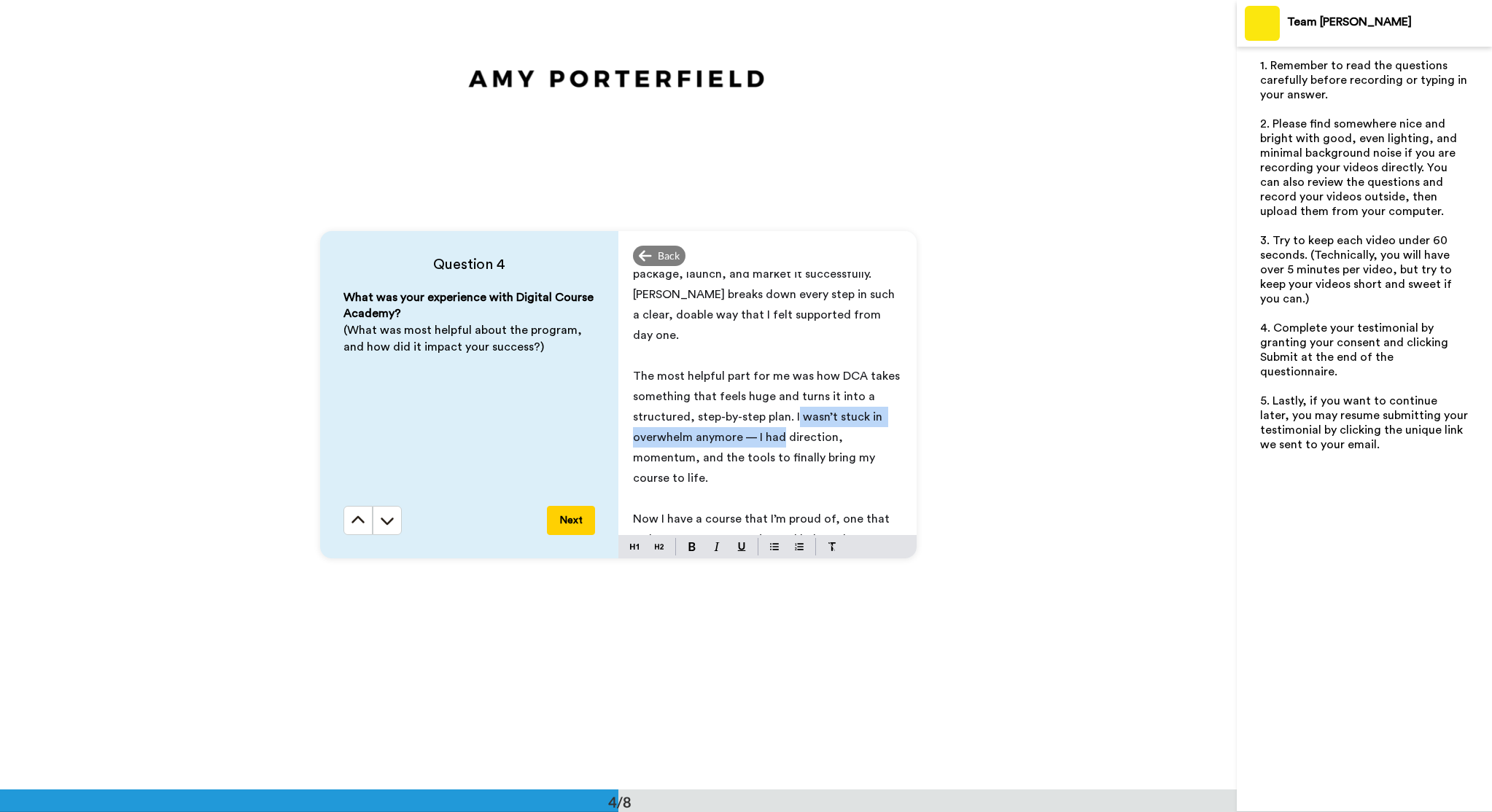
drag, startPoint x: 781, startPoint y: 414, endPoint x: 793, endPoint y: 402, distance: 17.0
click at [793, 402] on span "The most helpful part for me was how DCA takes something that feels huge and tu…" at bounding box center [768, 427] width 270 height 114
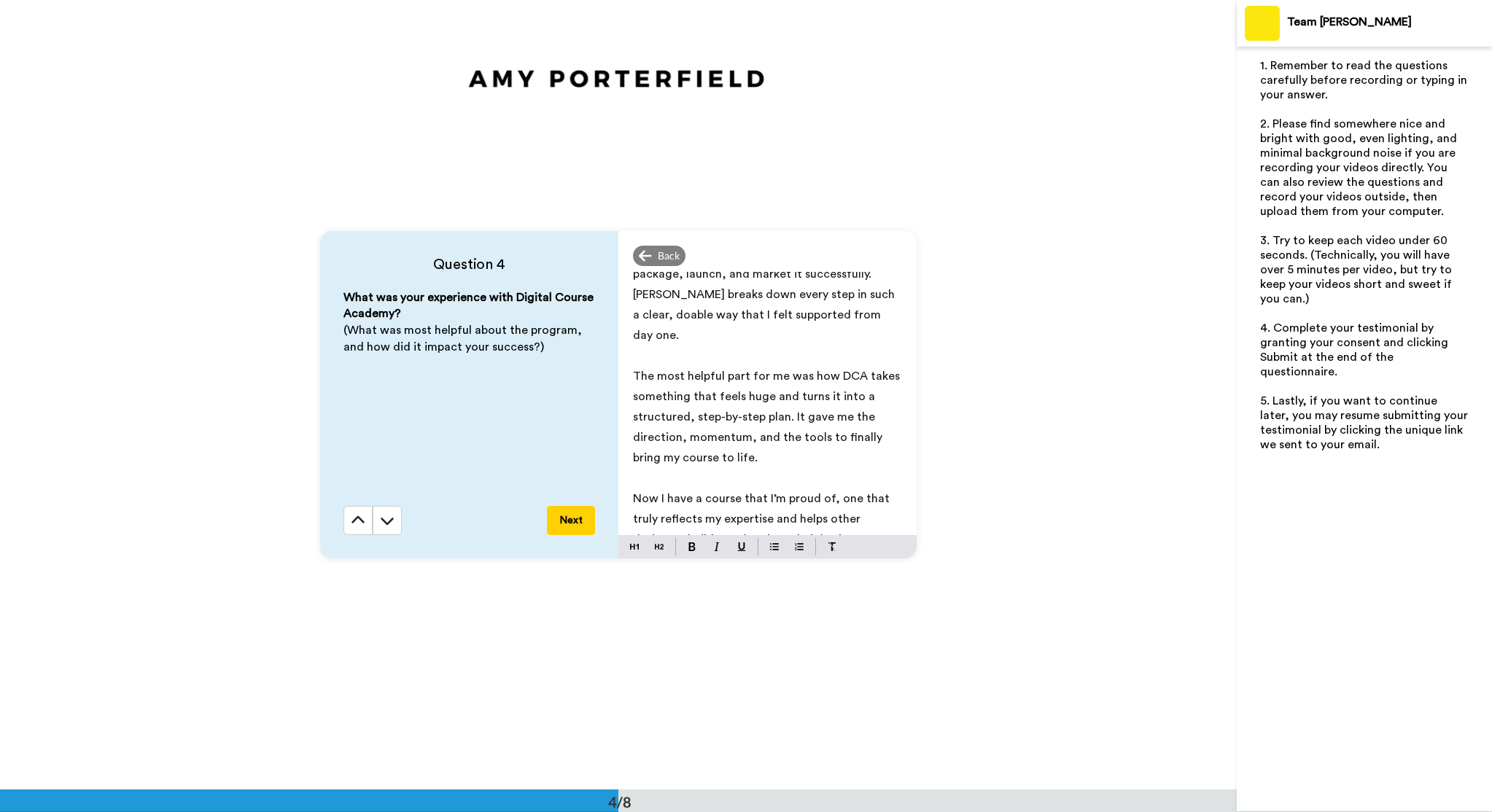
click at [635, 416] on span "The most helpful part for me was how DCA takes something that feels huge and tu…" at bounding box center [768, 417] width 270 height 94
drag, startPoint x: 790, startPoint y: 415, endPoint x: 777, endPoint y: 416, distance: 13.0
click at [777, 416] on span "The most helpful part for me was how DCA takes something that feels huge and tu…" at bounding box center [768, 417] width 270 height 94
click at [805, 416] on span "The most helpful part for me was how DCA takes something that feels huge and tu…" at bounding box center [768, 417] width 270 height 94
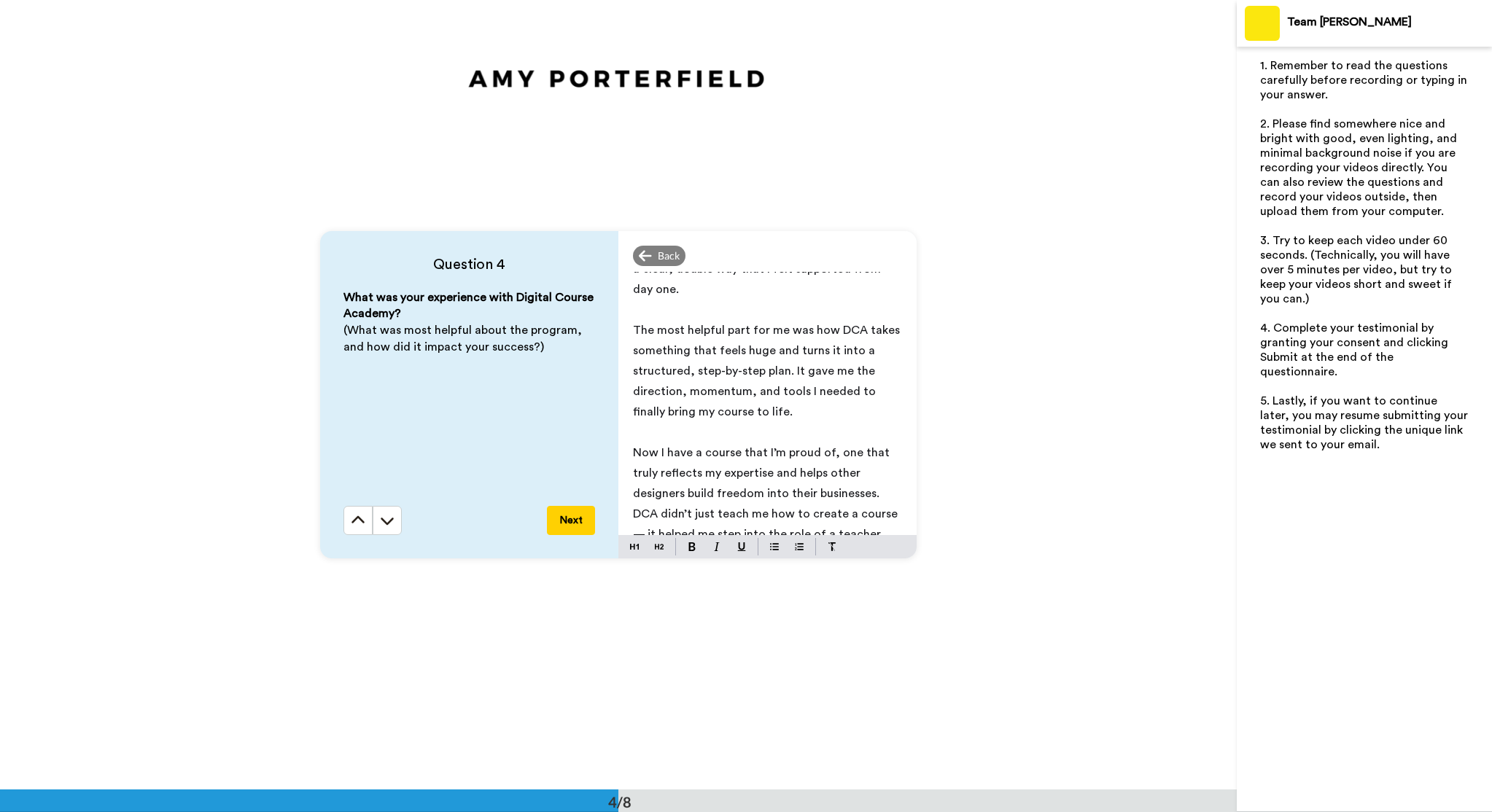
scroll to position [198, 0]
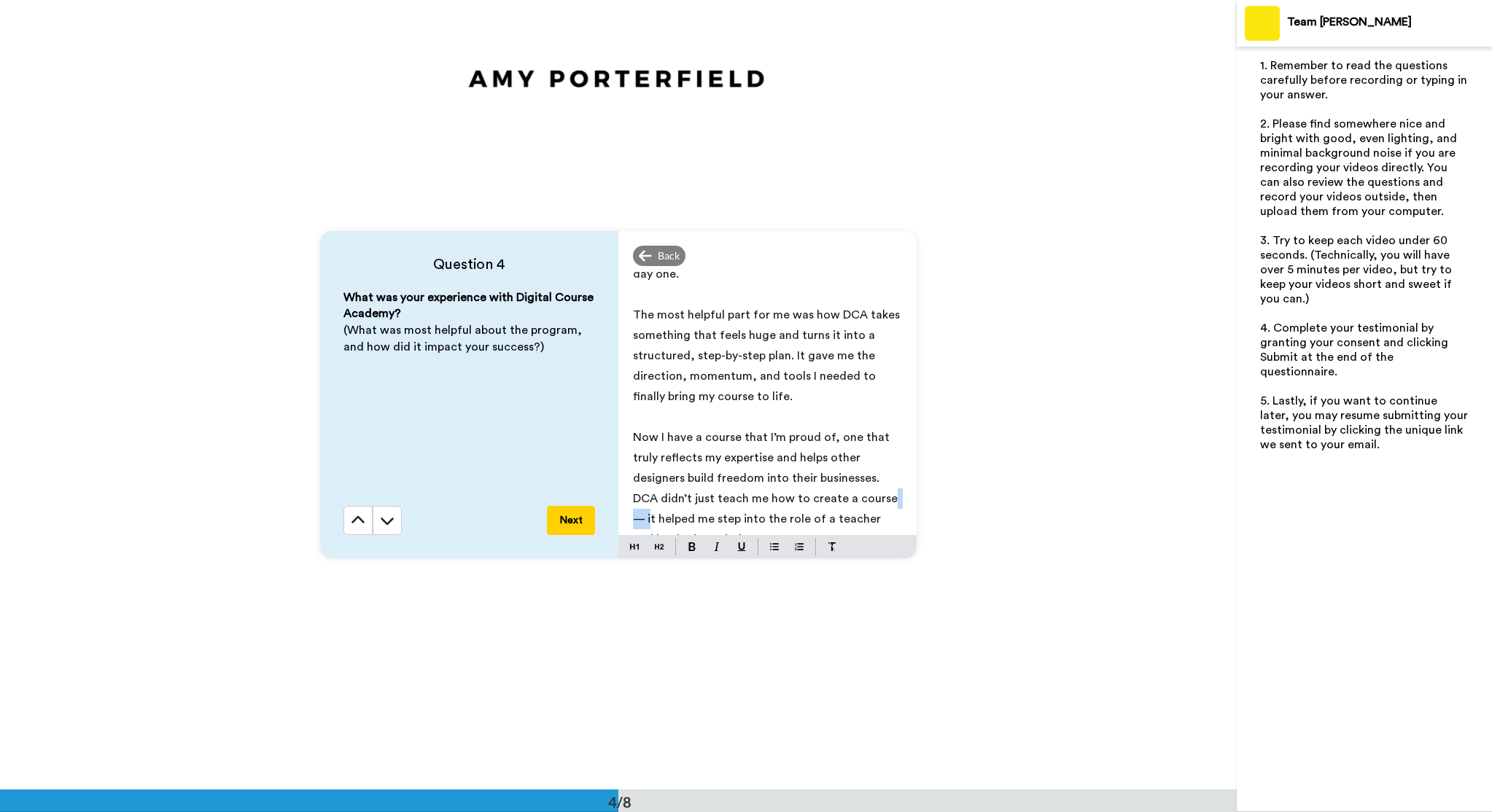
drag, startPoint x: 857, startPoint y: 479, endPoint x: 879, endPoint y: 476, distance: 22.2
click at [879, 476] on span "Now I have a course that I’m proud of, one that truly reflects my expertise and…" at bounding box center [766, 489] width 267 height 114
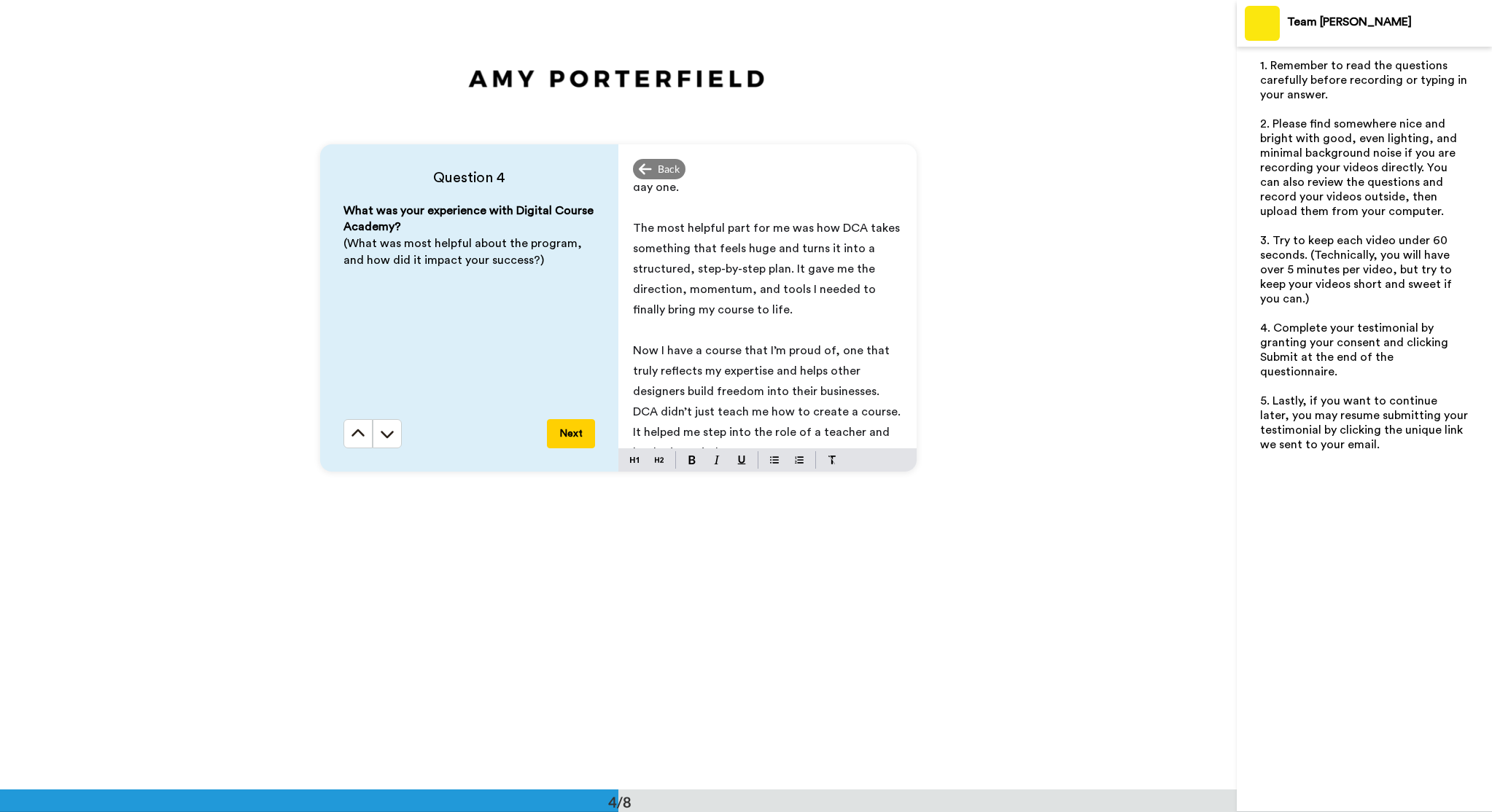
scroll to position [2456, 0]
click at [574, 429] on button "Next" at bounding box center [571, 433] width 48 height 29
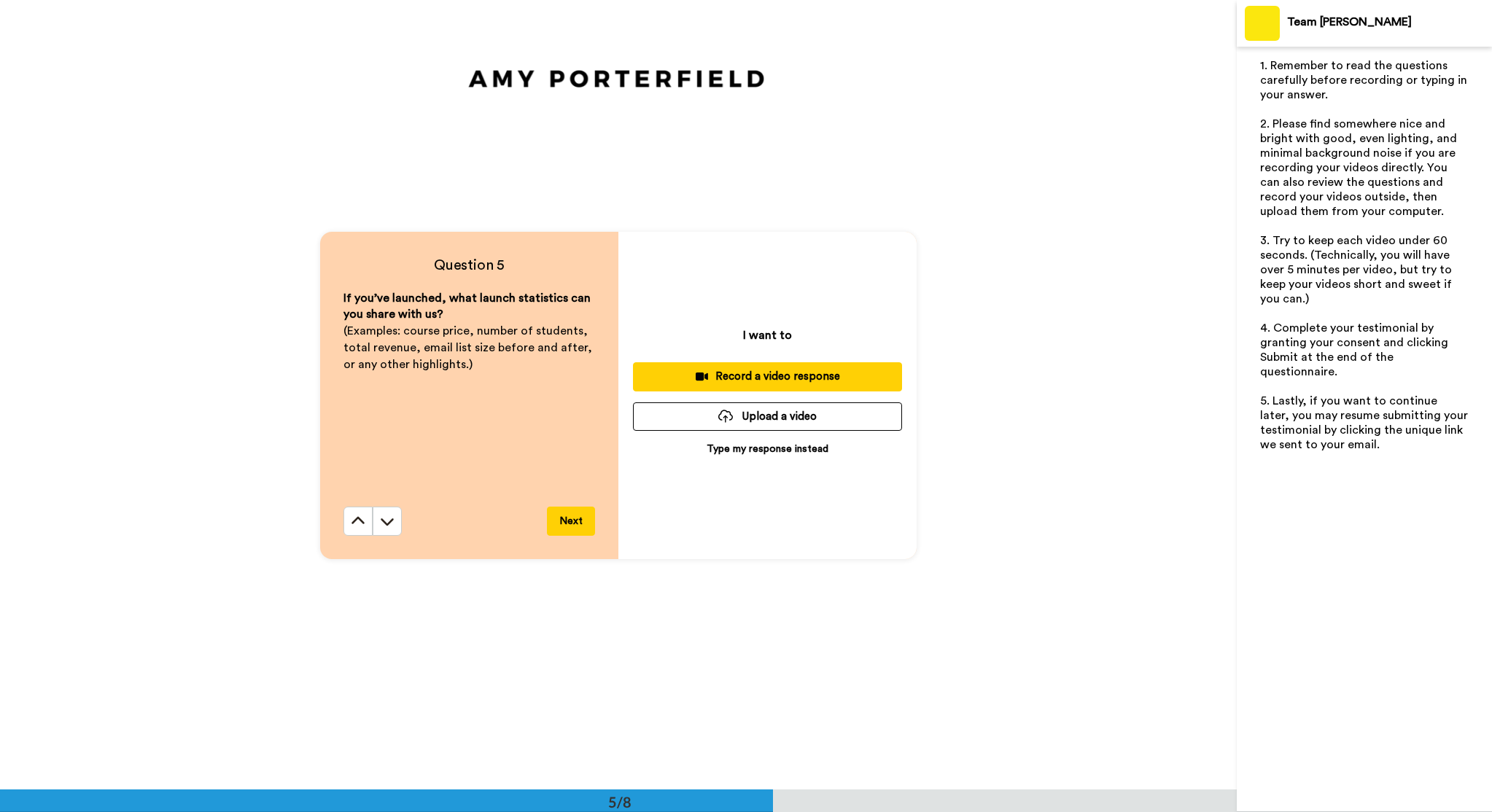
scroll to position [3158, 0]
click at [750, 454] on p "Type my response instead" at bounding box center [767, 448] width 122 height 15
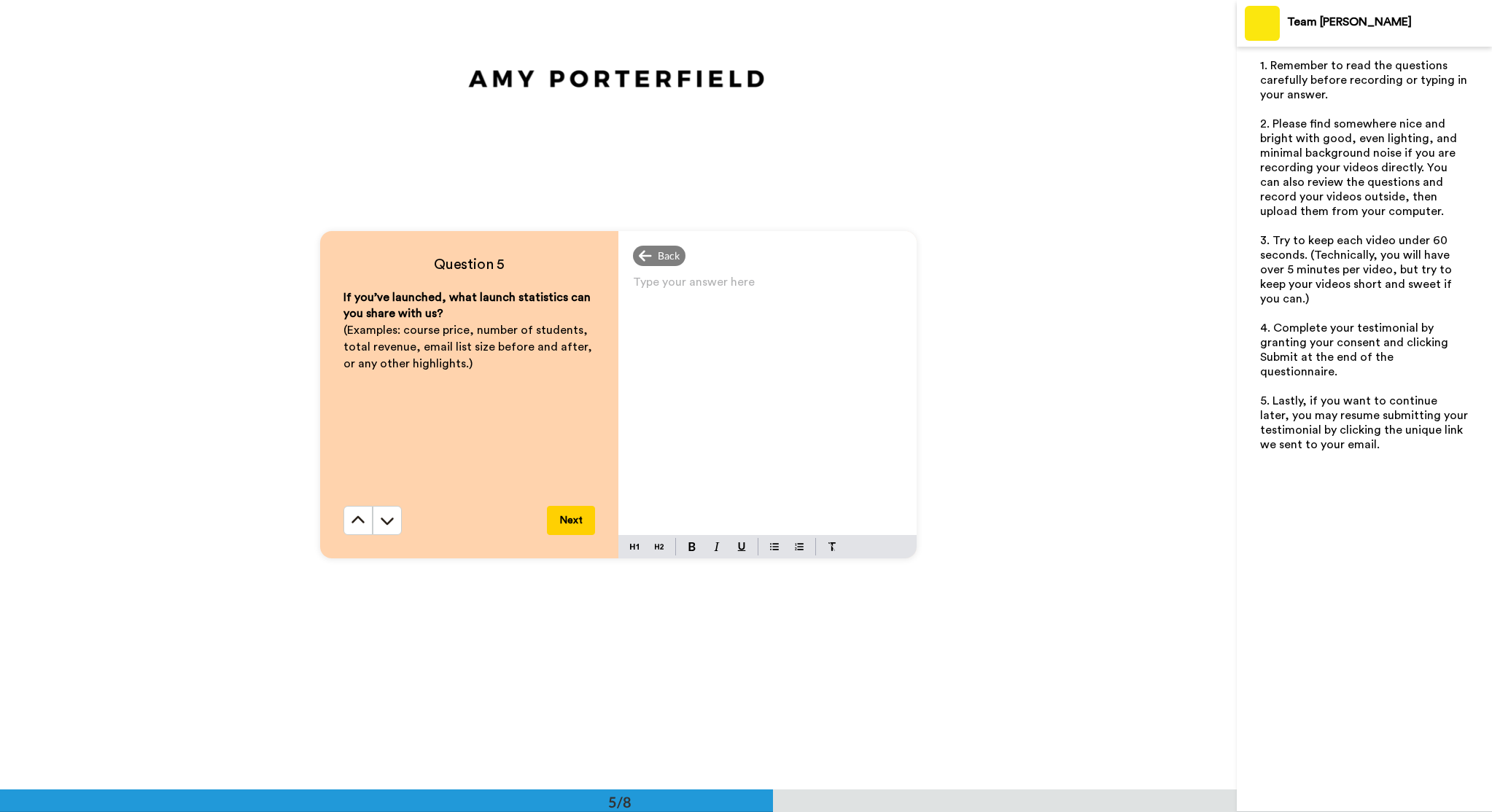
click at [690, 338] on div "Type your answer here ﻿" at bounding box center [767, 403] width 298 height 263
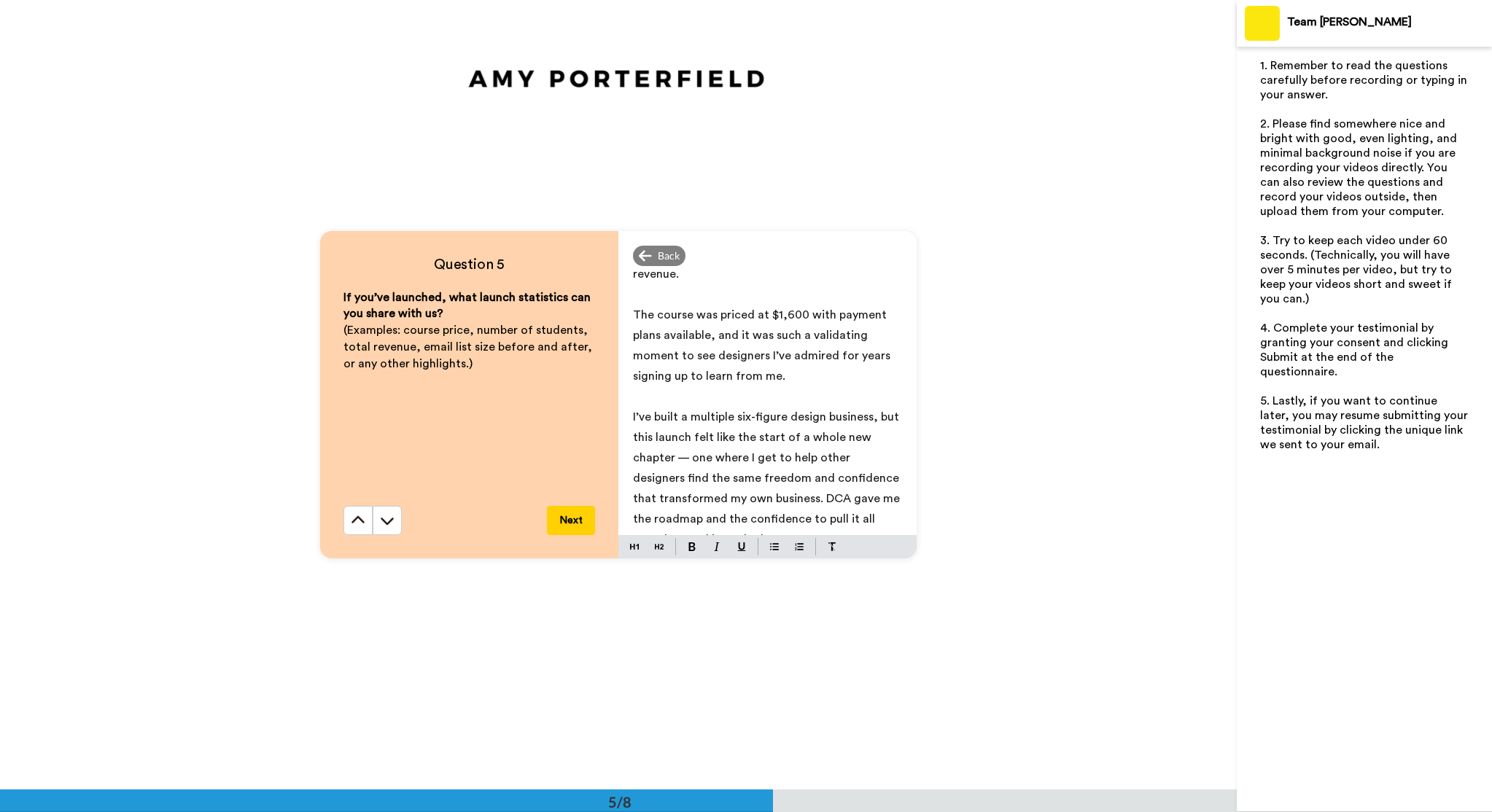
scroll to position [0, 0]
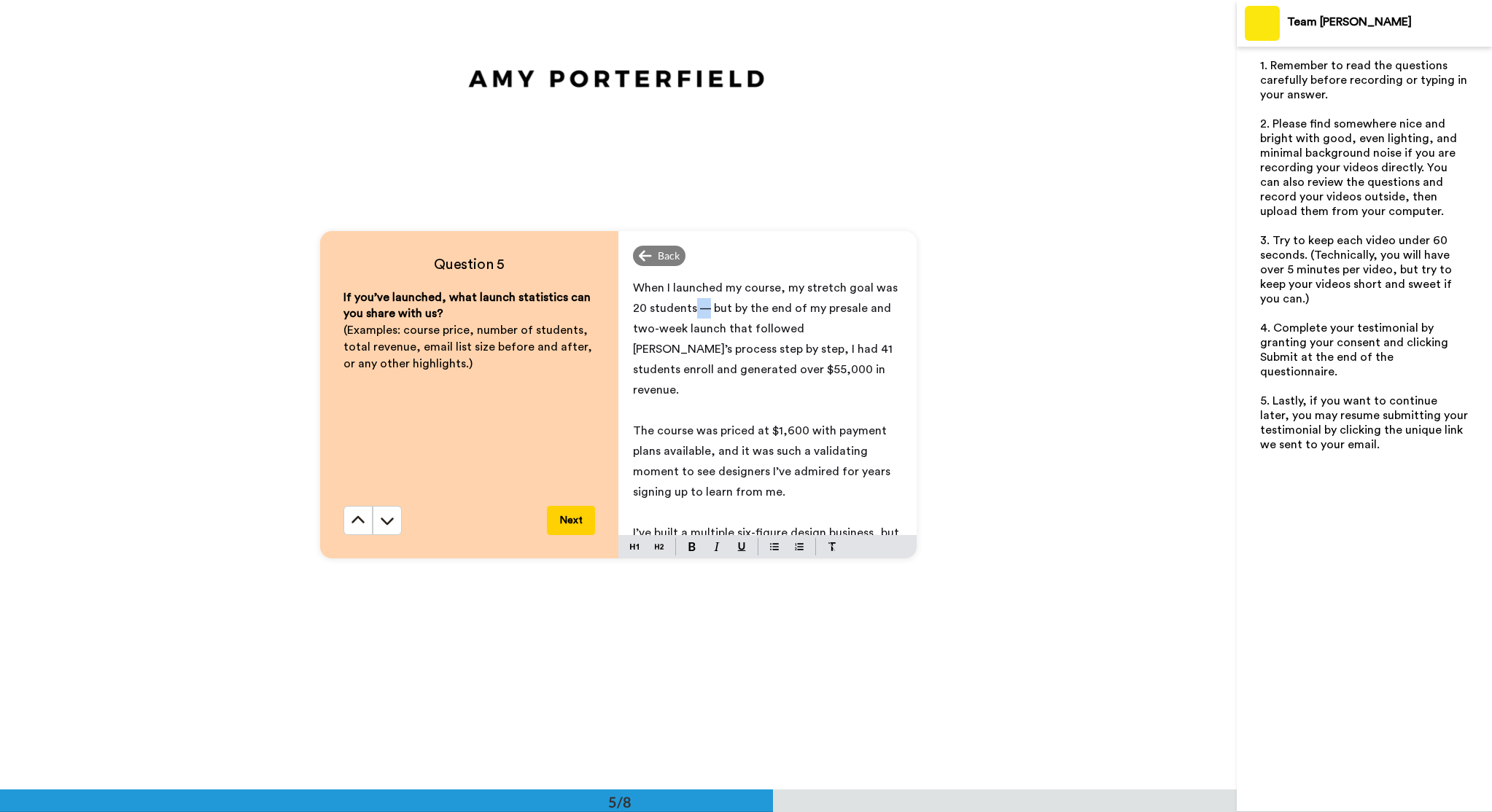
drag, startPoint x: 693, startPoint y: 307, endPoint x: 706, endPoint y: 306, distance: 13.0
click at [707, 306] on span "When I launched my course, my stretch goal was 20 students — but by the end of …" at bounding box center [767, 339] width 268 height 114
click at [736, 371] on span "When I launched my course, my stretch goal was 20 students, but by the end of m…" at bounding box center [767, 339] width 268 height 114
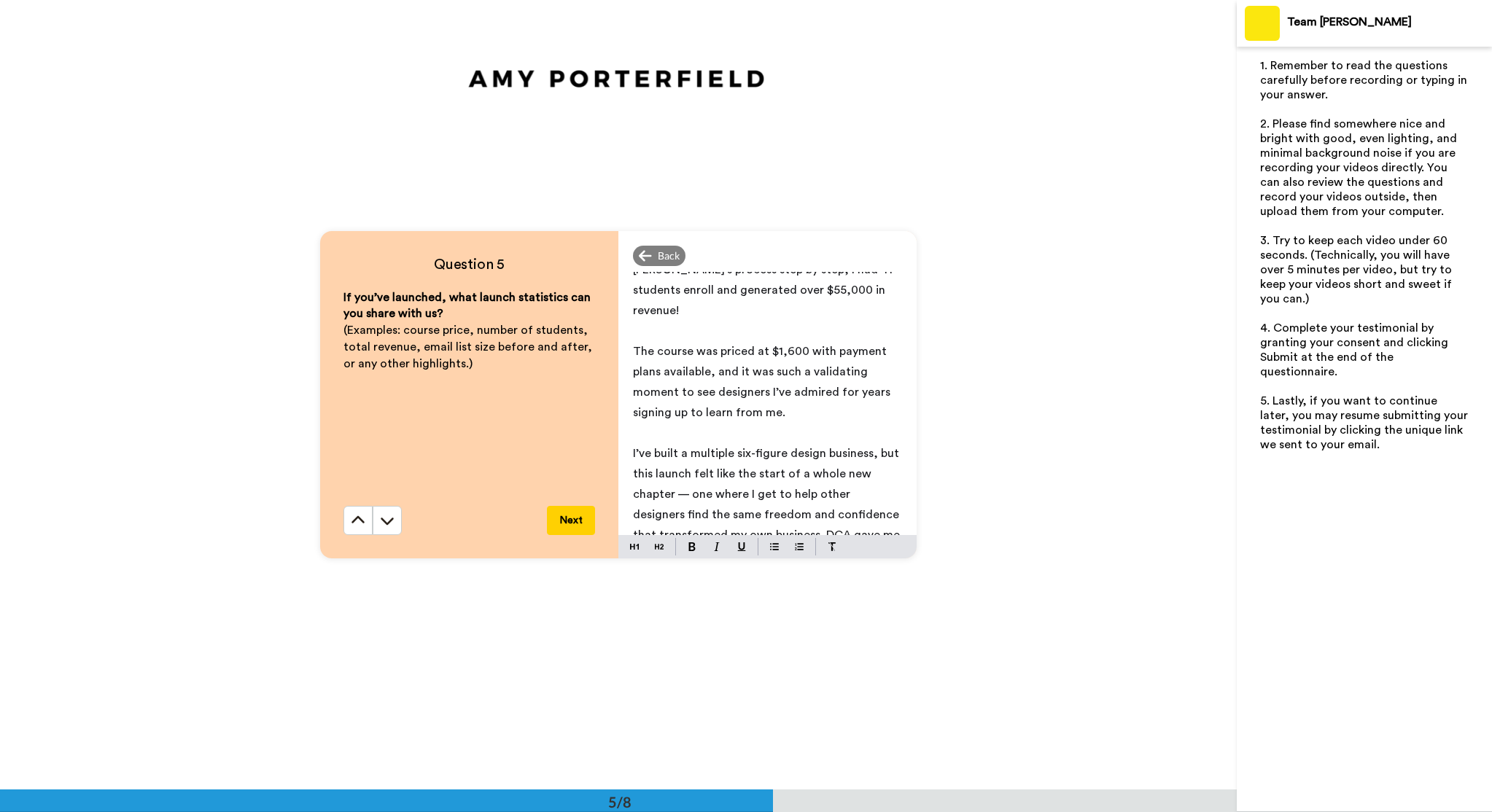
scroll to position [78, 0]
drag, startPoint x: 767, startPoint y: 371, endPoint x: 882, endPoint y: 370, distance: 115.0
click at [882, 370] on span "The course was priced at $1,600 with payment plans available, and it was such a…" at bounding box center [763, 383] width 261 height 73
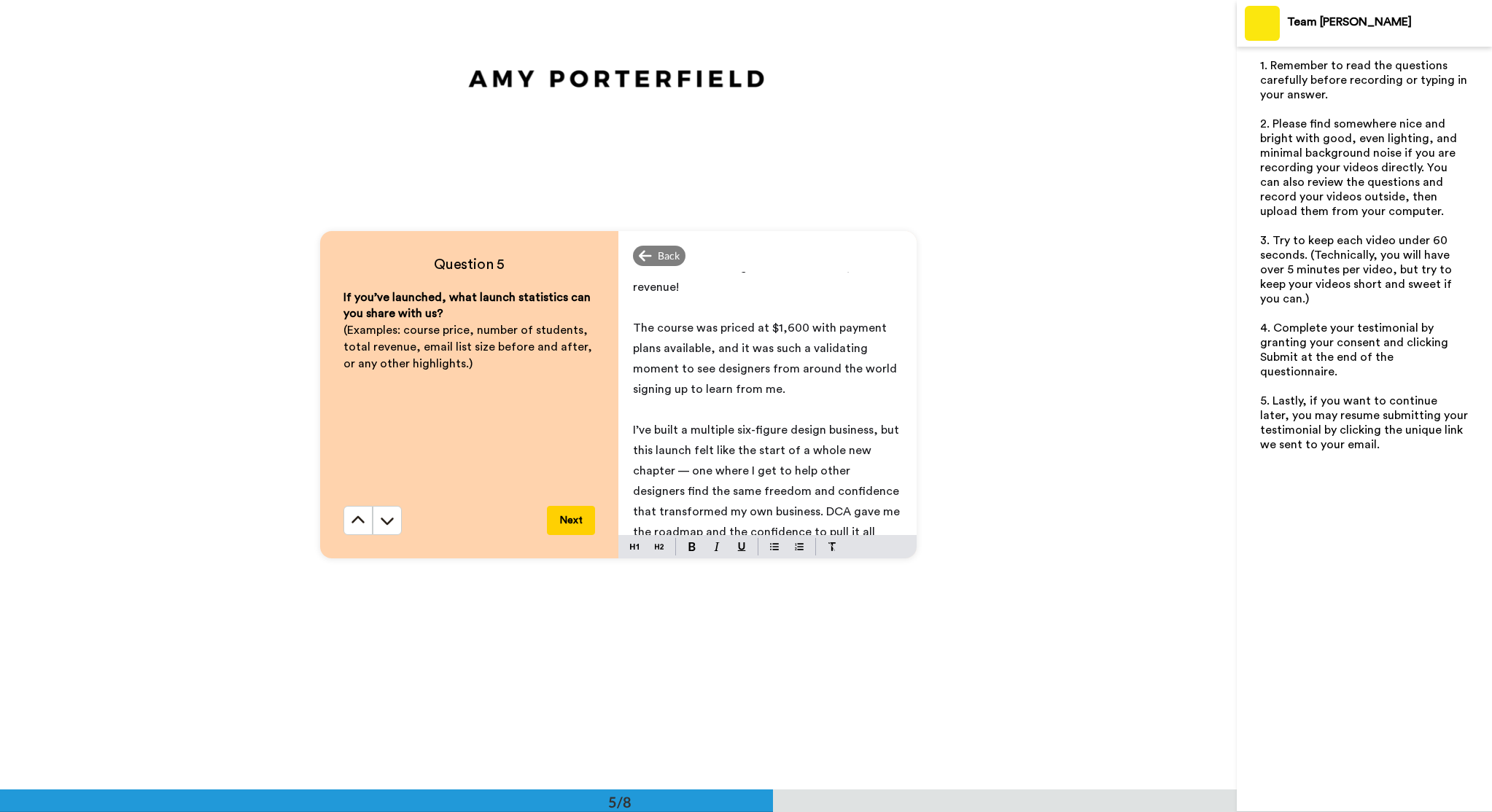
scroll to position [116, 0]
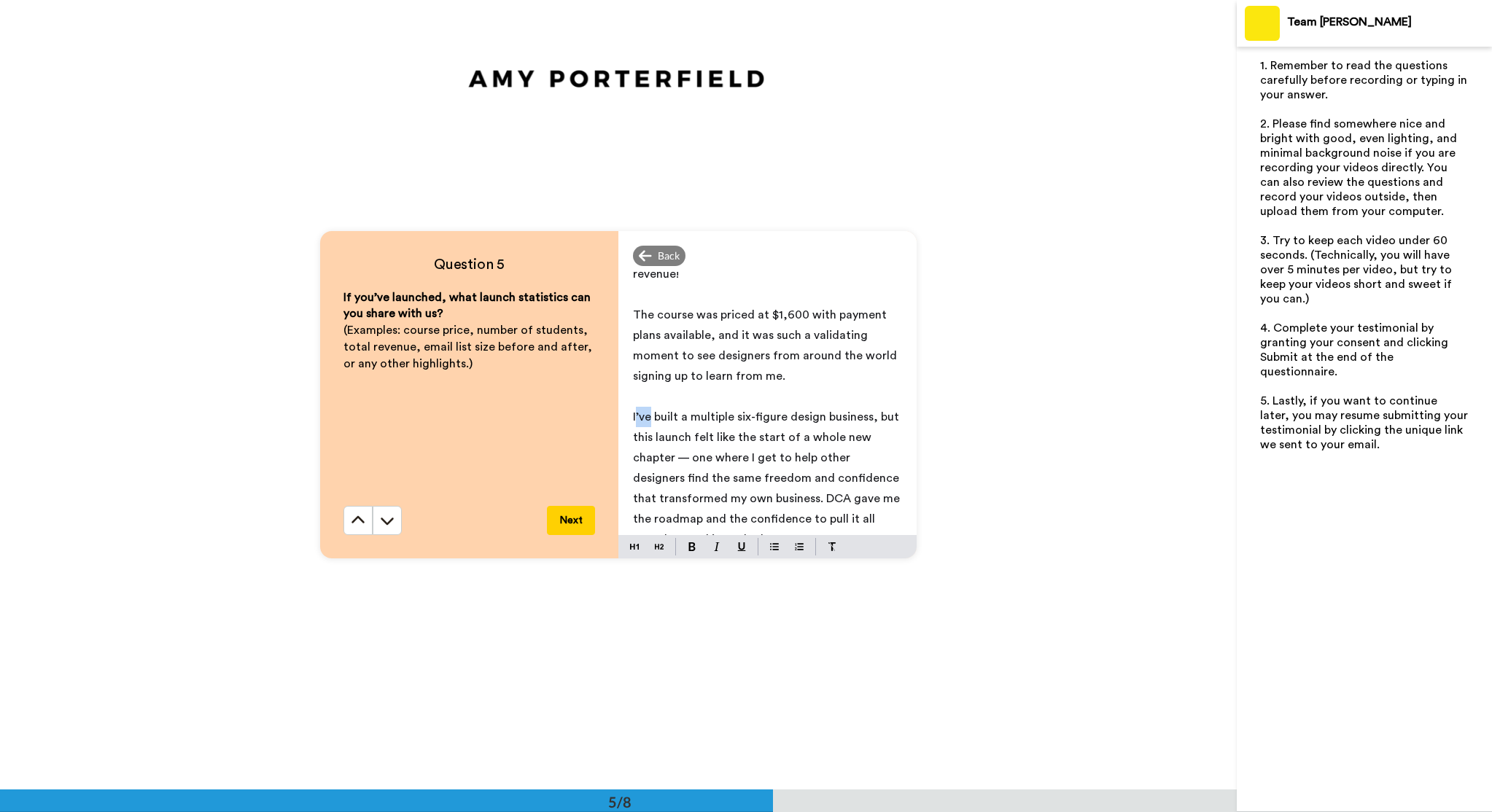
drag, startPoint x: 635, startPoint y: 395, endPoint x: 649, endPoint y: 395, distance: 14.0
click at [649, 411] on span "I’ve built a multiple six-figure design business, but this launch felt like the…" at bounding box center [768, 477] width 270 height 134
drag, startPoint x: 735, startPoint y: 437, endPoint x: 777, endPoint y: 437, distance: 42.0
click at [777, 437] on span "I had already built a multiple six-figure design business, but this launch felt…" at bounding box center [762, 477] width 258 height 134
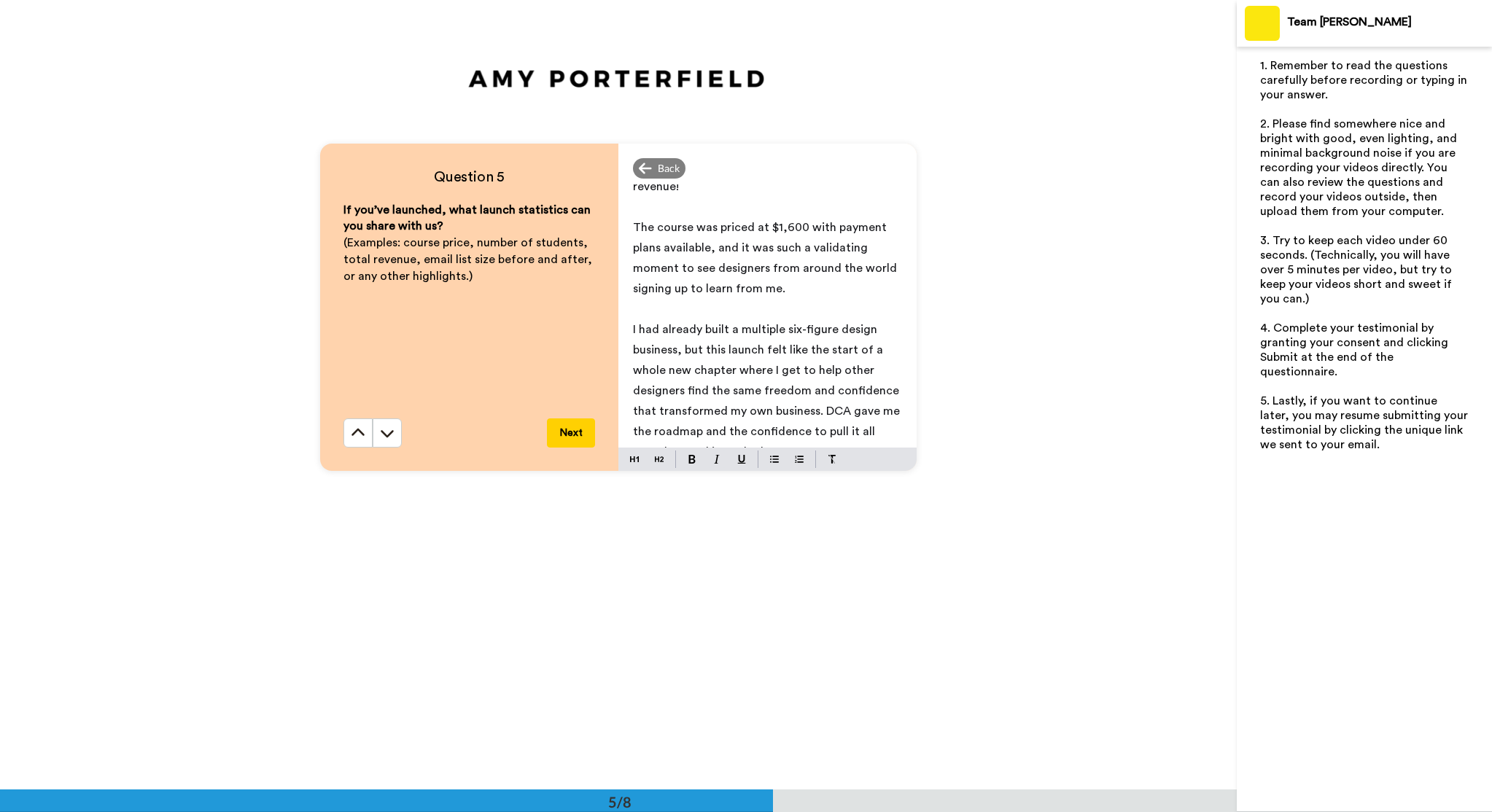
scroll to position [3246, 0]
click at [756, 431] on span "I had already built a multiple six-figure design business, but this launch felt…" at bounding box center [768, 389] width 270 height 134
click at [564, 428] on button "Next" at bounding box center [571, 432] width 48 height 29
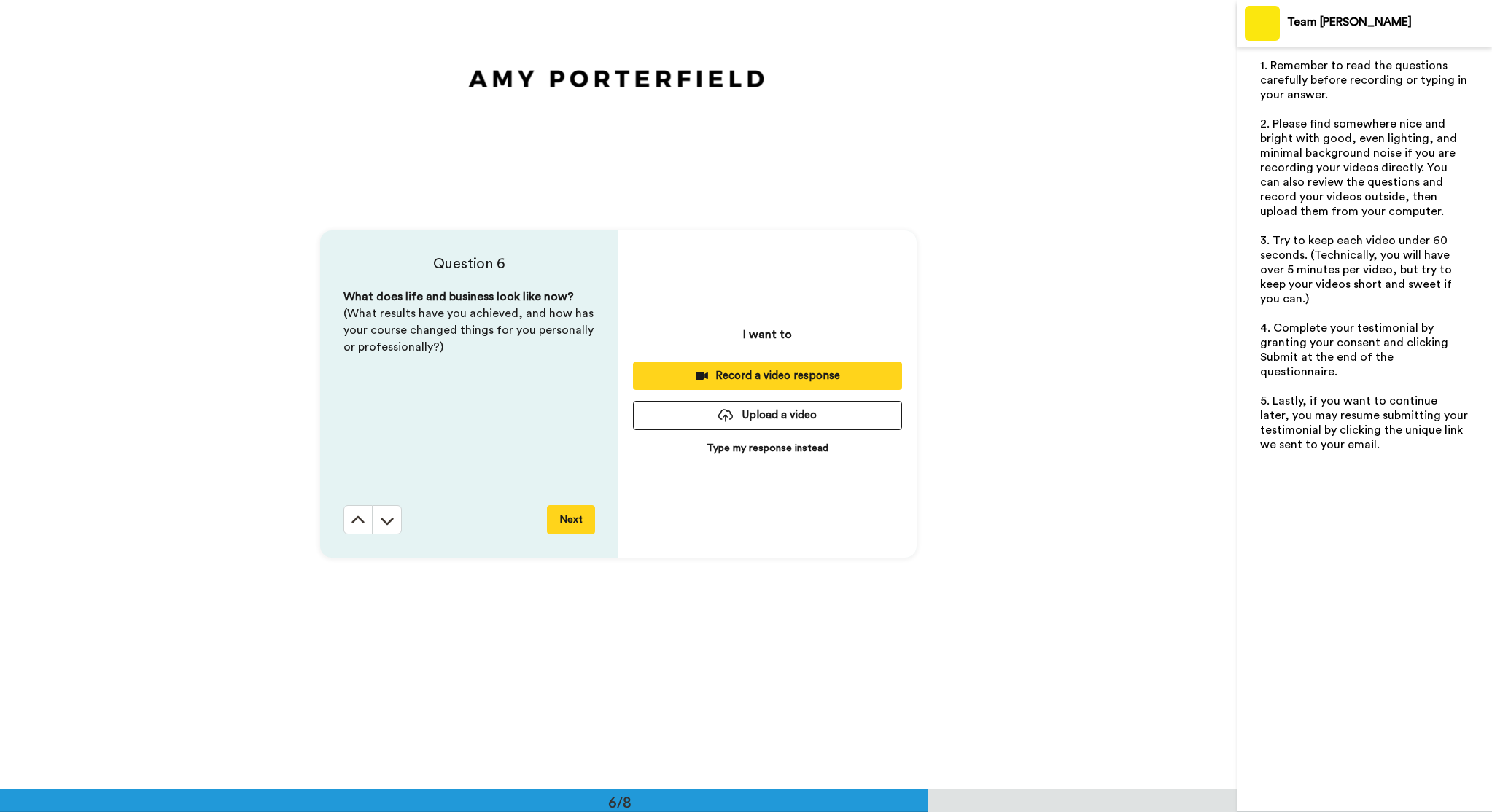
scroll to position [3947, 0]
click at [745, 448] on p "Type my response instead" at bounding box center [767, 448] width 122 height 15
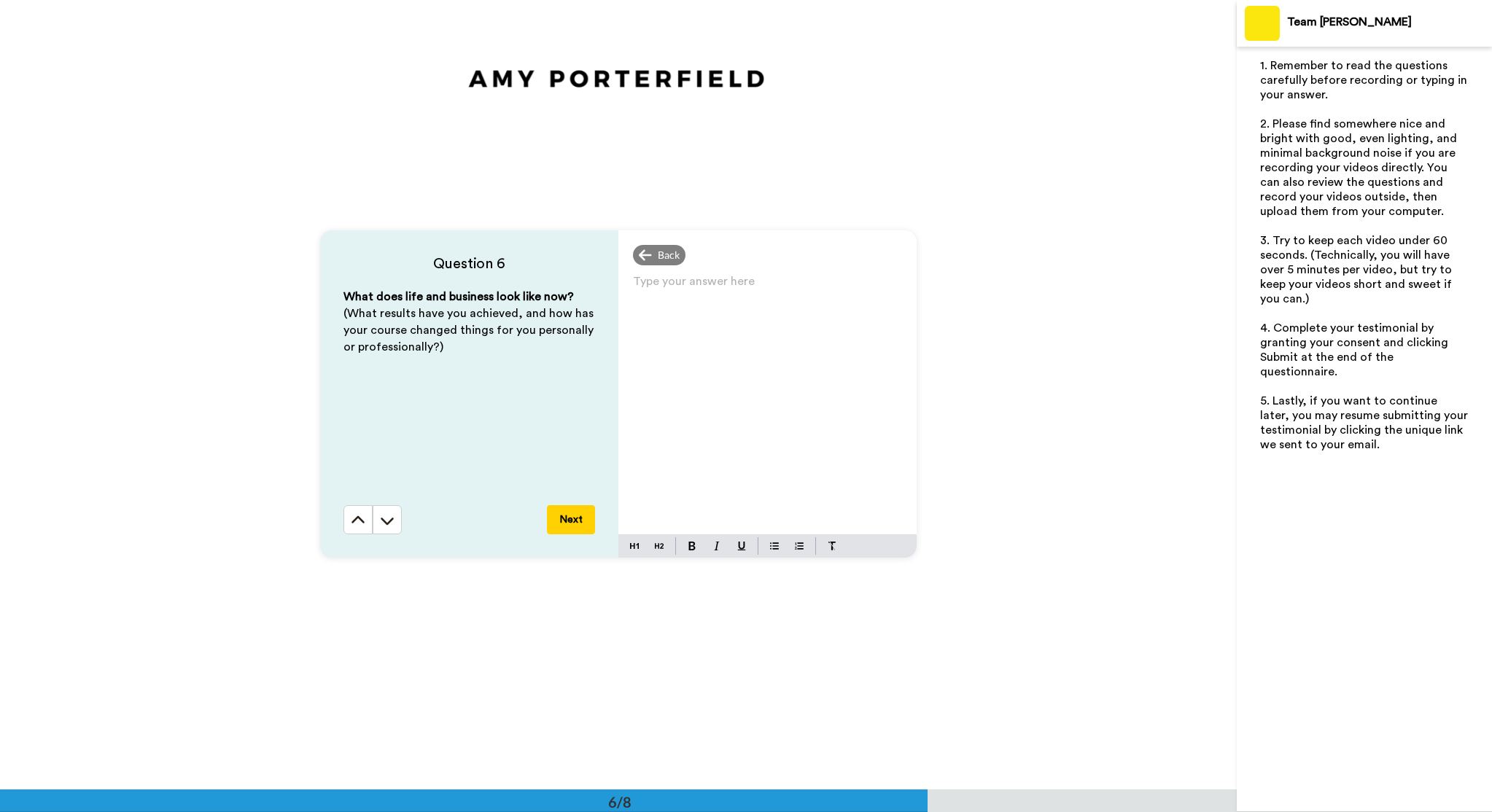
click at [728, 336] on div "Type your answer here ﻿" at bounding box center [767, 402] width 298 height 263
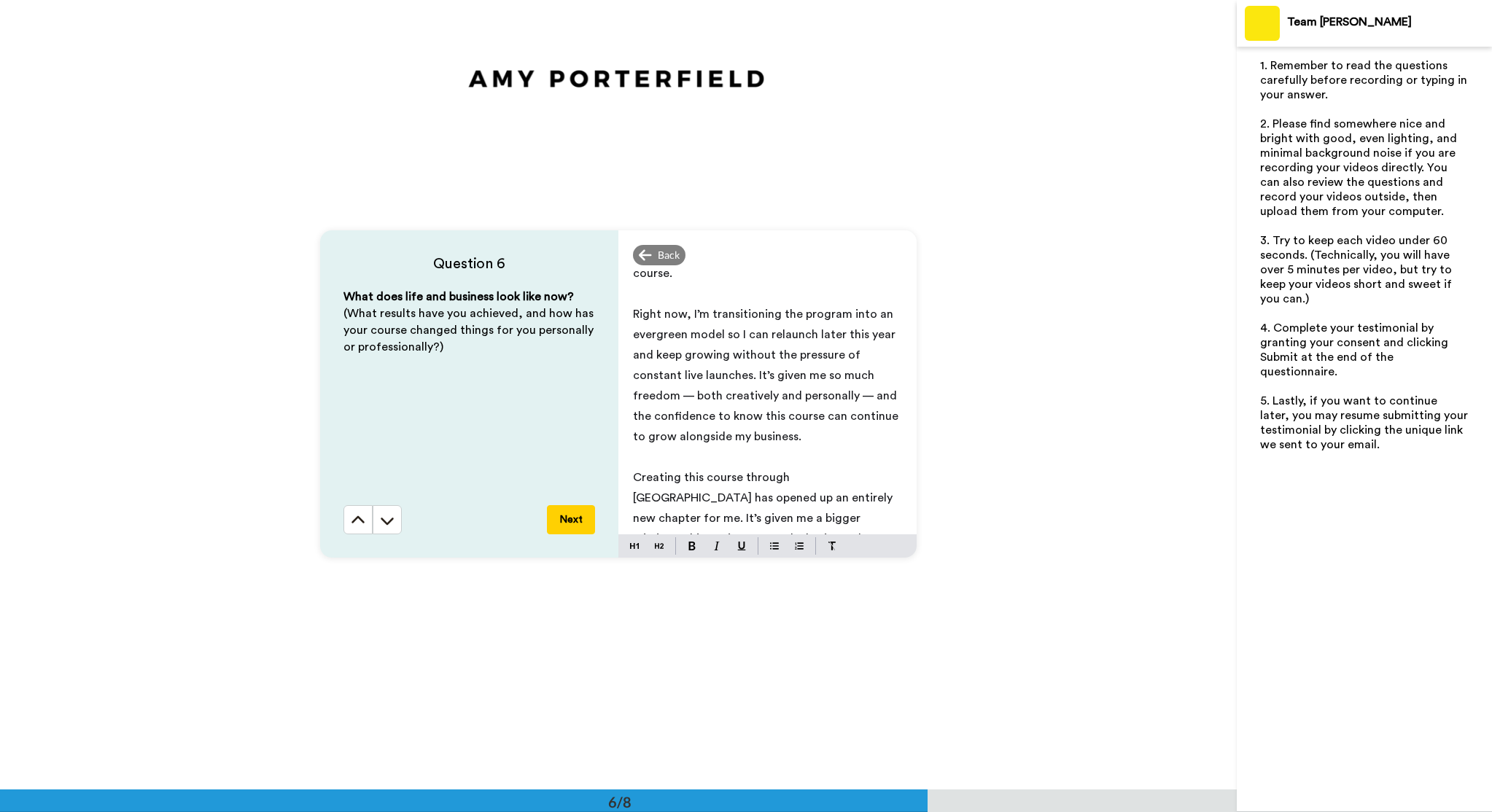
scroll to position [0, 0]
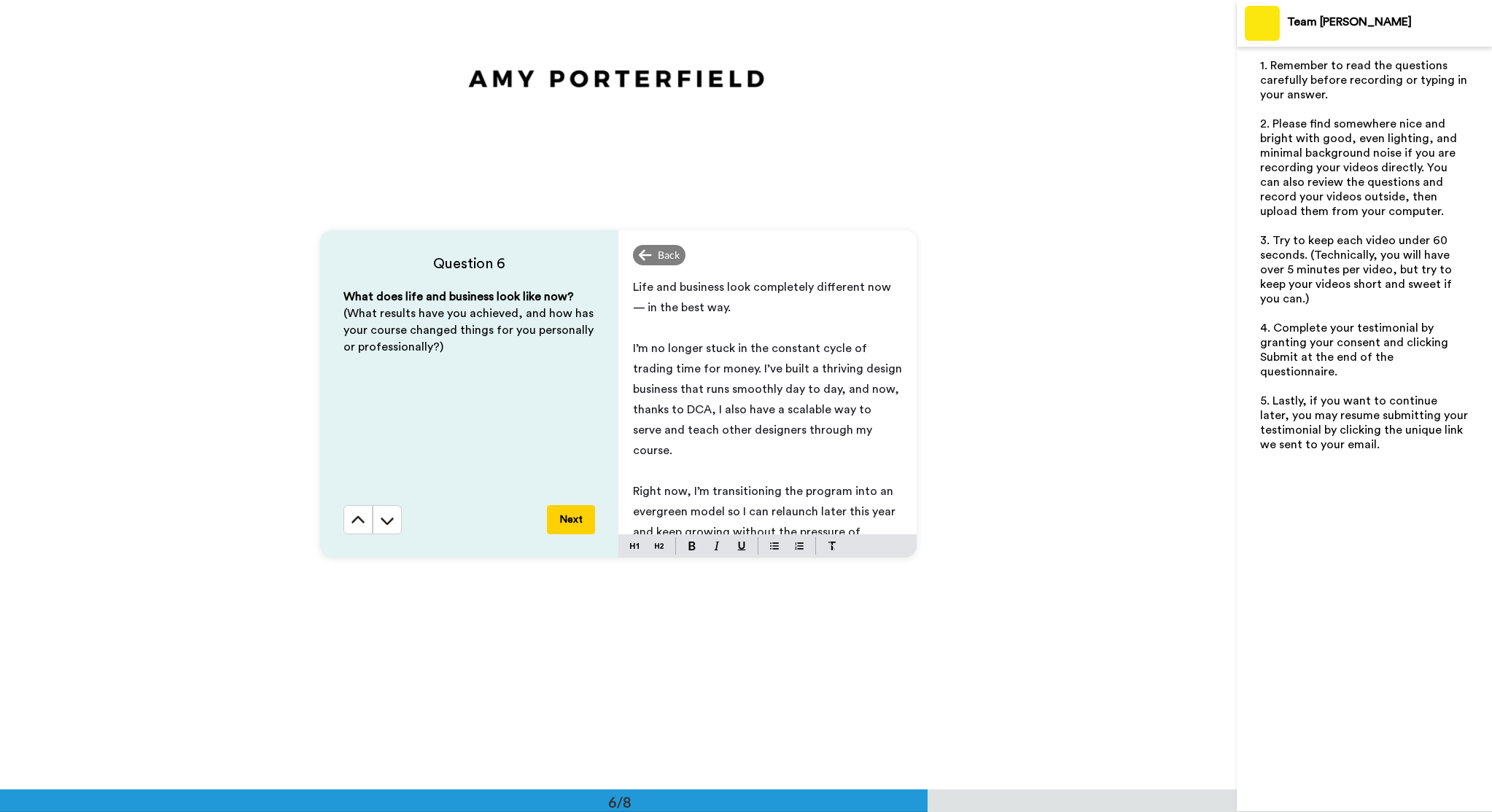
click at [734, 340] on p "I’m no longer stuck in the constant cycle of trading time for money. I’ve built…" at bounding box center [768, 399] width 269 height 122
drag, startPoint x: 689, startPoint y: 370, endPoint x: 678, endPoint y: 371, distance: 11.0
click at [678, 371] on span "My Design Day services are still the core of my business — it’s what I love doi…" at bounding box center [766, 399] width 266 height 114
drag, startPoint x: 698, startPoint y: 367, endPoint x: 678, endPoint y: 368, distance: 20.0
click at [679, 368] on span "My Design Day services are still the core of my business — it’s what I love doi…" at bounding box center [766, 399] width 266 height 114
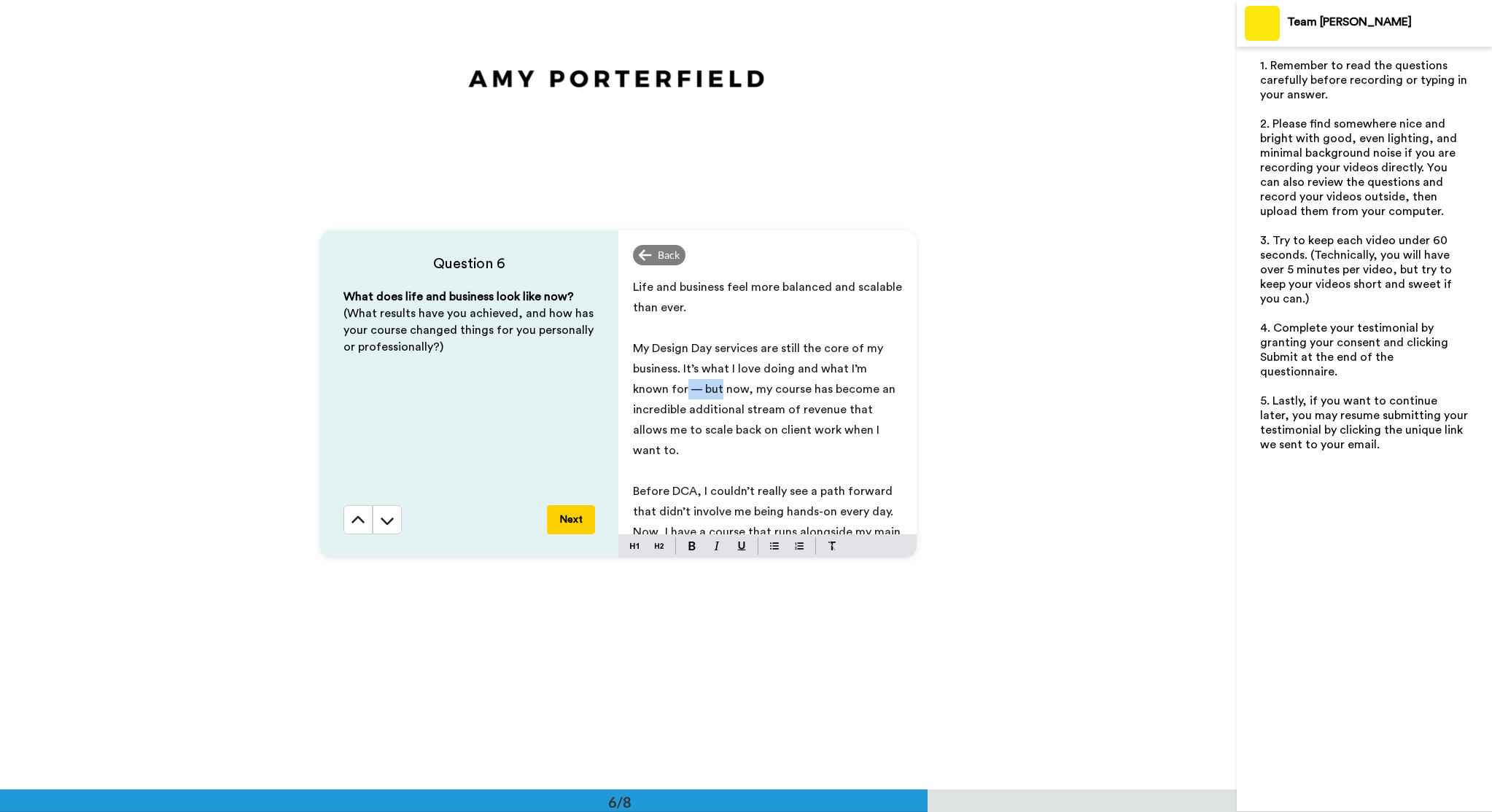
drag, startPoint x: 646, startPoint y: 392, endPoint x: 683, endPoint y: 385, distance: 37.7
click at [683, 385] on span "My Design Day services are still the core of my business. It’s what I love doin…" at bounding box center [766, 399] width 266 height 114
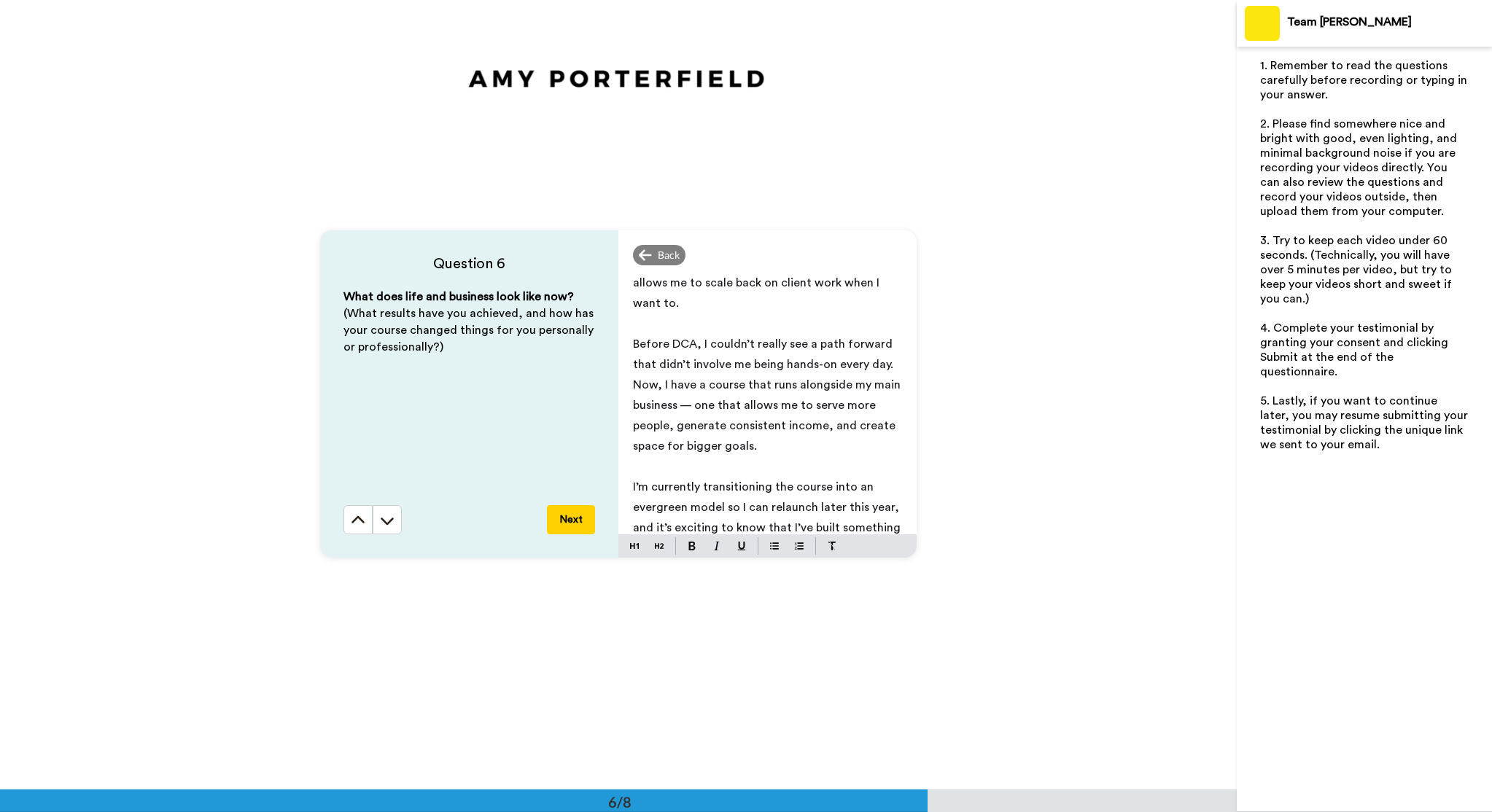
scroll to position [152, 0]
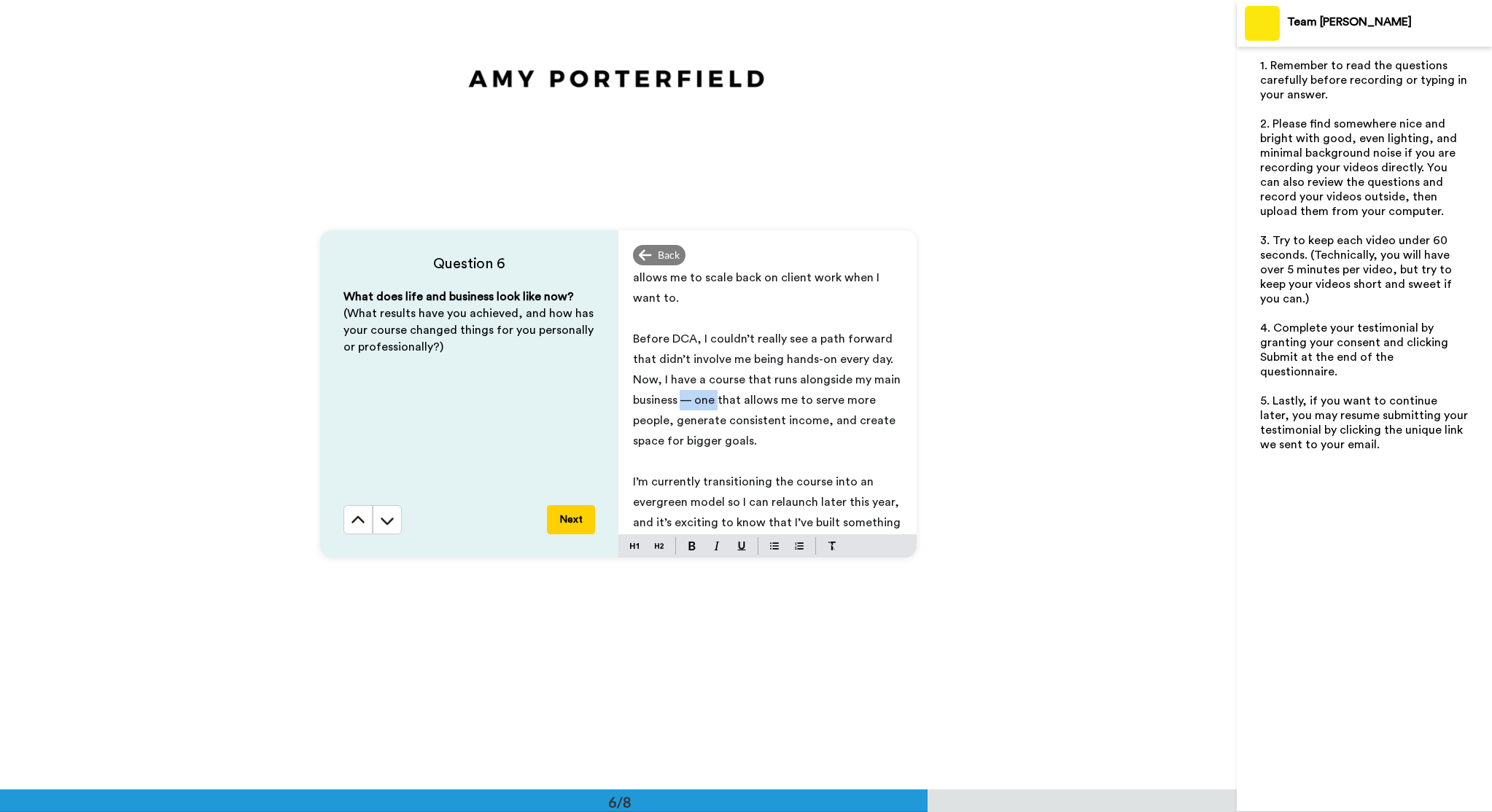
drag, startPoint x: 682, startPoint y: 380, endPoint x: 717, endPoint y: 378, distance: 35.1
click at [717, 378] on span "Before DCA, I couldn’t really see a path forward that didn’t involve me being h…" at bounding box center [768, 390] width 270 height 114
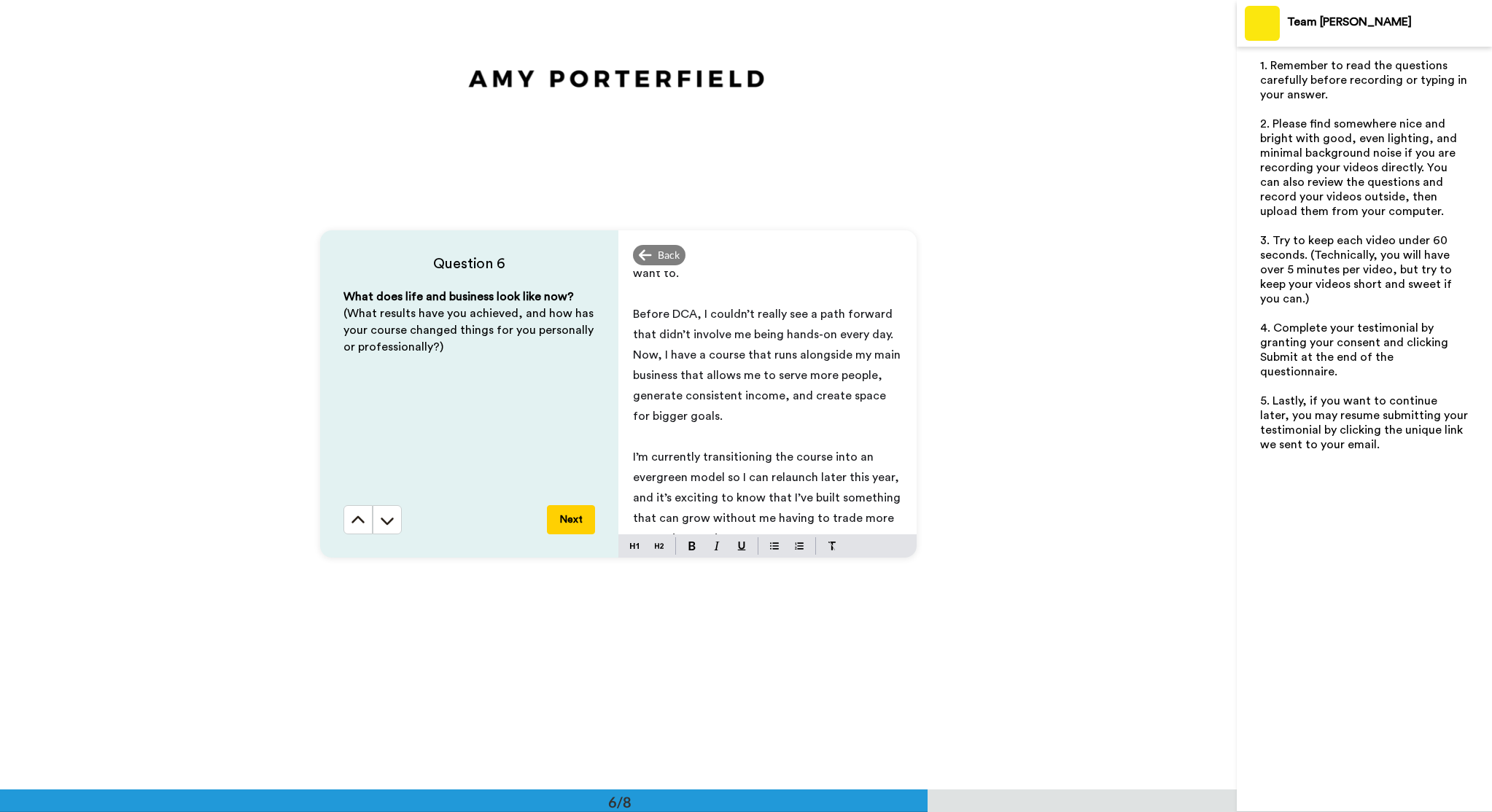
click at [568, 520] on button "Next" at bounding box center [571, 519] width 48 height 29
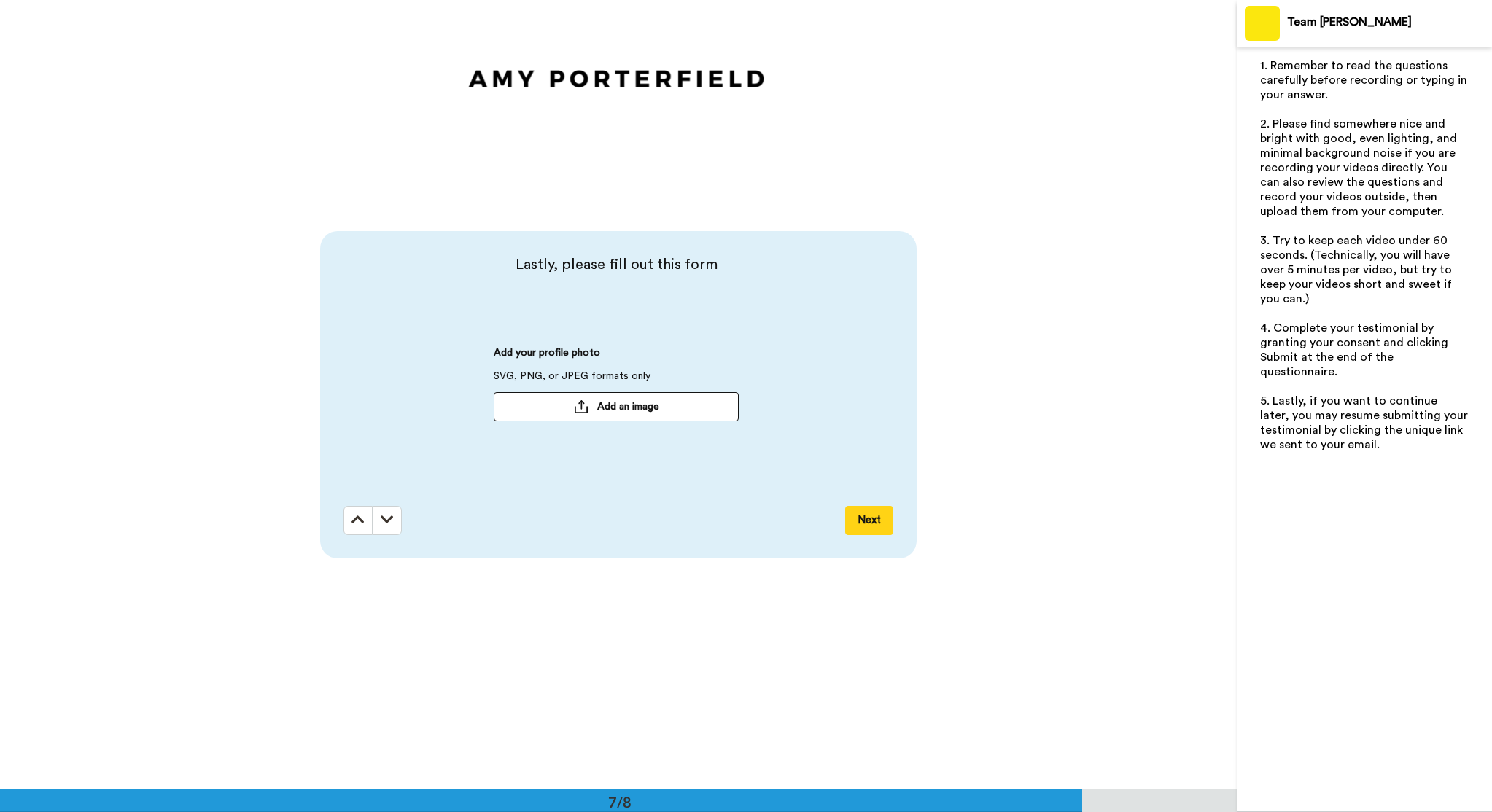
scroll to position [4737, 0]
click at [621, 404] on span "Add an image" at bounding box center [628, 406] width 62 height 15
click at [868, 517] on button "Next" at bounding box center [869, 519] width 48 height 29
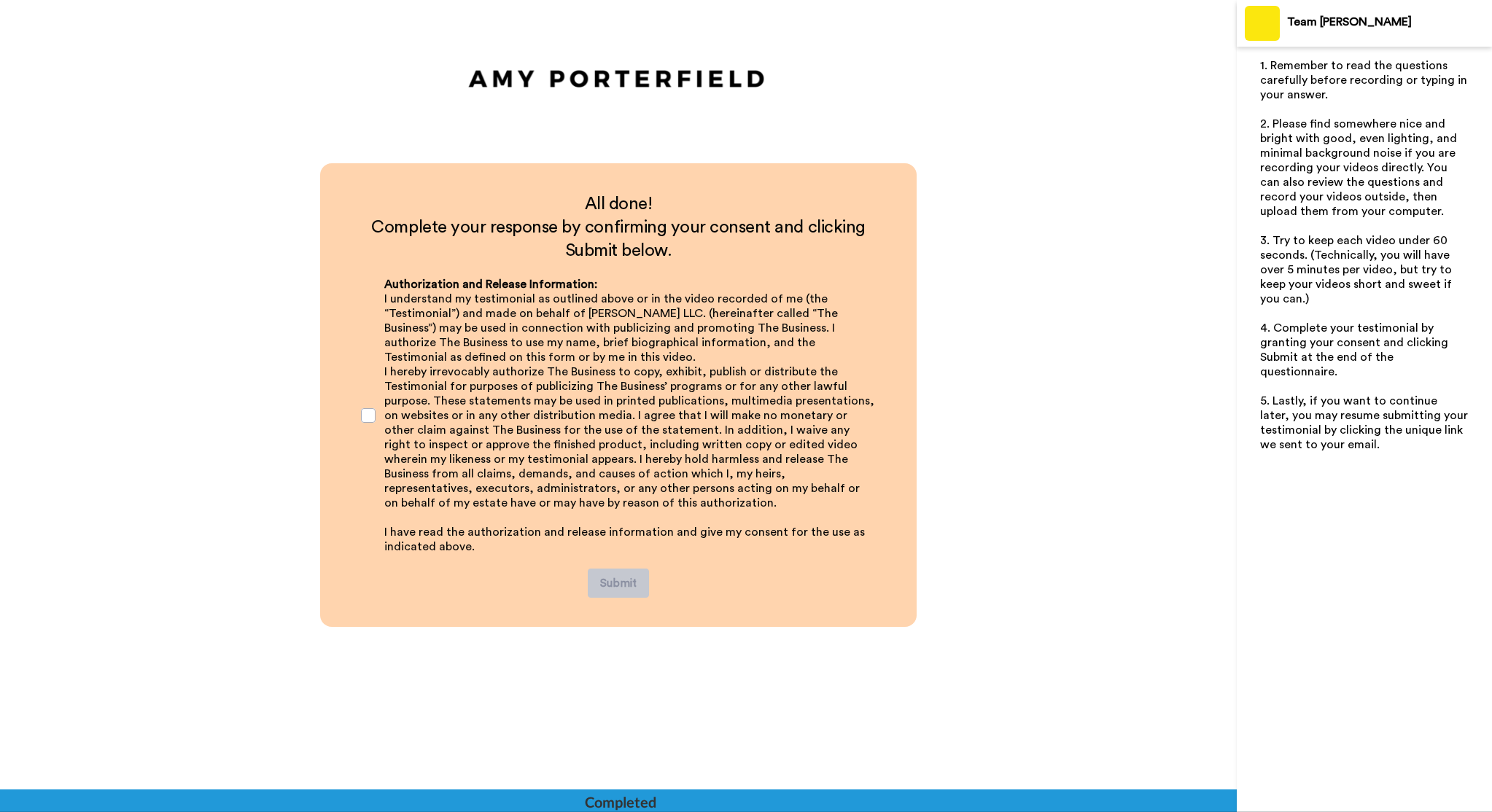
scroll to position [5363, 0]
click at [367, 415] on span at bounding box center [368, 414] width 15 height 15
click at [619, 580] on button "Submit" at bounding box center [618, 582] width 61 height 29
